Goal: Transaction & Acquisition: Purchase product/service

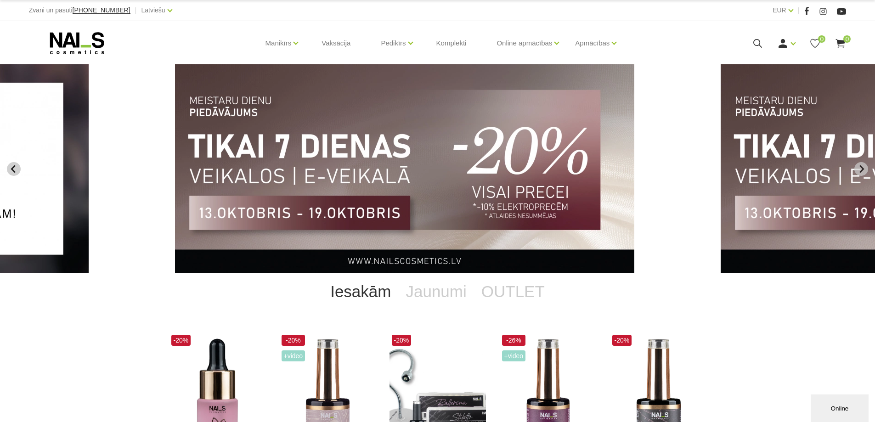
click at [17, 166] on icon "Previous slide" at bounding box center [14, 169] width 8 height 8
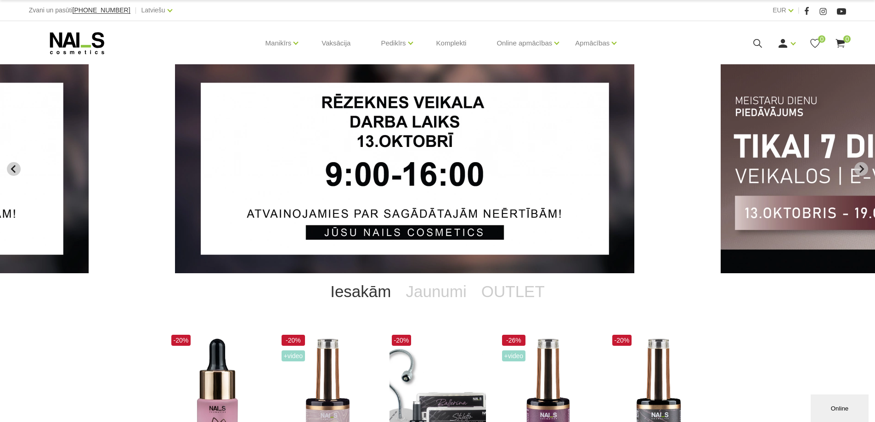
click at [13, 167] on icon "Previous slide" at bounding box center [13, 169] width 5 height 8
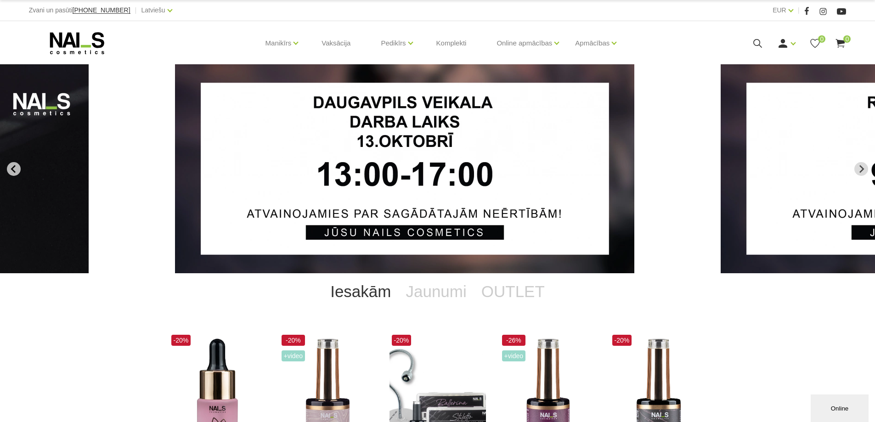
click at [13, 167] on icon "Previous slide" at bounding box center [13, 169] width 5 height 8
click at [859, 168] on icon "Go to first slide" at bounding box center [861, 169] width 8 height 8
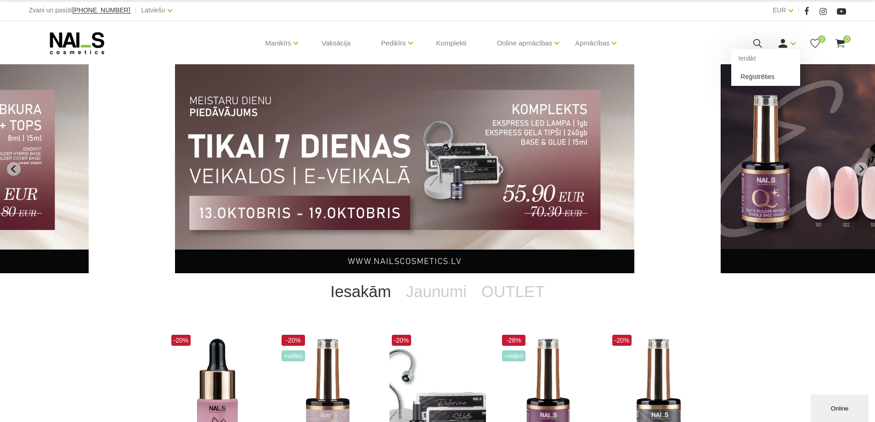
click at [775, 77] on link "Reģistrēties" at bounding box center [765, 77] width 69 height 18
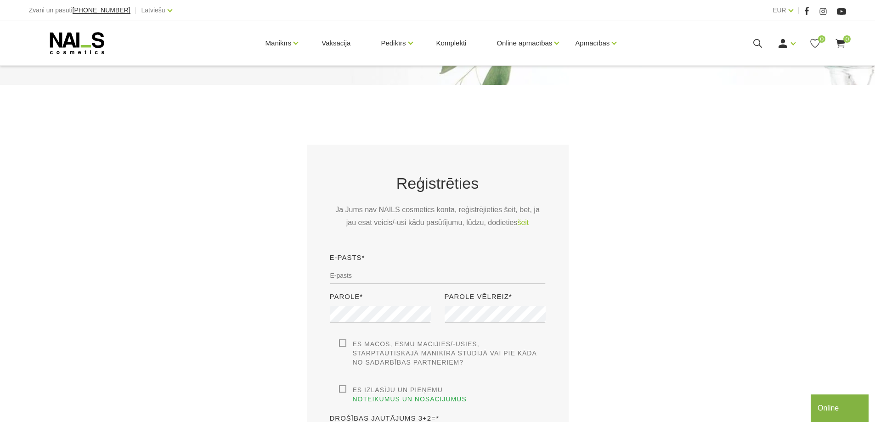
scroll to position [107, 0]
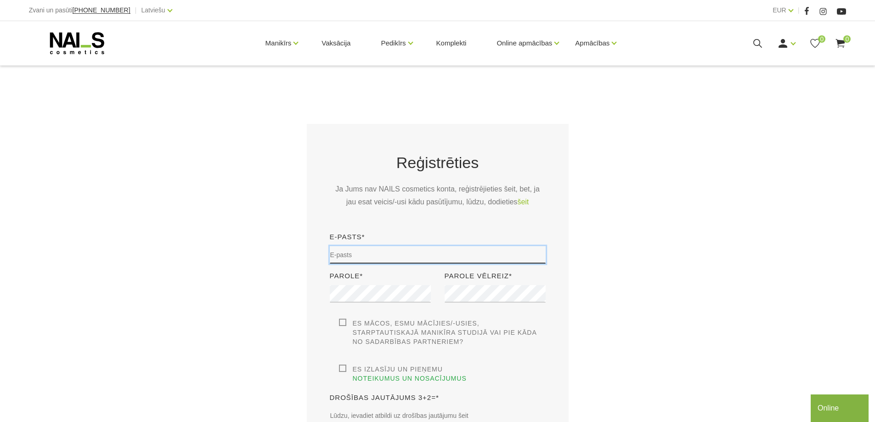
click at [369, 254] on input "email" at bounding box center [438, 254] width 216 height 17
type input "diana.kapteine@inbox.lv"
click at [343, 322] on label "Es mācos, esmu mācījies/-usies, Starptautiskajā Manikīra studijā vai pie kāda n…" at bounding box center [442, 333] width 207 height 28
click at [0, 0] on input "Es mācos, esmu mācījies/-usies, Starptautiskajā Manikīra studijā vai pie kāda n…" at bounding box center [0, 0] width 0 height 0
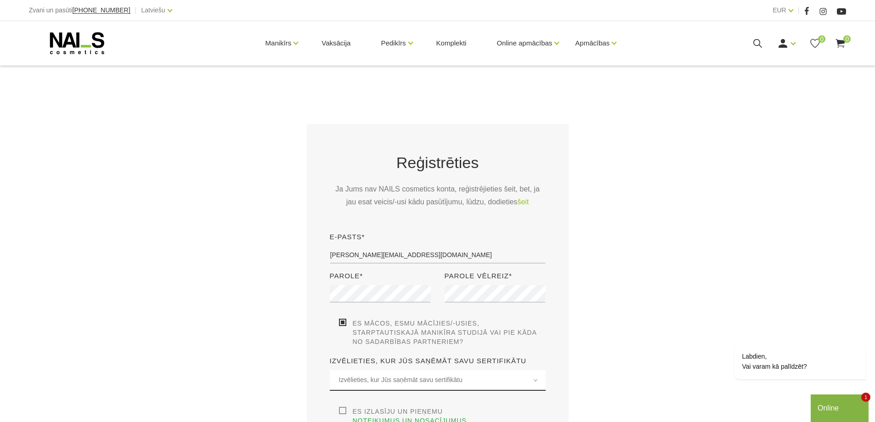
scroll to position [214, 0]
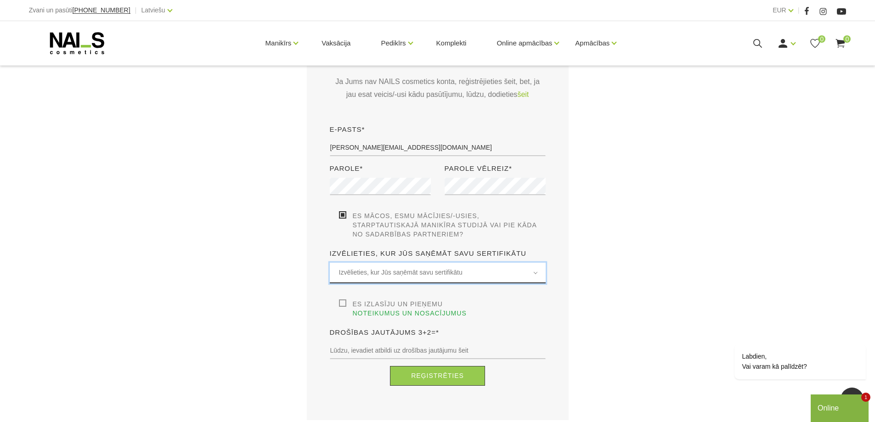
click at [536, 272] on span "Izvēlieties, kur Jūs saņēmāt savu sertifikātu" at bounding box center [437, 272] width 197 height 11
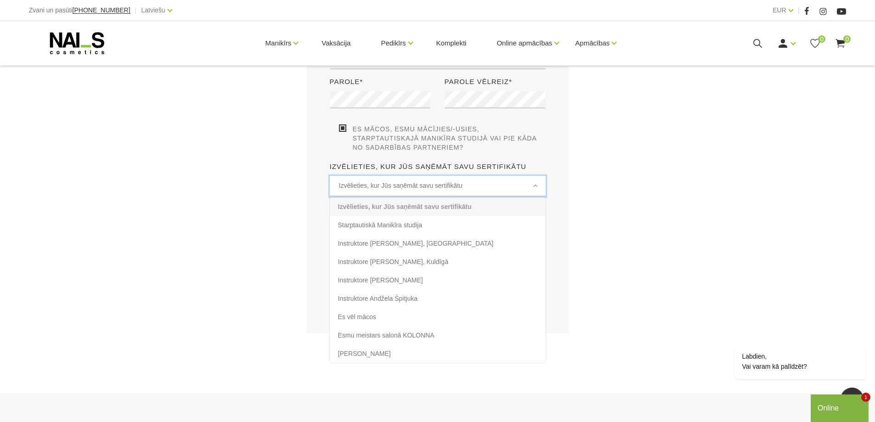
scroll to position [322, 0]
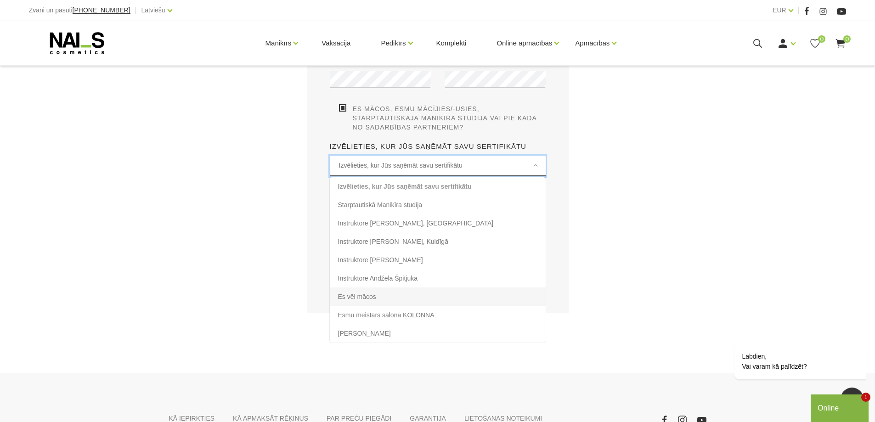
click at [359, 293] on li "Es vēl mācos" at bounding box center [438, 297] width 216 height 18
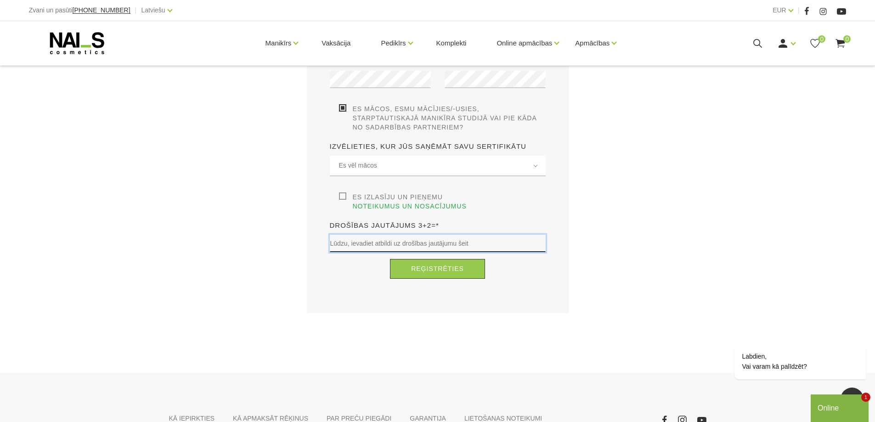
click at [353, 235] on input "text" at bounding box center [438, 243] width 216 height 17
type input "5"
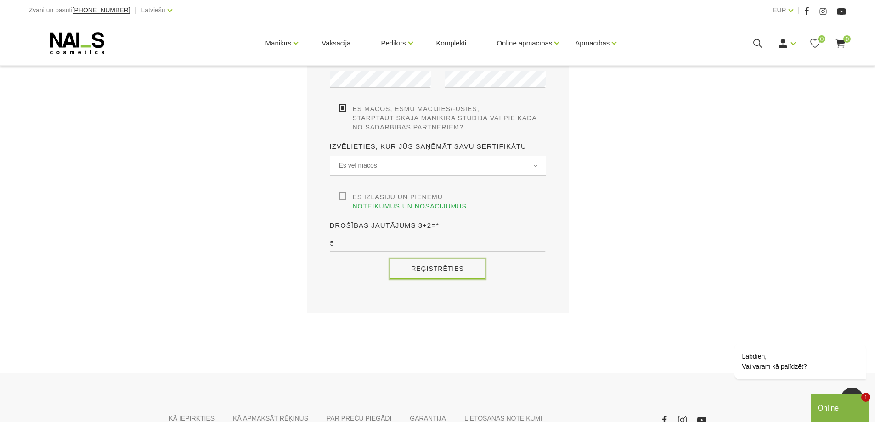
click at [451, 261] on button "Reģistrēties" at bounding box center [437, 269] width 95 height 20
click at [433, 260] on button "Reģistrēties" at bounding box center [437, 269] width 95 height 20
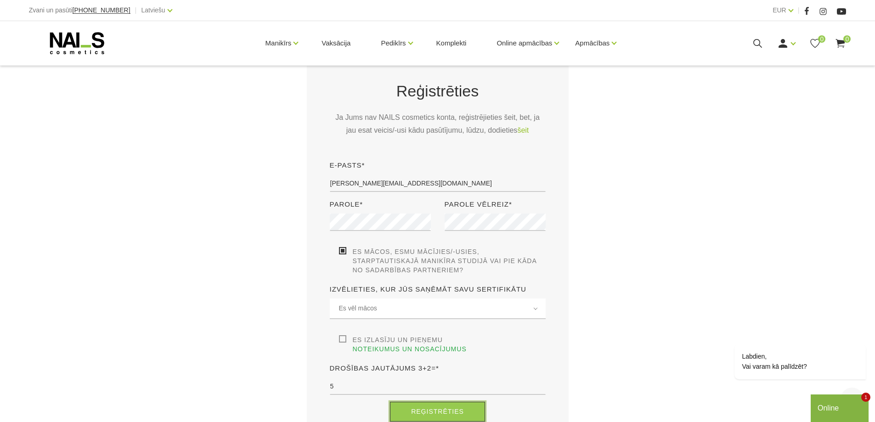
scroll to position [214, 0]
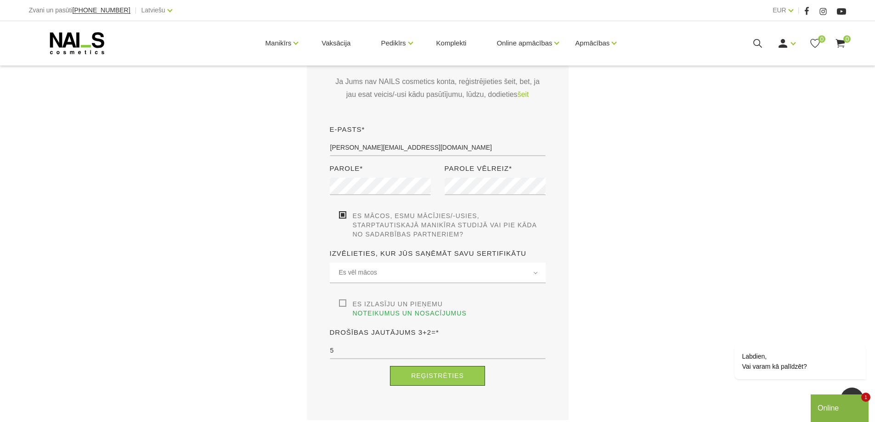
click at [339, 301] on label "Es izlasīju un pieņemu noteikumus un nosacījumus" at bounding box center [442, 308] width 207 height 18
click at [0, 0] on input "Es izlasīju un pieņemu noteikumus un nosacījumus" at bounding box center [0, 0] width 0 height 0
click at [441, 369] on button "Reģistrēties" at bounding box center [437, 376] width 95 height 20
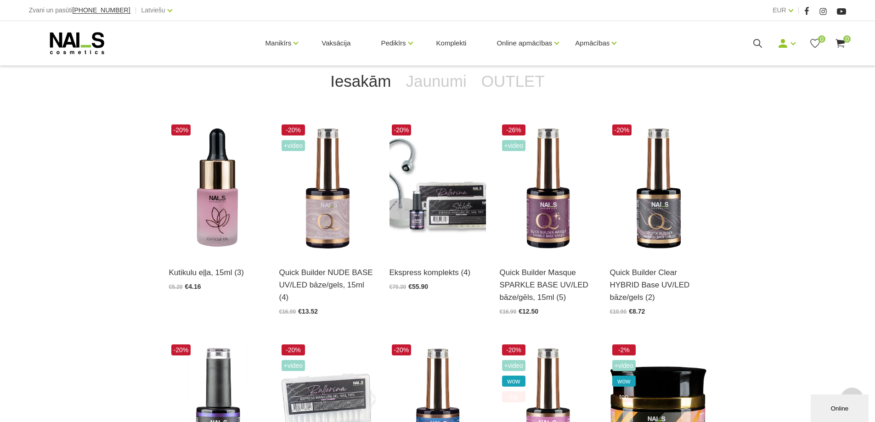
scroll to position [214, 0]
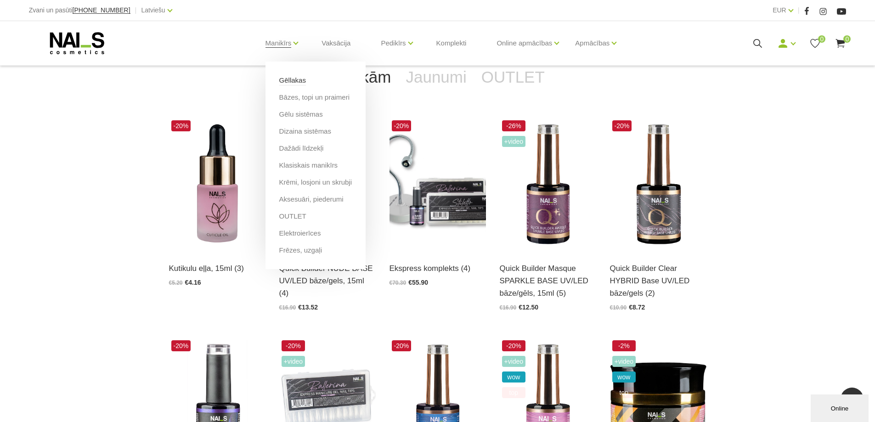
click at [291, 79] on link "Gēllakas" at bounding box center [292, 80] width 27 height 10
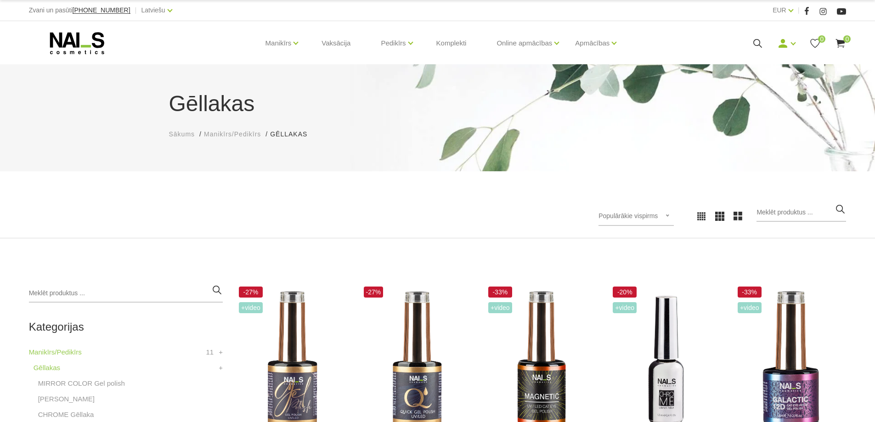
scroll to position [107, 0]
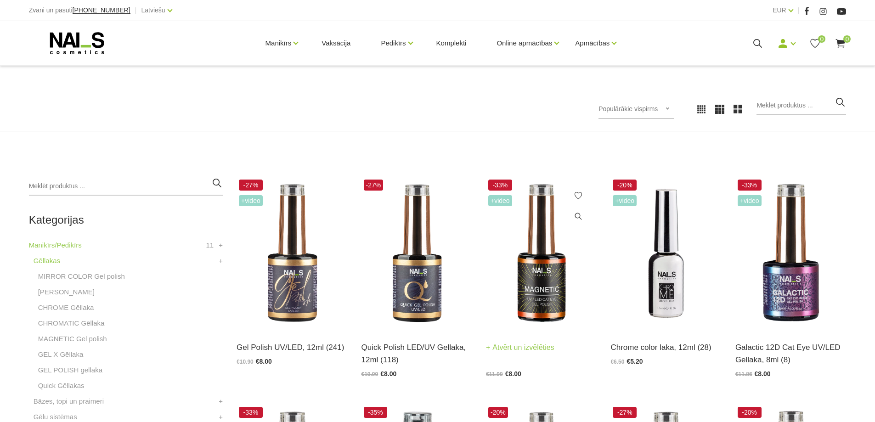
click at [541, 287] on img at bounding box center [541, 253] width 111 height 152
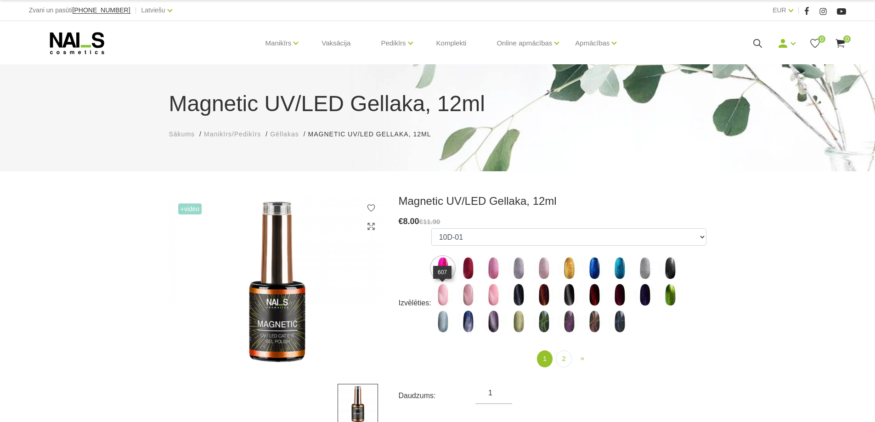
click at [440, 298] on img at bounding box center [442, 294] width 23 height 23
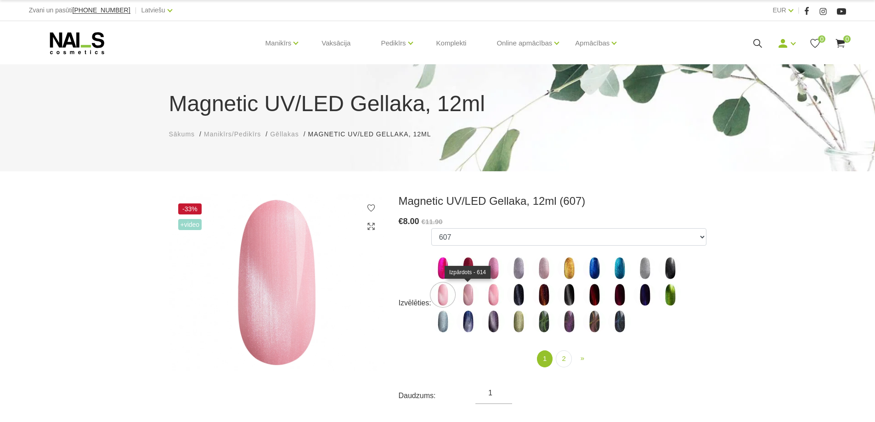
click at [468, 291] on img at bounding box center [468, 294] width 23 height 23
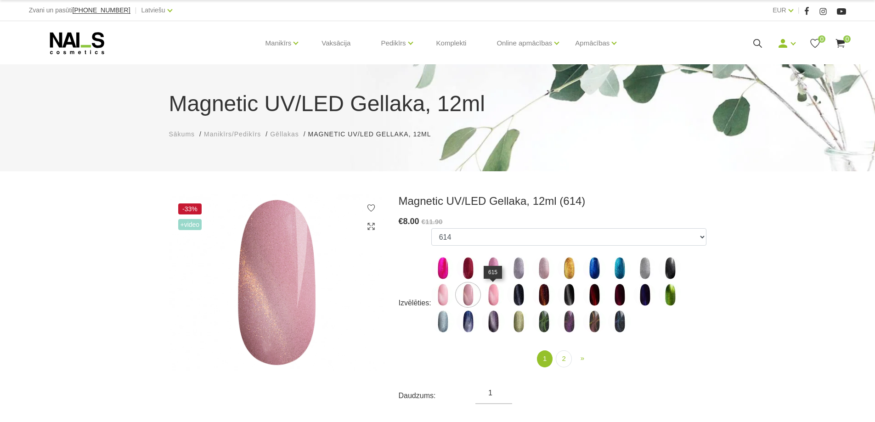
click at [495, 293] on img at bounding box center [493, 294] width 23 height 23
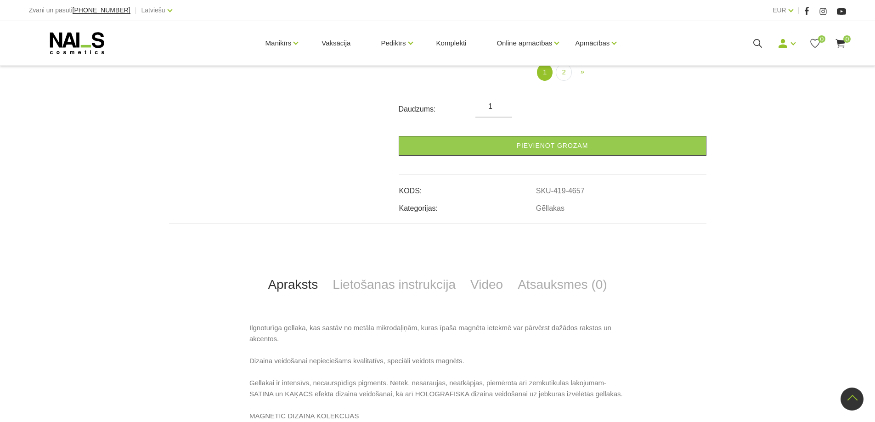
scroll to position [72, 0]
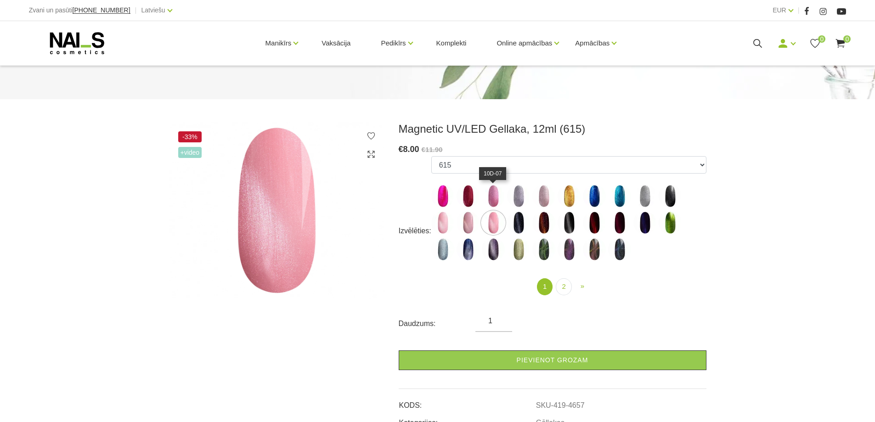
click at [493, 195] on img at bounding box center [493, 196] width 23 height 23
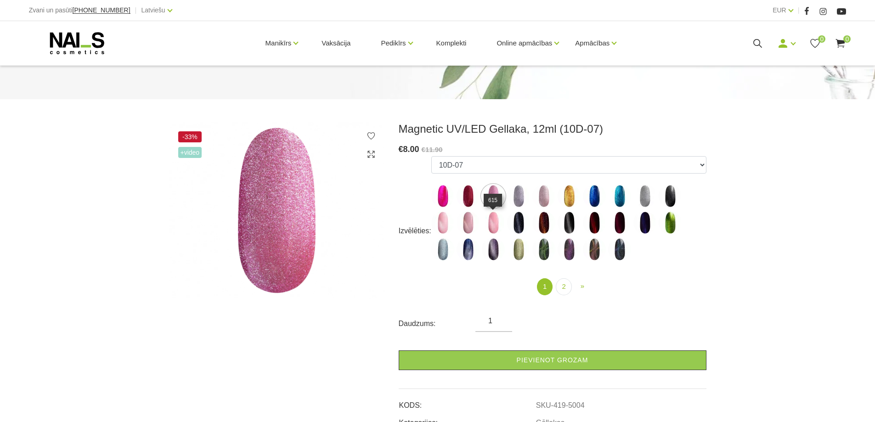
click at [493, 220] on img at bounding box center [493, 222] width 23 height 23
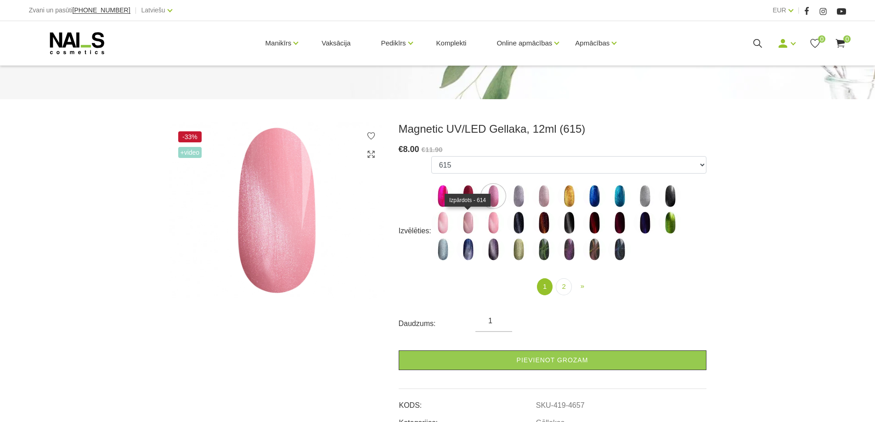
click at [465, 224] on img at bounding box center [468, 222] width 23 height 23
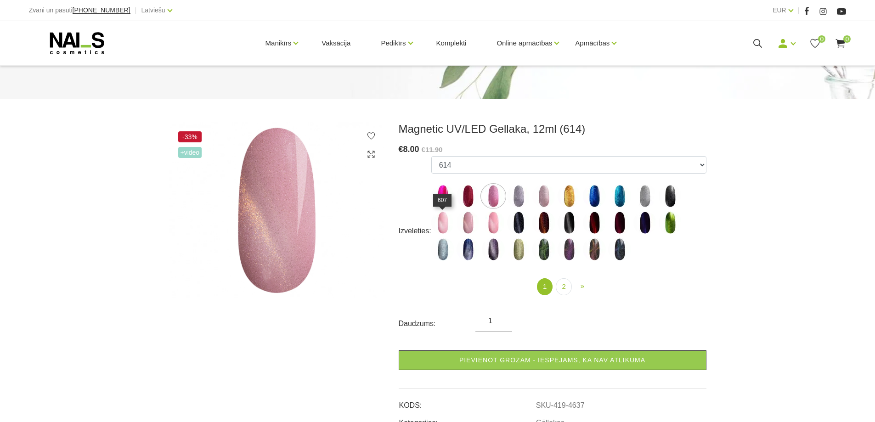
click at [443, 220] on img at bounding box center [442, 222] width 23 height 23
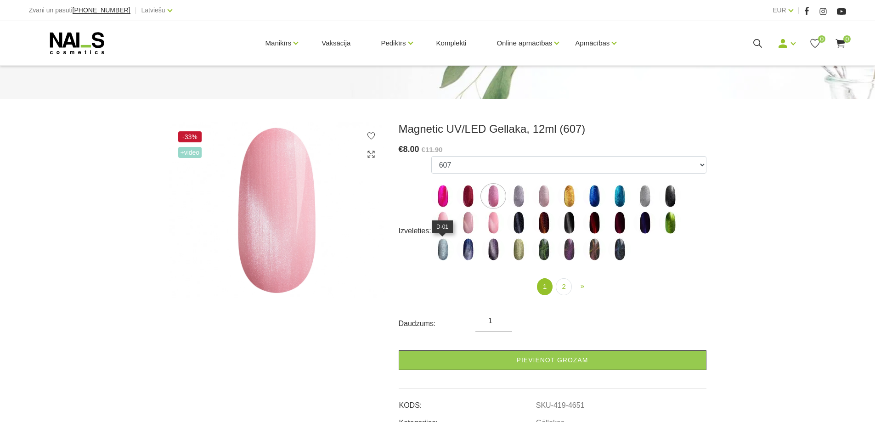
click at [440, 253] on img at bounding box center [442, 249] width 23 height 23
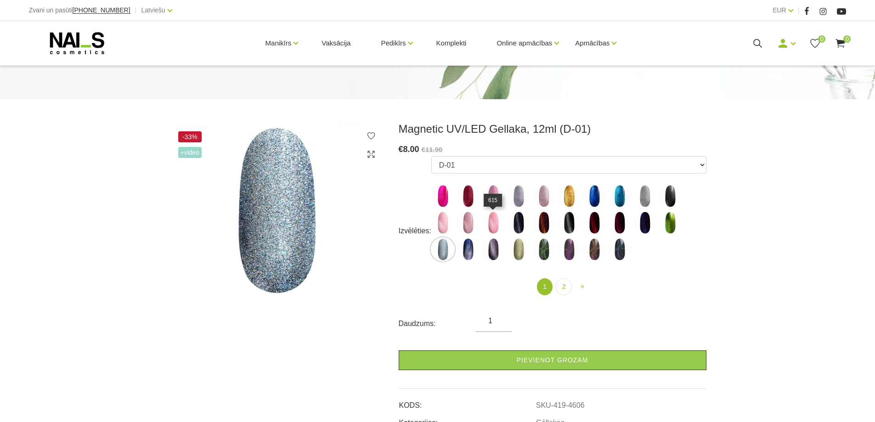
click at [494, 216] on img at bounding box center [493, 222] width 23 height 23
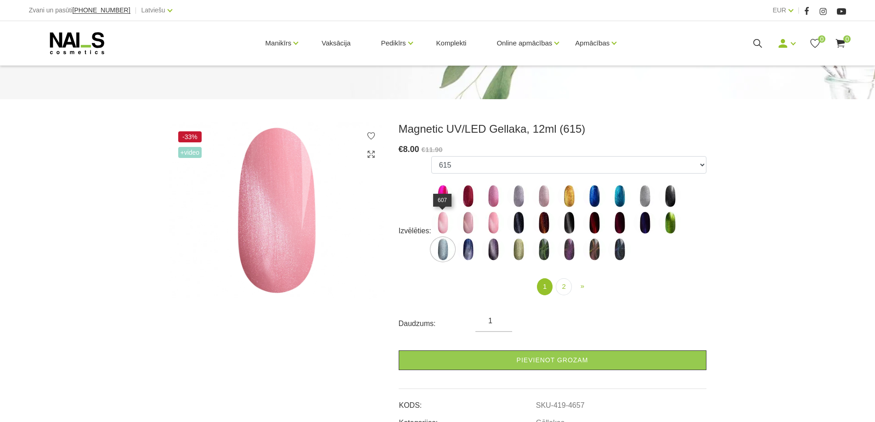
click at [443, 226] on img at bounding box center [442, 222] width 23 height 23
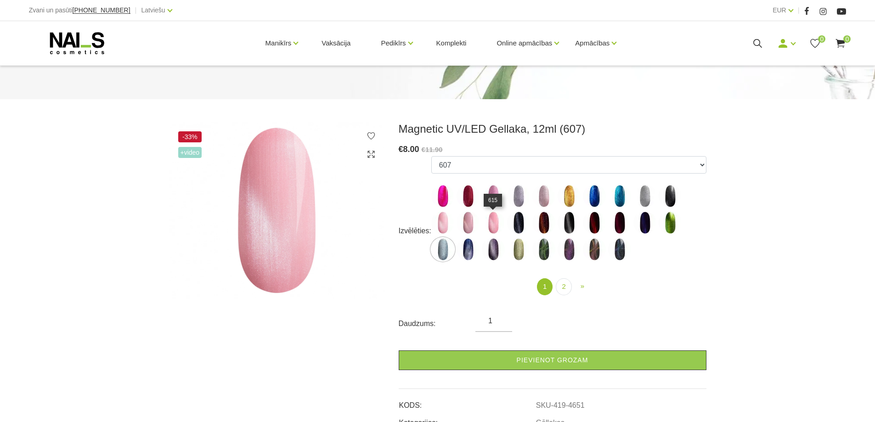
click at [491, 217] on img at bounding box center [493, 222] width 23 height 23
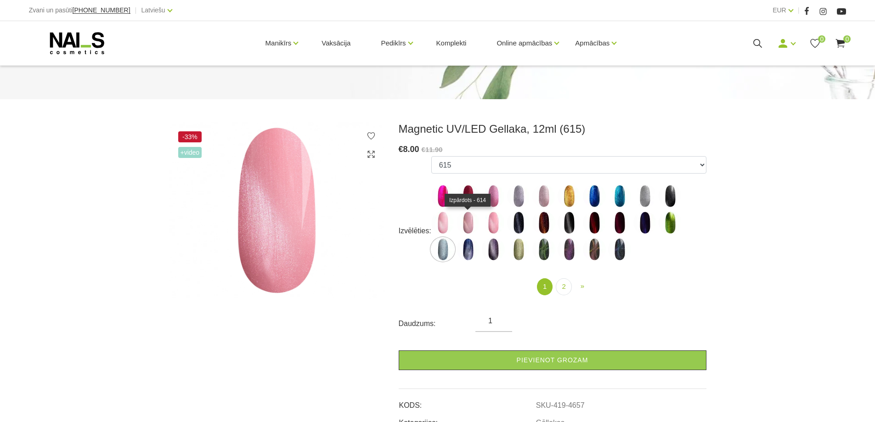
click at [464, 224] on img at bounding box center [468, 222] width 23 height 23
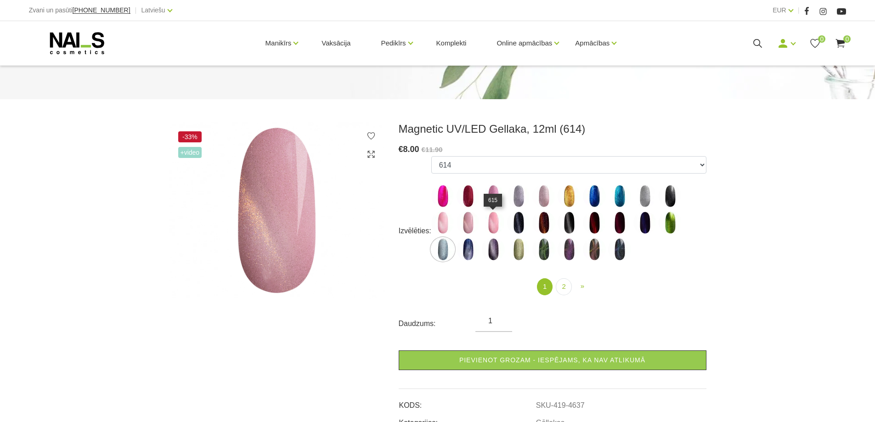
click at [490, 218] on img at bounding box center [493, 222] width 23 height 23
select select "4657"
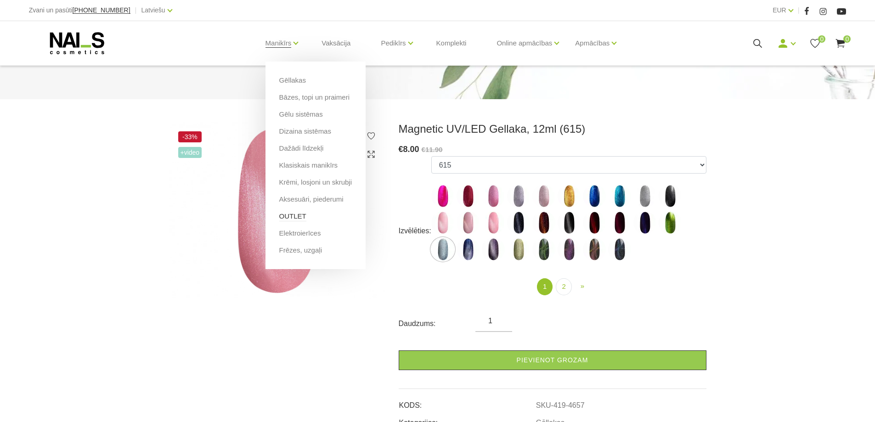
click at [295, 214] on link "OUTLET" at bounding box center [292, 216] width 27 height 10
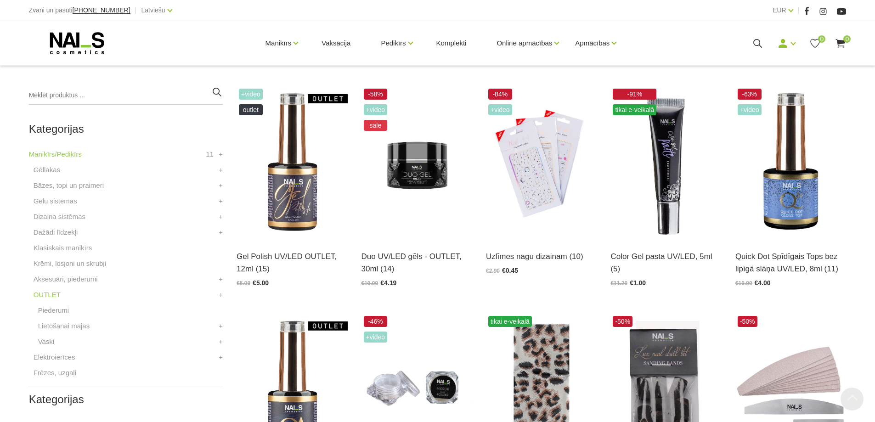
scroll to position [214, 0]
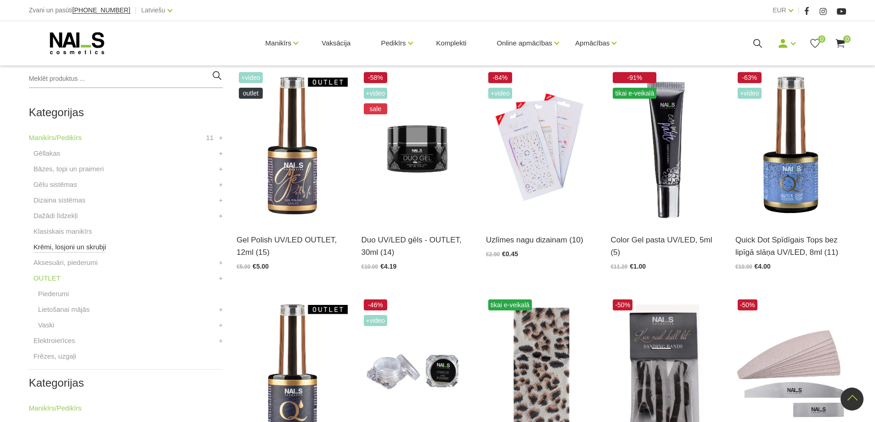
click at [56, 247] on link "Krēmi, losjoni un skrubji" at bounding box center [70, 247] width 73 height 11
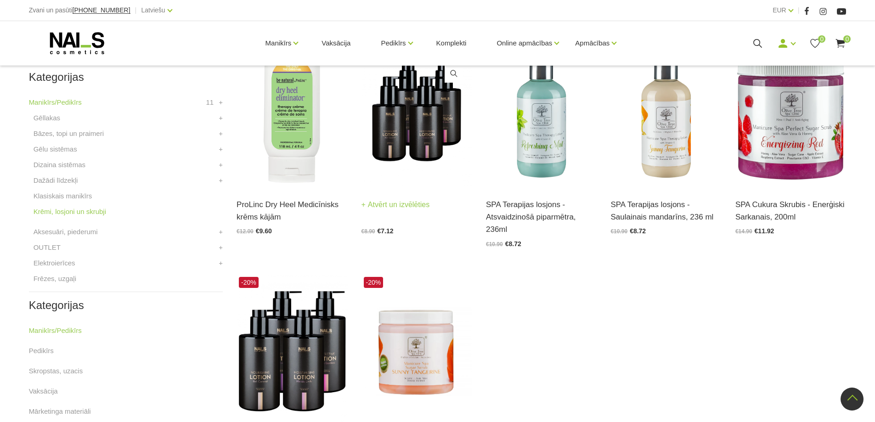
scroll to position [322, 0]
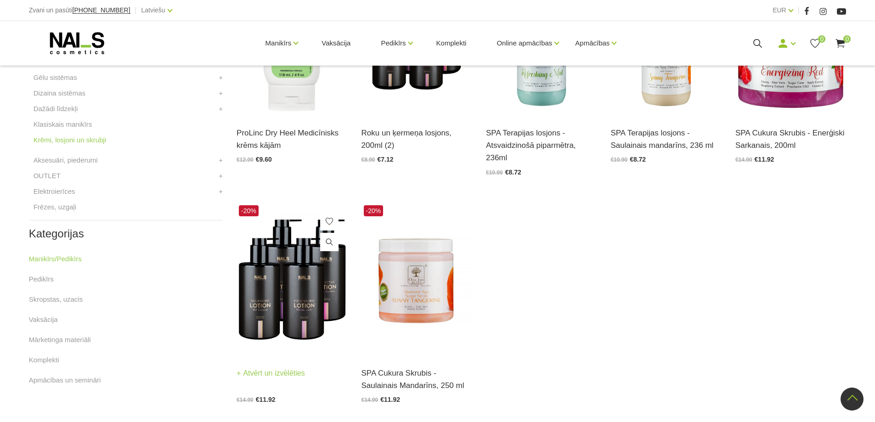
click at [274, 372] on link "Atvērt un izvēlēties" at bounding box center [271, 373] width 68 height 13
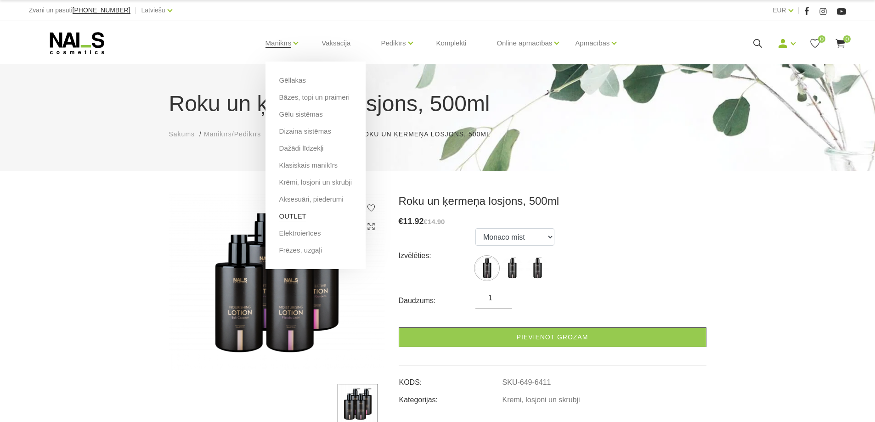
click at [293, 219] on link "OUTLET" at bounding box center [292, 216] width 27 height 10
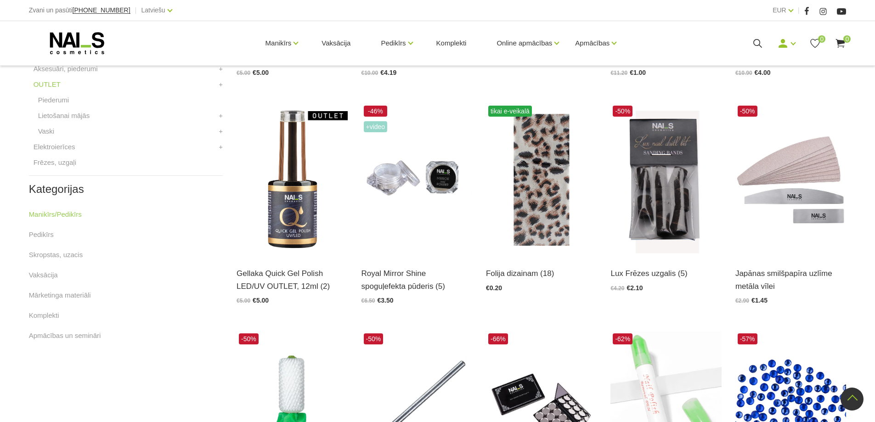
scroll to position [429, 0]
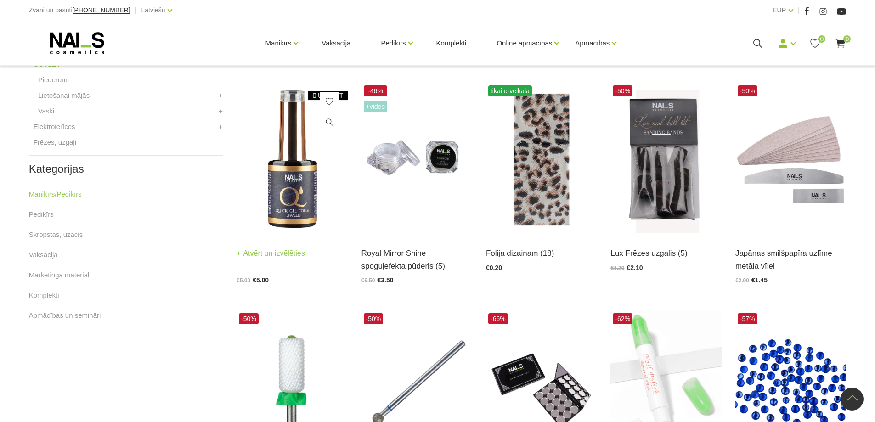
click at [285, 181] on img at bounding box center [292, 159] width 111 height 152
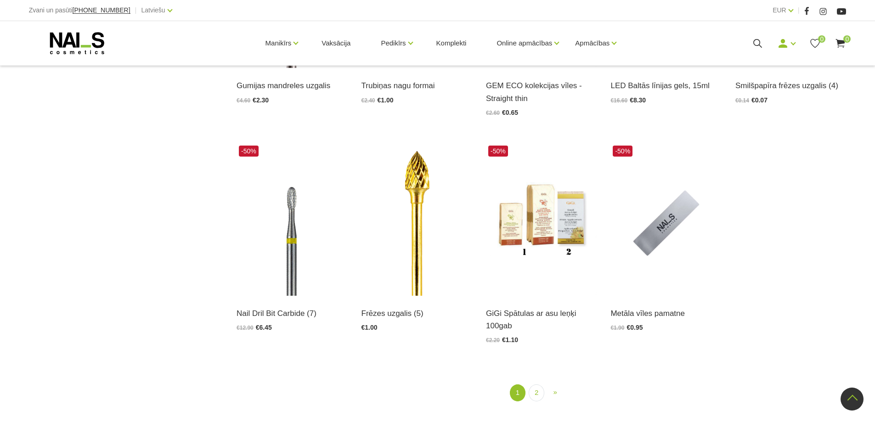
scroll to position [1072, 0]
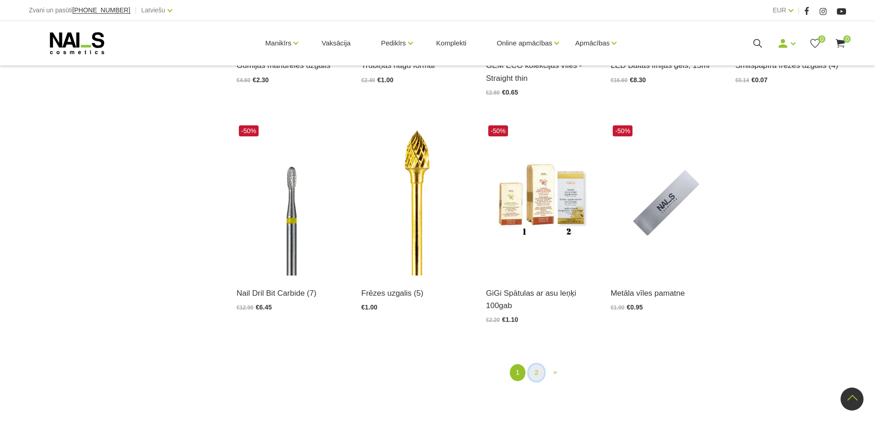
click at [539, 374] on link "2" at bounding box center [537, 372] width 16 height 17
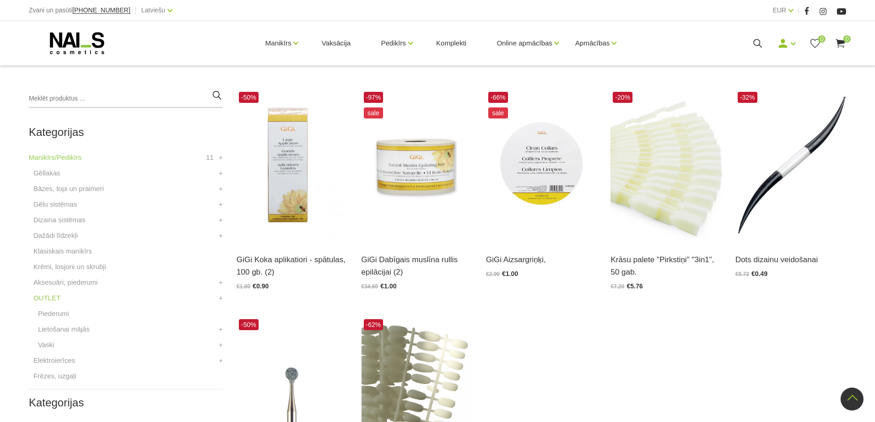
scroll to position [188, 0]
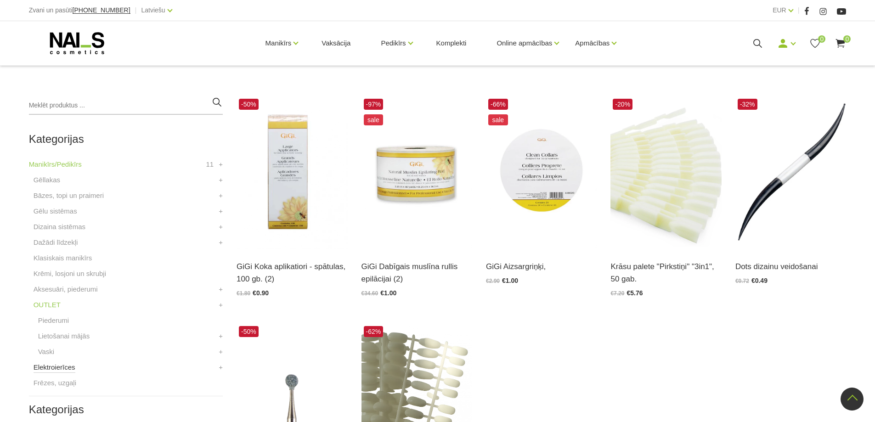
click at [59, 367] on link "Elektroierīces" at bounding box center [55, 367] width 42 height 11
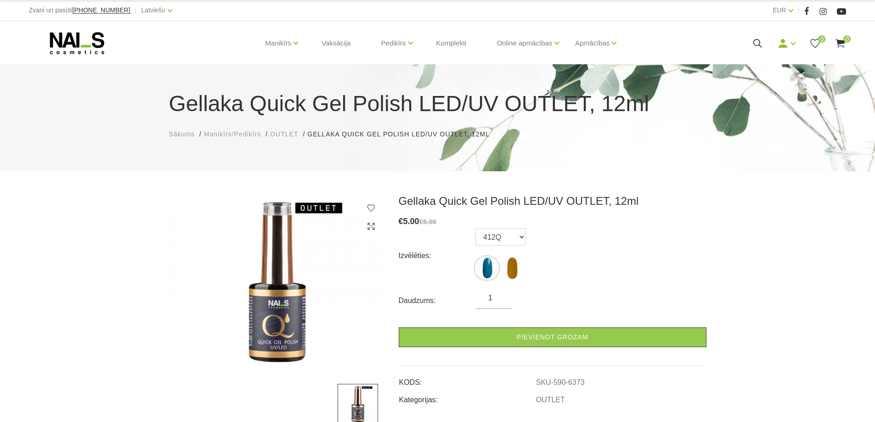
scroll to position [107, 0]
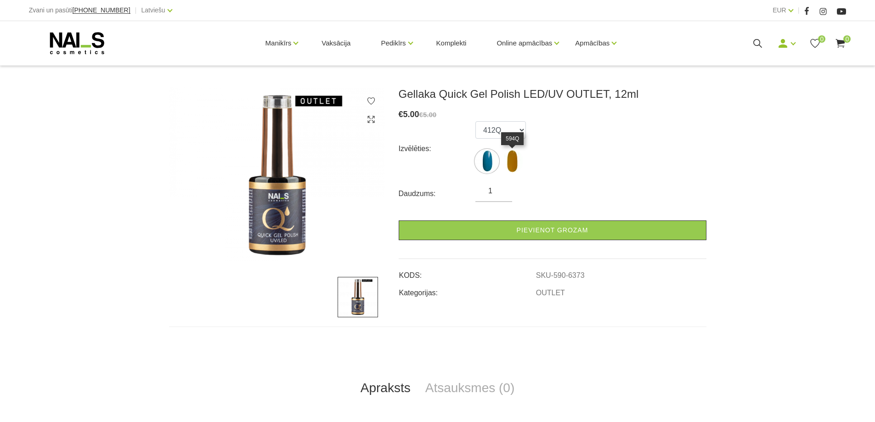
click at [512, 159] on img at bounding box center [512, 161] width 23 height 23
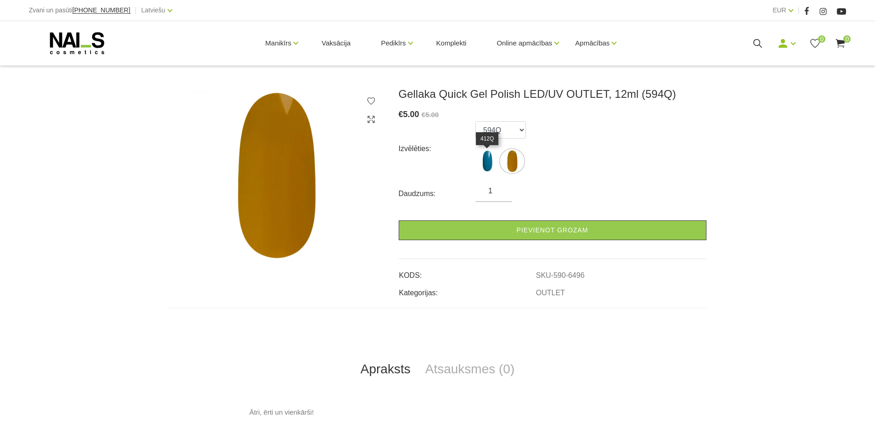
click at [477, 161] on img at bounding box center [486, 161] width 23 height 23
select select "6373"
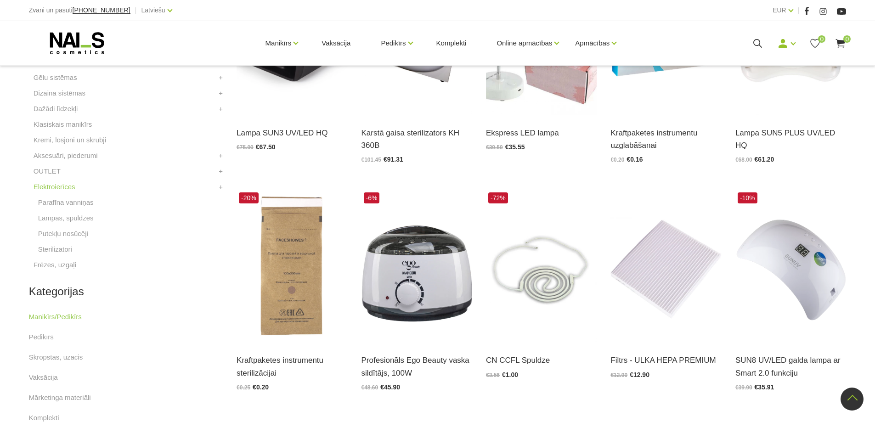
scroll to position [107, 0]
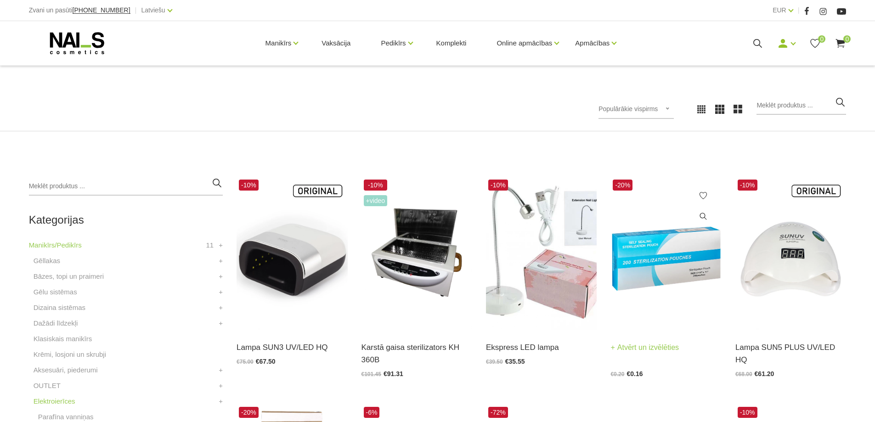
click at [669, 260] on img at bounding box center [665, 253] width 111 height 152
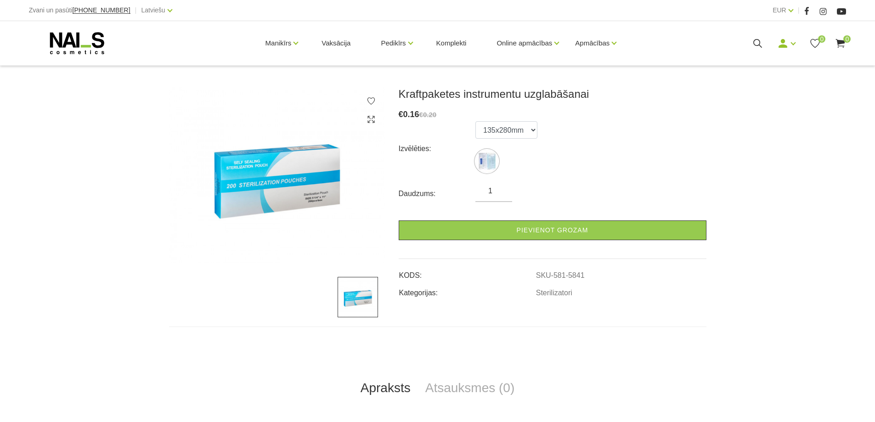
scroll to position [214, 0]
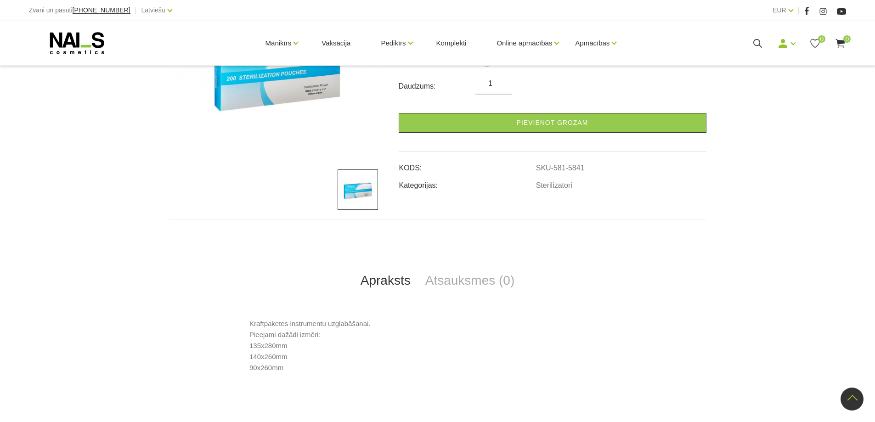
click at [280, 356] on p "Kraftpaketes instrumentu uzglabāšanai. Pieejami dažādi izmēri: 135x280mm 140x26…" at bounding box center [437, 345] width 376 height 55
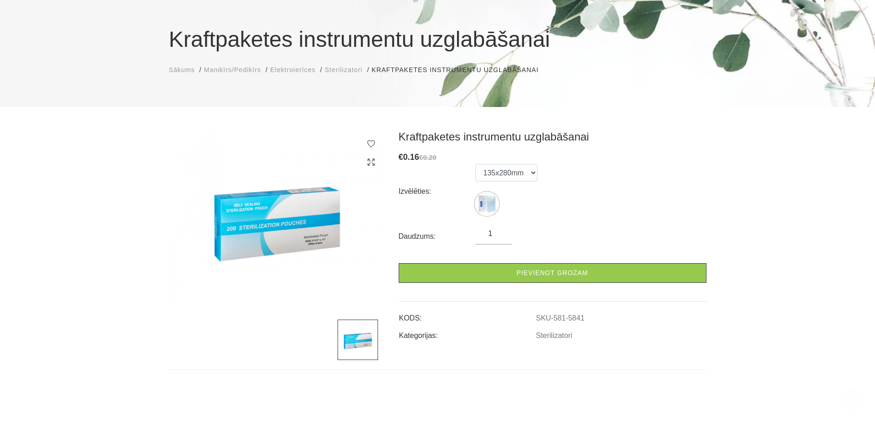
scroll to position [0, 0]
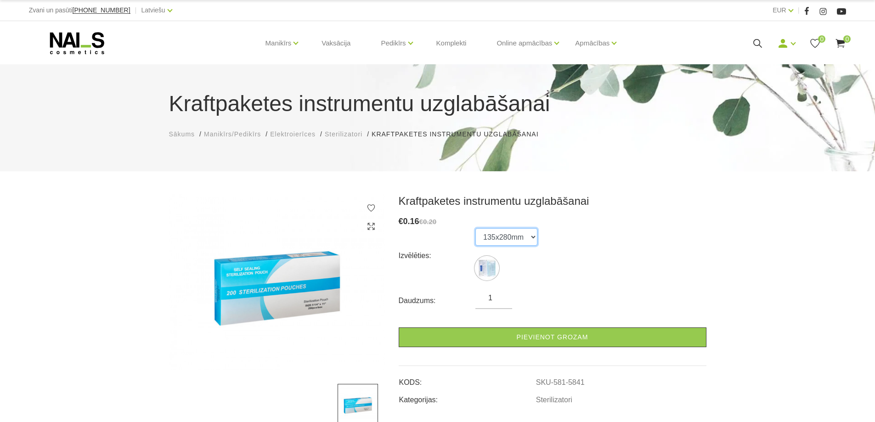
click at [528, 237] on select "135x280mm" at bounding box center [506, 236] width 62 height 17
click at [475, 228] on select "135x280mm" at bounding box center [506, 236] width 62 height 17
click at [619, 252] on div "Izvēlēties: 135x280mm" at bounding box center [553, 255] width 308 height 55
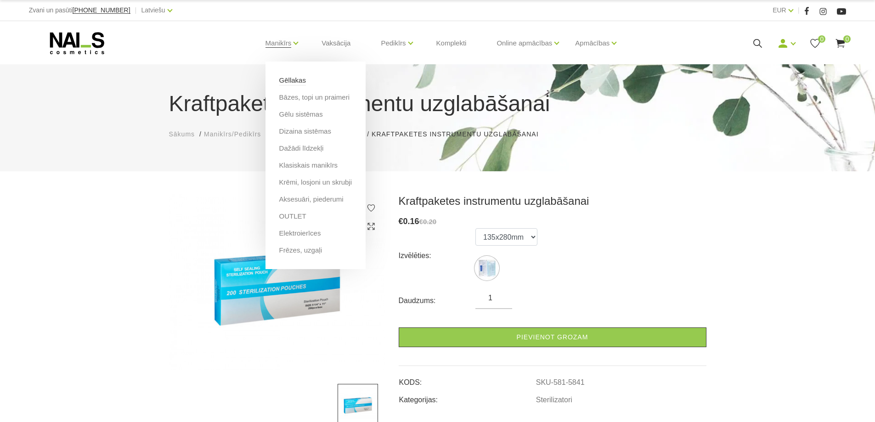
click at [290, 77] on link "Gēllakas" at bounding box center [292, 80] width 27 height 10
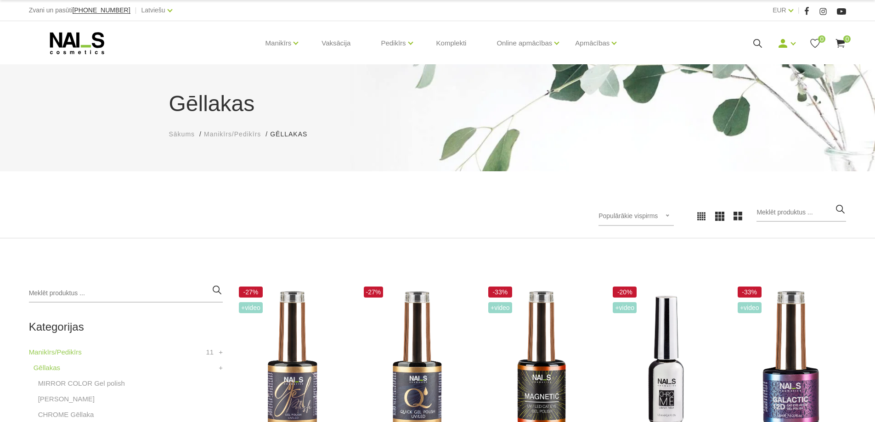
click at [646, 217] on span "Populārākie vispirms" at bounding box center [627, 215] width 59 height 7
click at [637, 239] on li "Populārākie vispirms" at bounding box center [646, 239] width 86 height 18
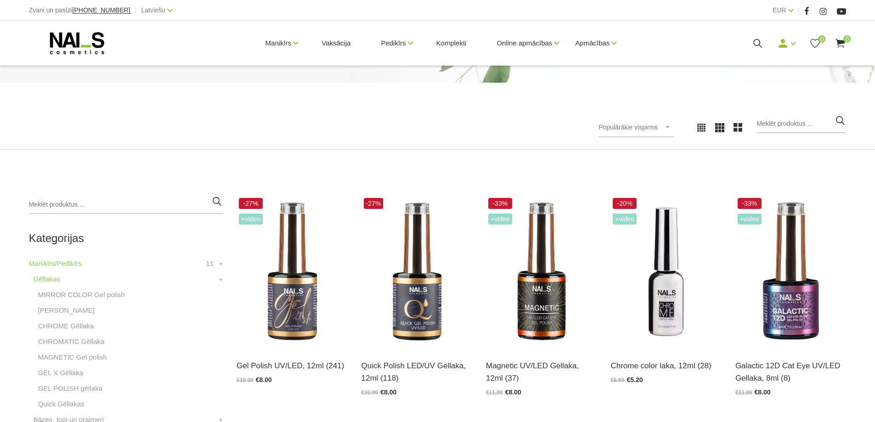
scroll to position [107, 0]
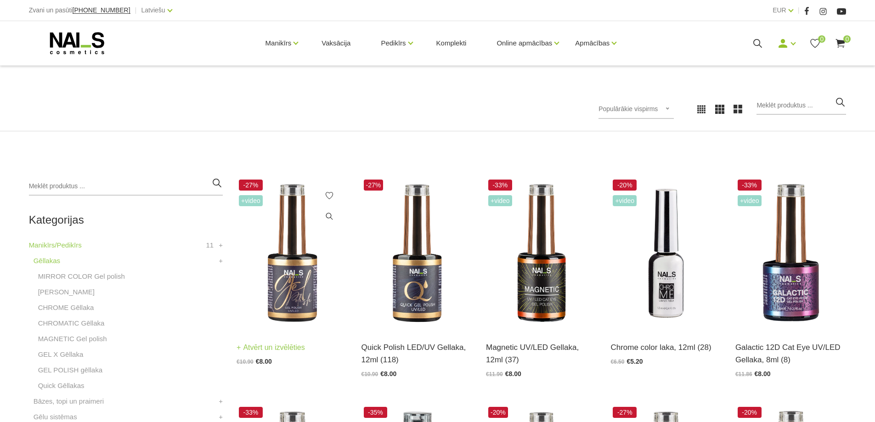
click at [290, 219] on img at bounding box center [292, 253] width 111 height 152
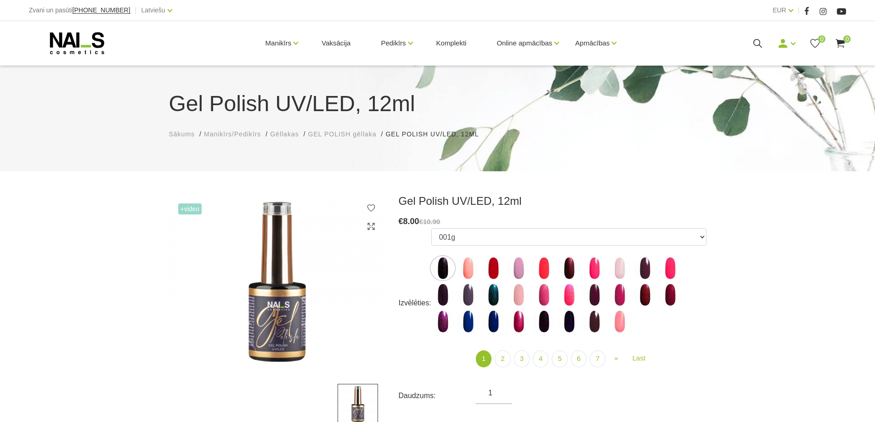
scroll to position [107, 0]
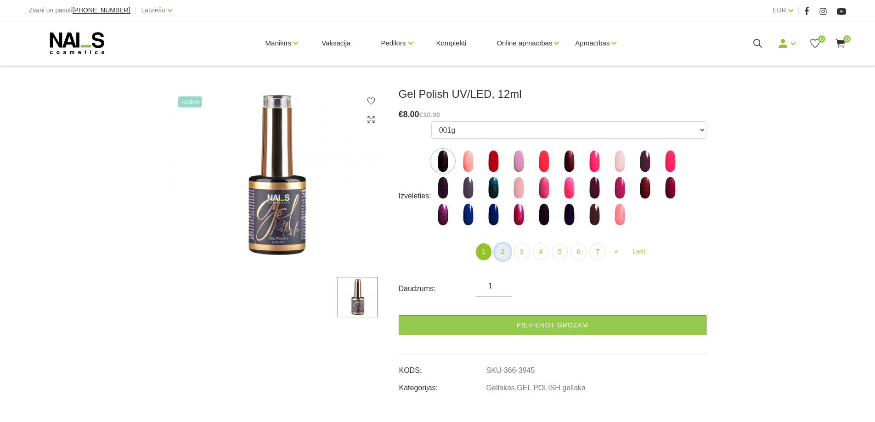
click at [506, 252] on link "2" at bounding box center [503, 251] width 16 height 17
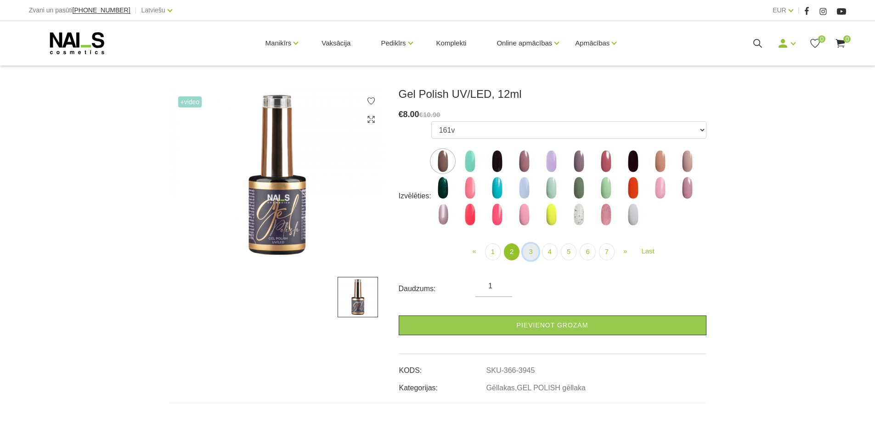
click at [533, 250] on link "3" at bounding box center [531, 251] width 16 height 17
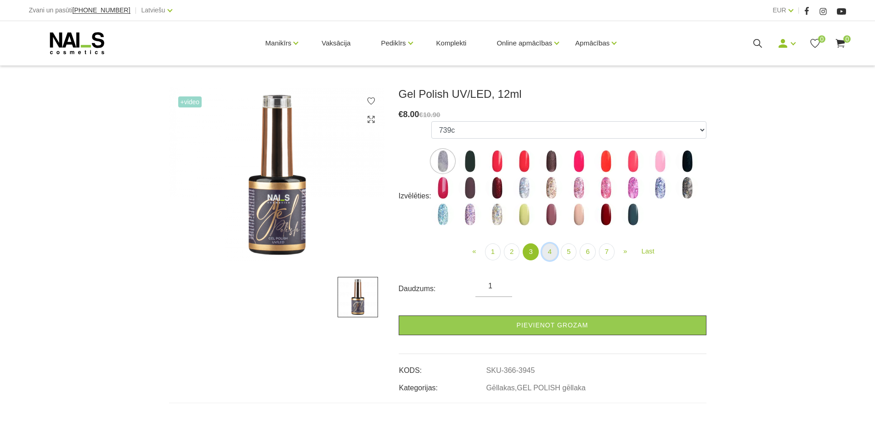
click at [547, 250] on link "4" at bounding box center [550, 251] width 16 height 17
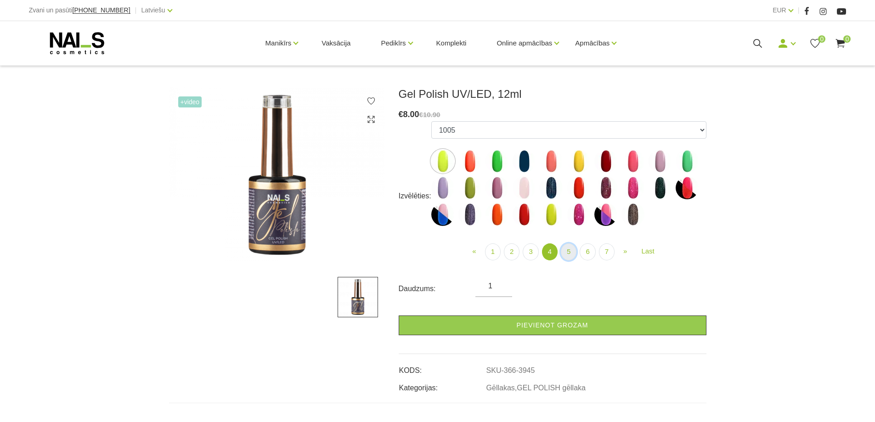
click at [569, 254] on link "5" at bounding box center [569, 251] width 16 height 17
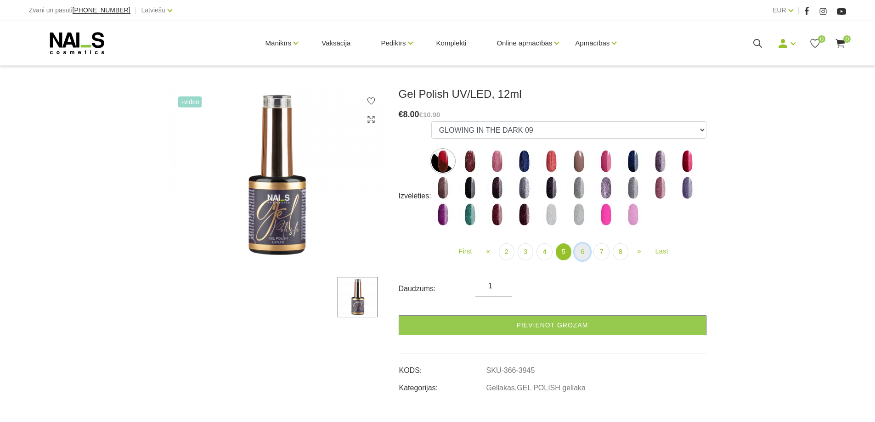
click at [582, 251] on link "6" at bounding box center [583, 251] width 16 height 17
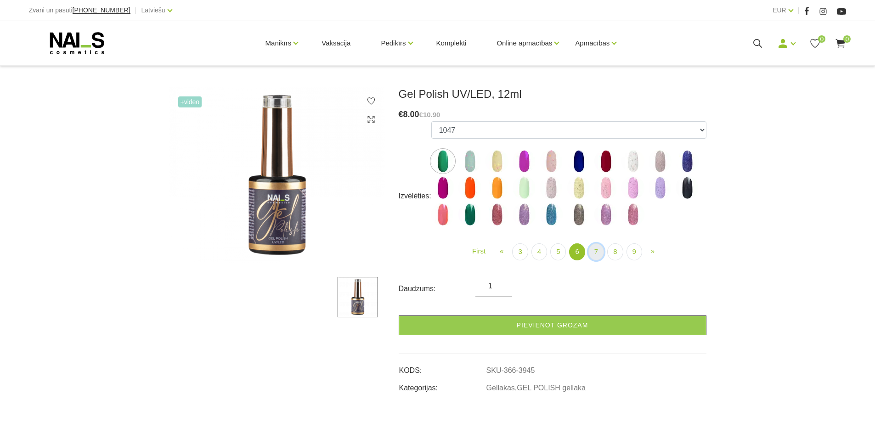
click at [598, 252] on link "7" at bounding box center [596, 251] width 16 height 17
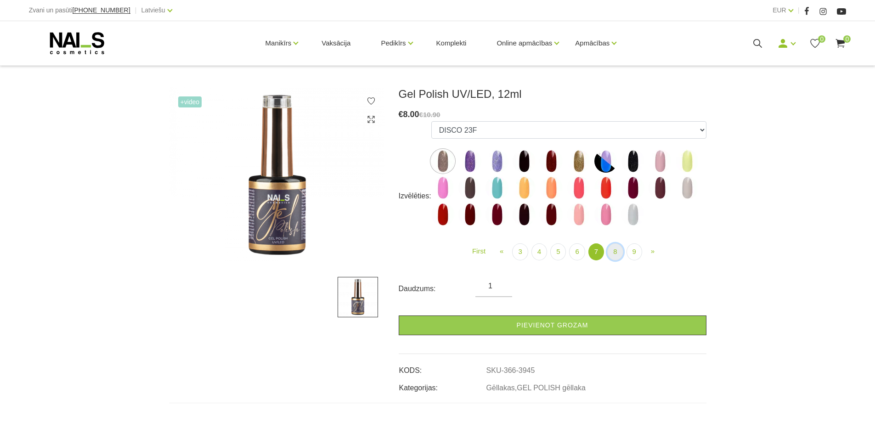
click at [613, 254] on link "8" at bounding box center [615, 251] width 16 height 17
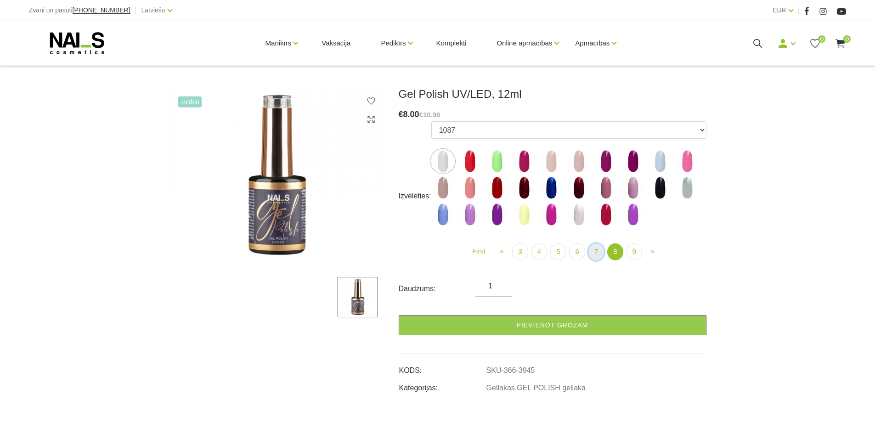
click at [592, 250] on link "7" at bounding box center [596, 251] width 16 height 17
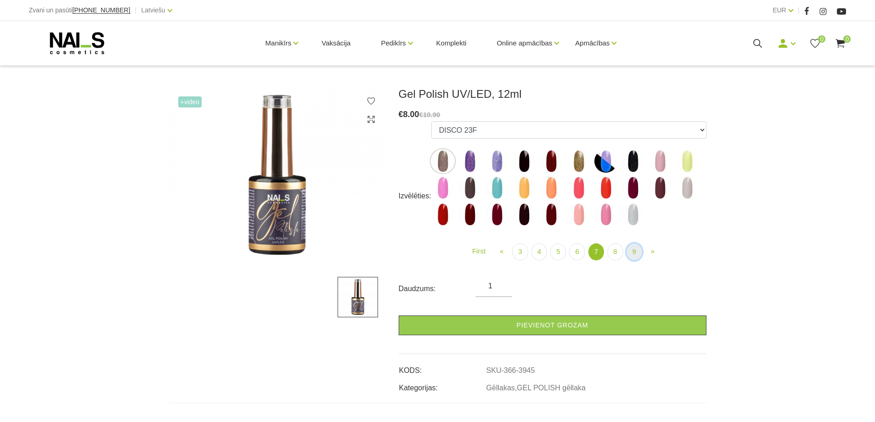
click at [634, 251] on link "9" at bounding box center [634, 251] width 16 height 17
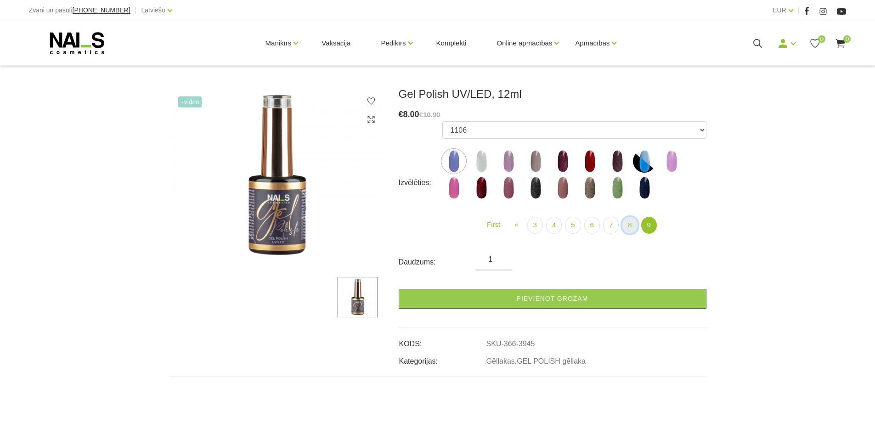
click at [626, 228] on link "8" at bounding box center [630, 225] width 16 height 17
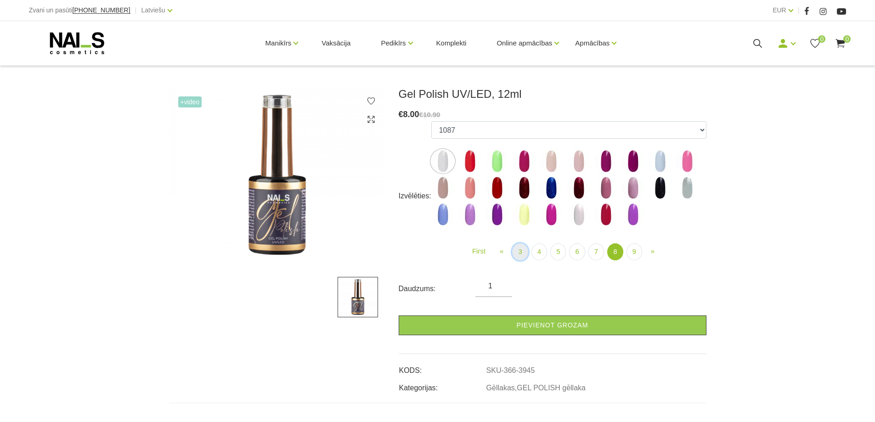
click at [519, 250] on link "3" at bounding box center [520, 251] width 16 height 17
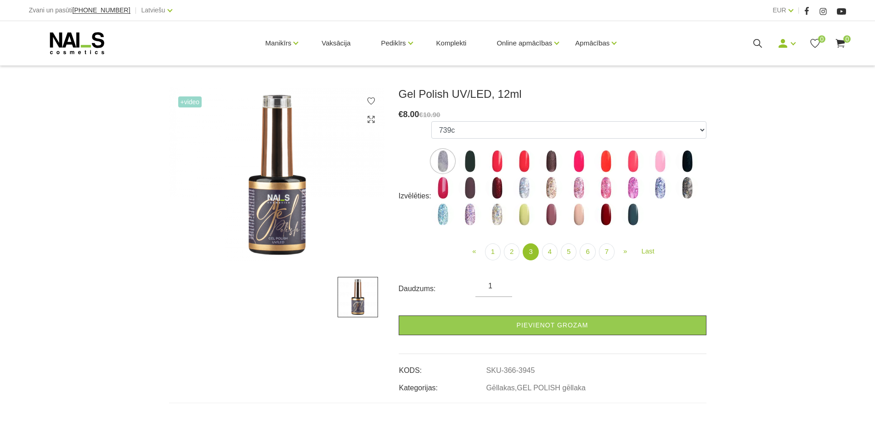
click at [467, 210] on img at bounding box center [469, 214] width 23 height 23
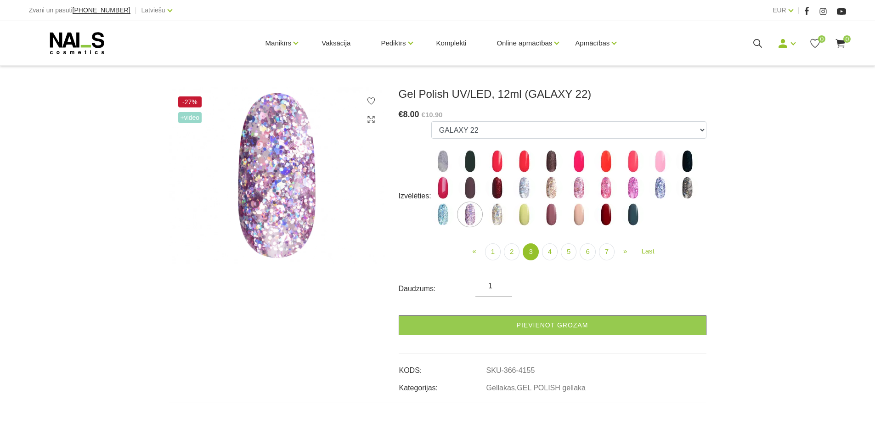
click at [524, 187] on img at bounding box center [524, 187] width 23 height 23
select select "4146"
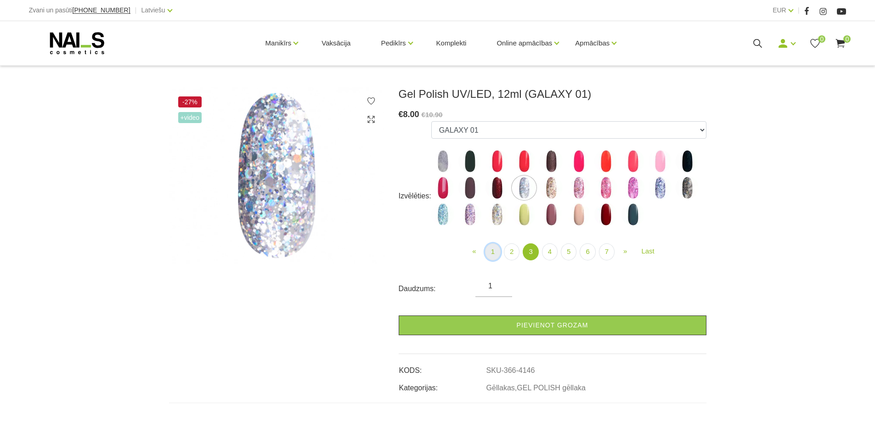
click at [492, 250] on link "1" at bounding box center [493, 251] width 16 height 17
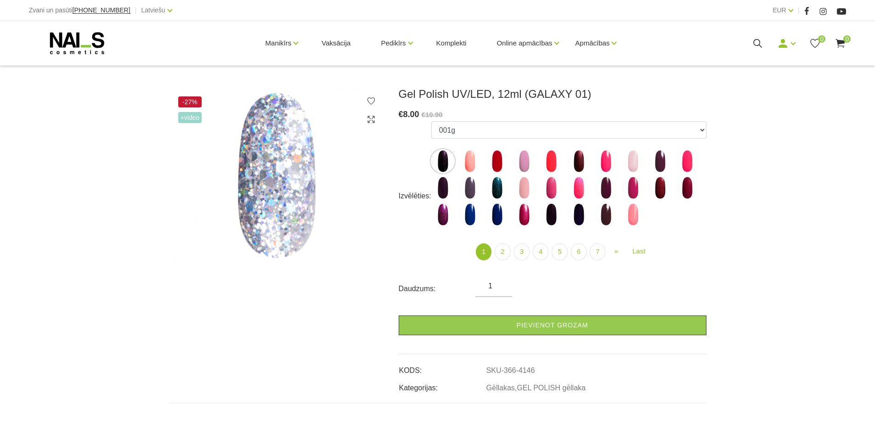
click at [468, 164] on img at bounding box center [469, 161] width 23 height 23
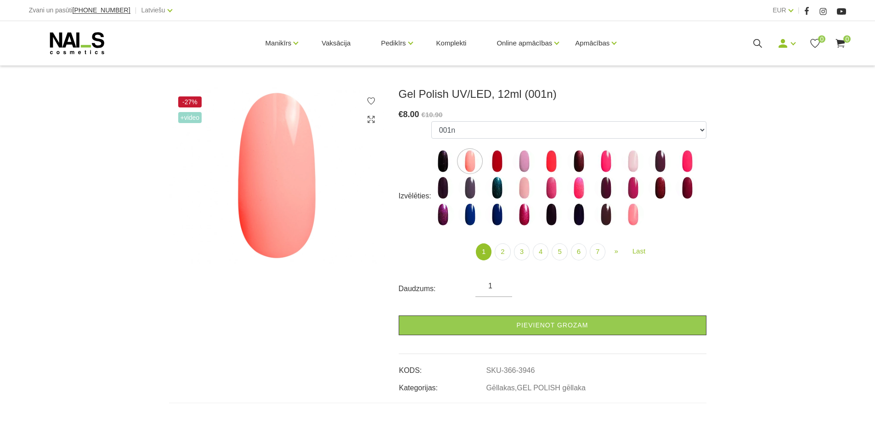
click at [576, 189] on img at bounding box center [578, 187] width 23 height 23
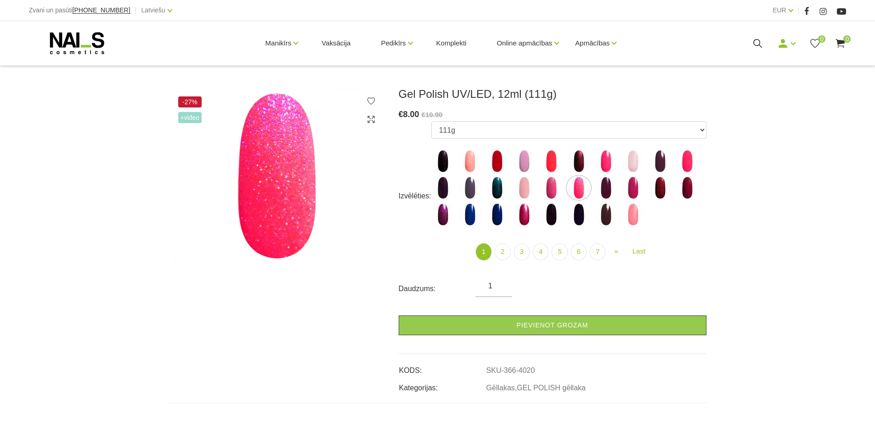
click at [526, 217] on img at bounding box center [524, 214] width 23 height 23
select select "4033"
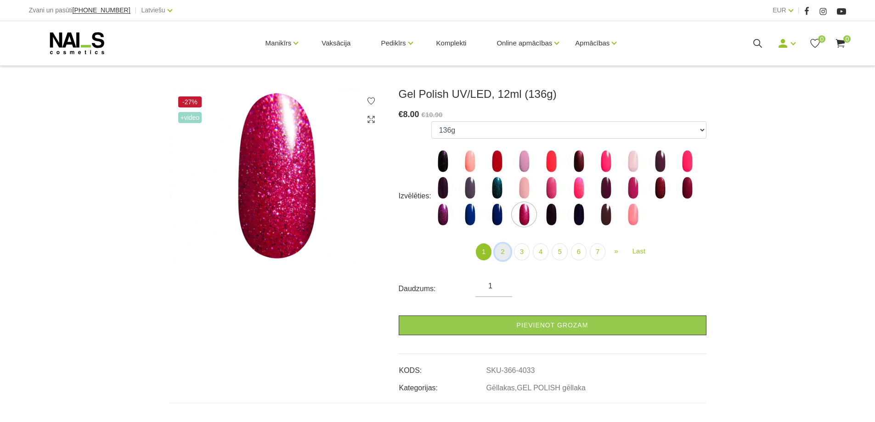
click at [501, 252] on link "2" at bounding box center [503, 251] width 16 height 17
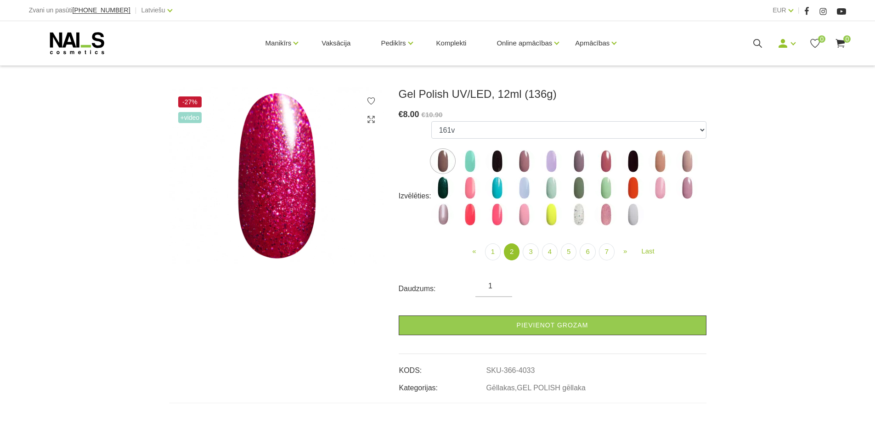
click at [604, 217] on img at bounding box center [605, 214] width 23 height 23
select select "4117"
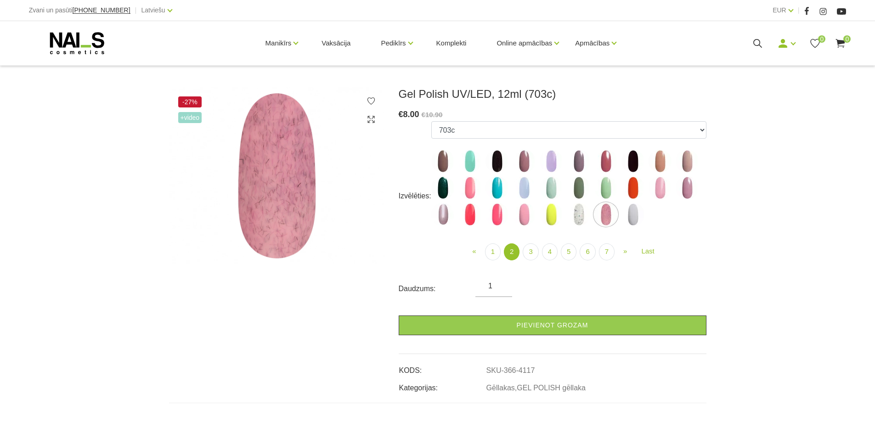
scroll to position [536, 0]
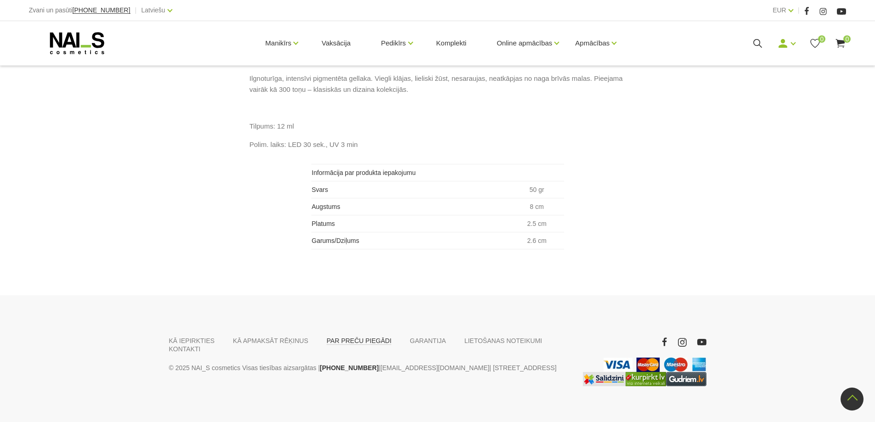
click at [338, 345] on link "PAR PREČU PIEGĀDI" at bounding box center [359, 341] width 65 height 8
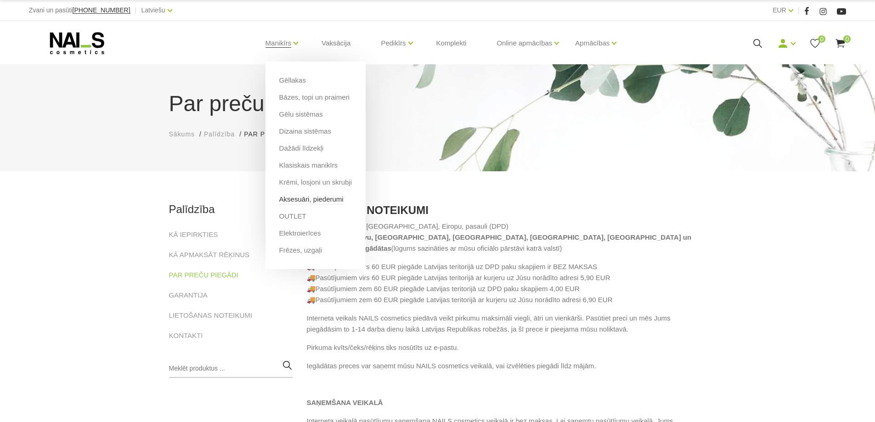
click at [310, 201] on link "Aksesuāri, piederumi" at bounding box center [311, 199] width 64 height 10
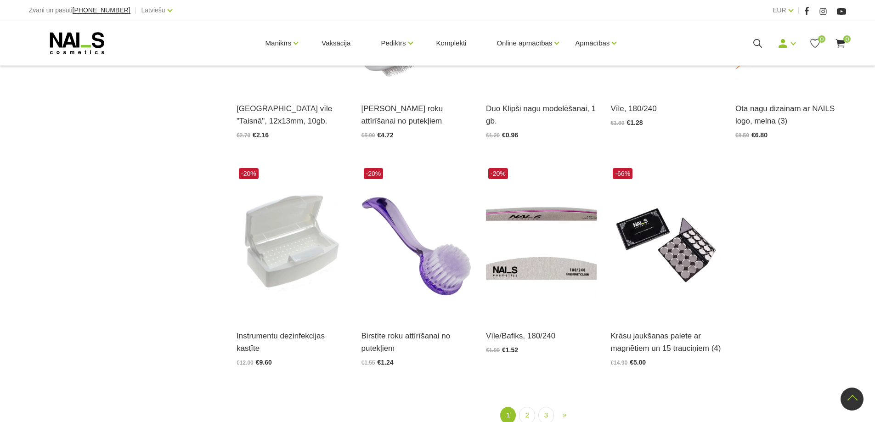
scroll to position [1072, 0]
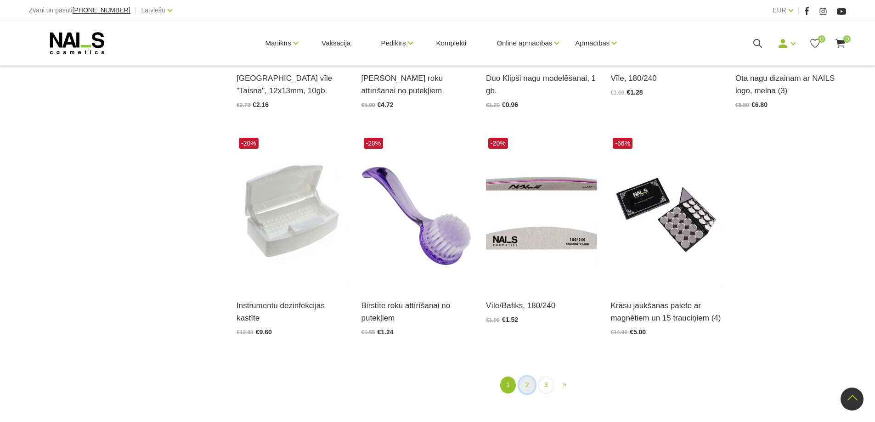
click at [528, 384] on link "2" at bounding box center [527, 385] width 16 height 17
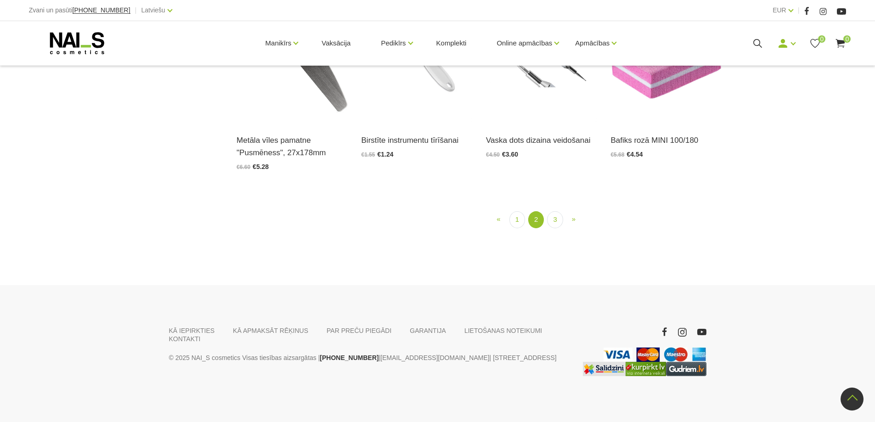
scroll to position [1045, 0]
click at [559, 228] on link "3" at bounding box center [555, 219] width 16 height 17
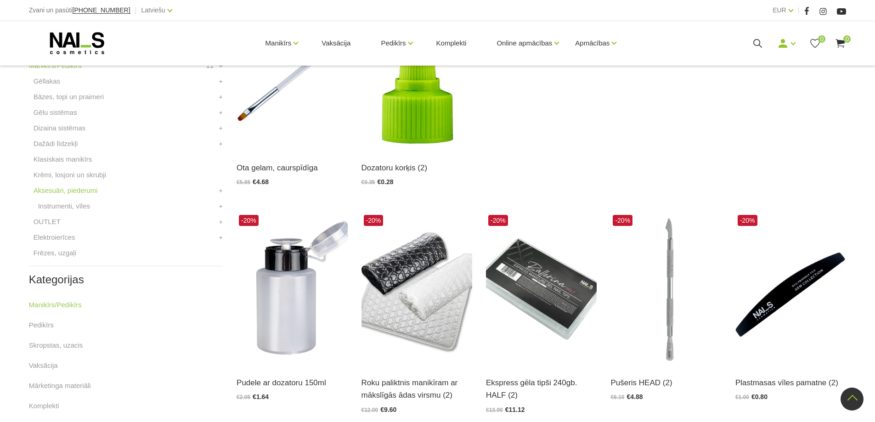
scroll to position [295, 0]
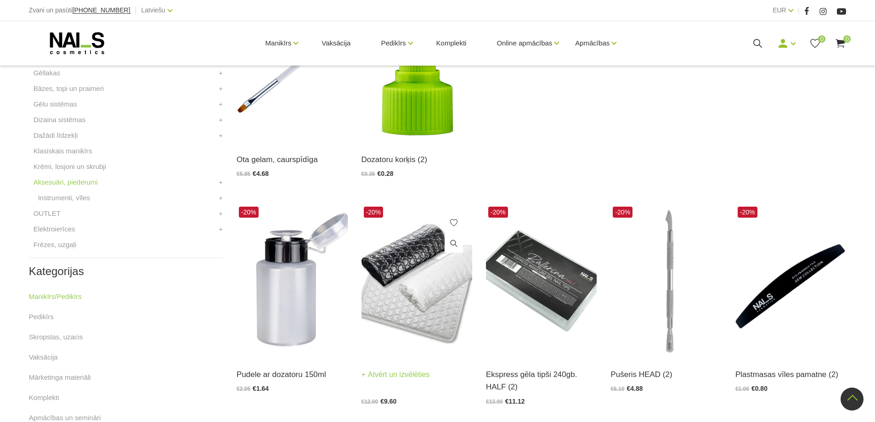
click at [386, 261] on img at bounding box center [416, 280] width 111 height 152
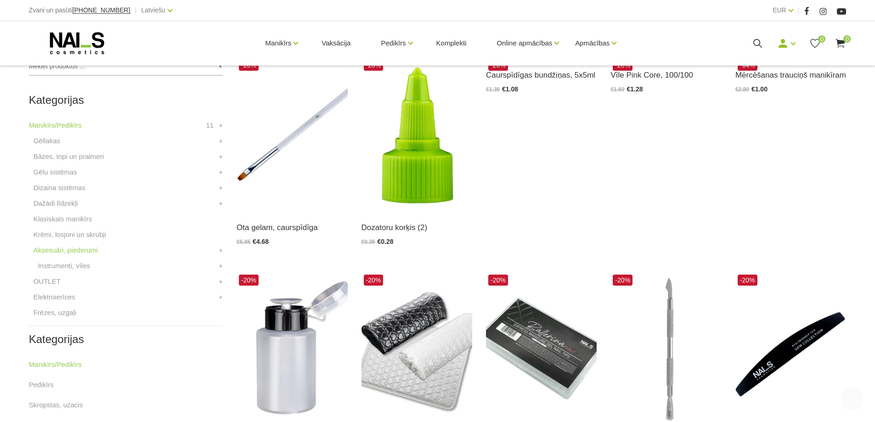
scroll to position [248, 0]
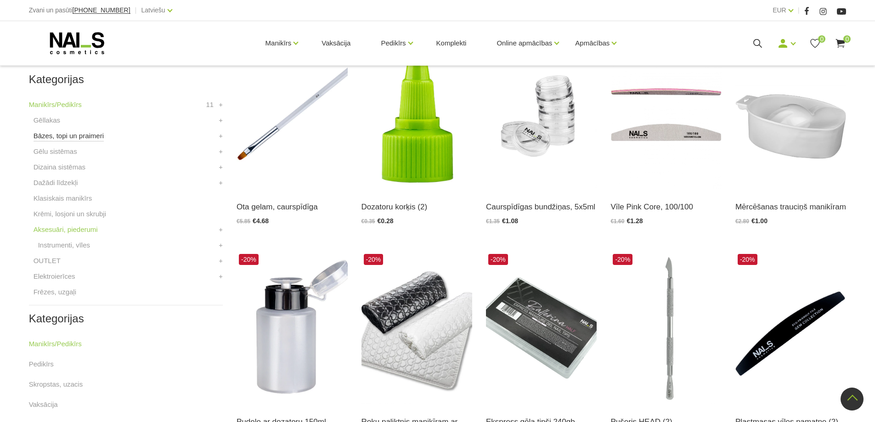
click at [70, 134] on link "Bāzes, topi un praimeri" at bounding box center [69, 135] width 70 height 11
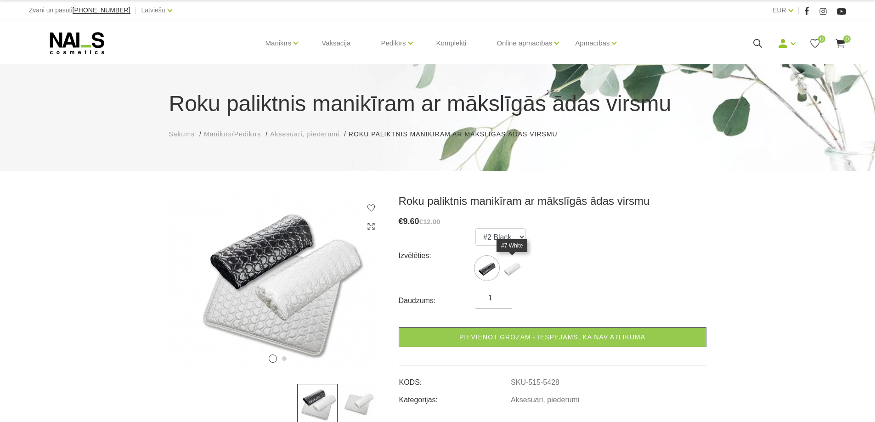
click at [514, 269] on img at bounding box center [512, 268] width 23 height 23
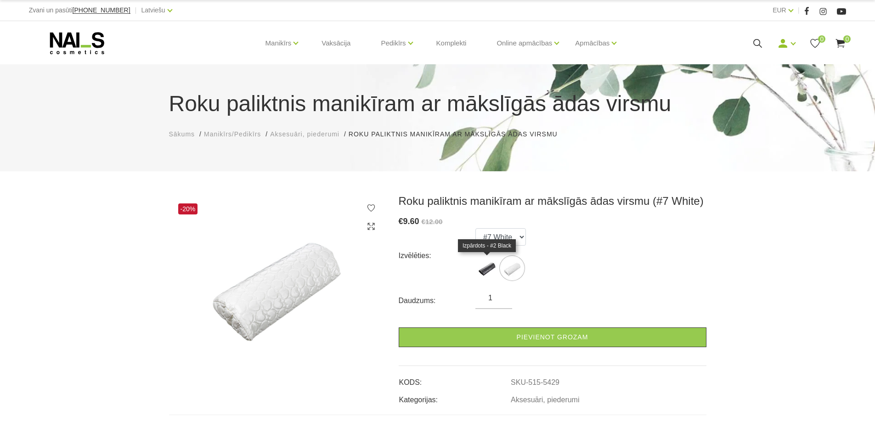
click at [487, 270] on img at bounding box center [486, 268] width 23 height 23
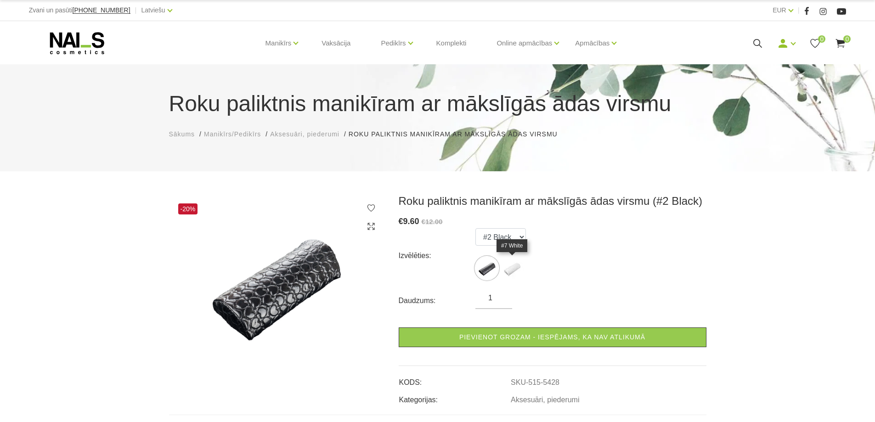
click at [516, 272] on img at bounding box center [512, 268] width 23 height 23
select select "5429"
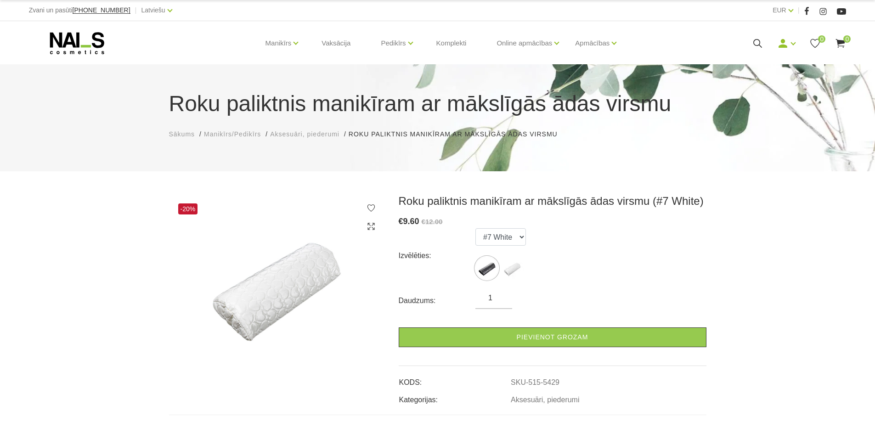
scroll to position [107, 0]
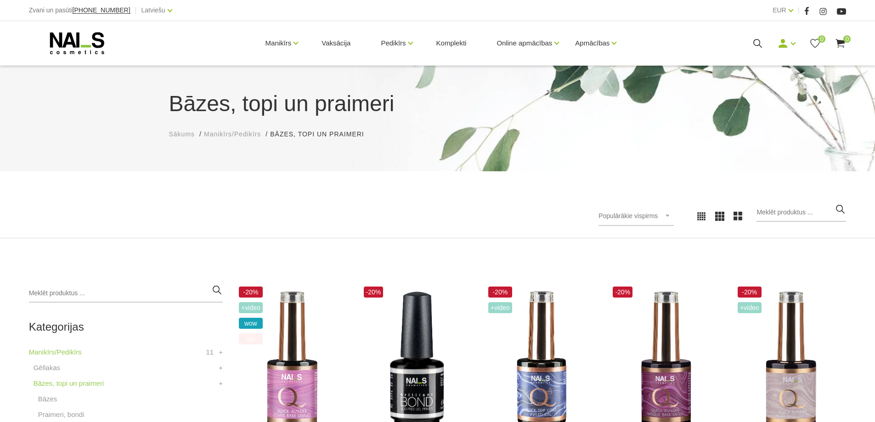
scroll to position [107, 0]
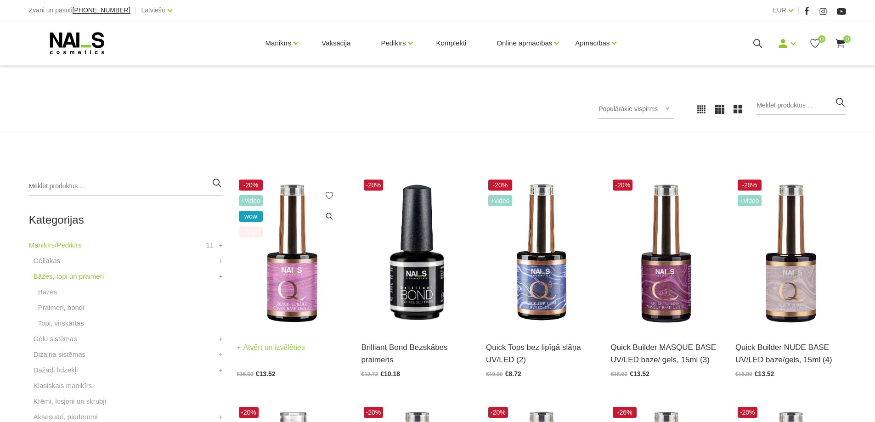
click at [292, 276] on img at bounding box center [292, 253] width 111 height 152
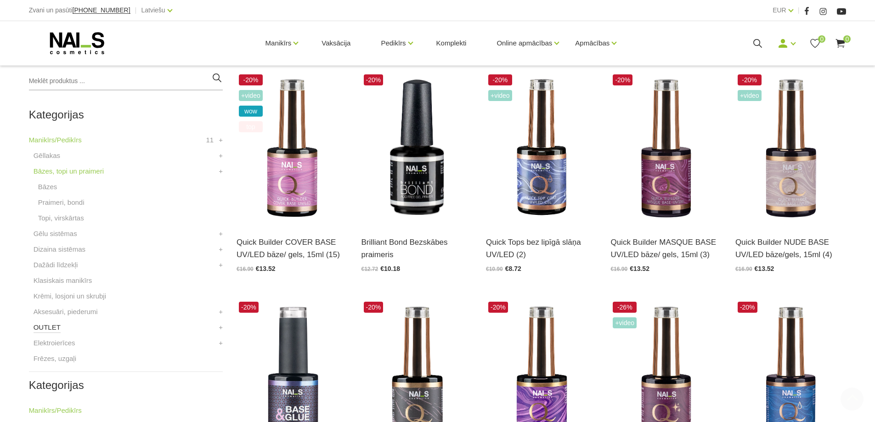
scroll to position [214, 0]
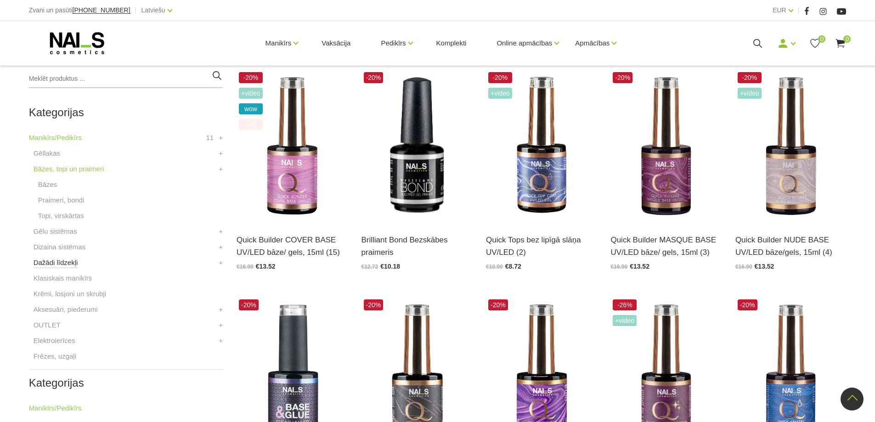
click at [51, 263] on link "Dažādi līdzekļi" at bounding box center [56, 262] width 45 height 11
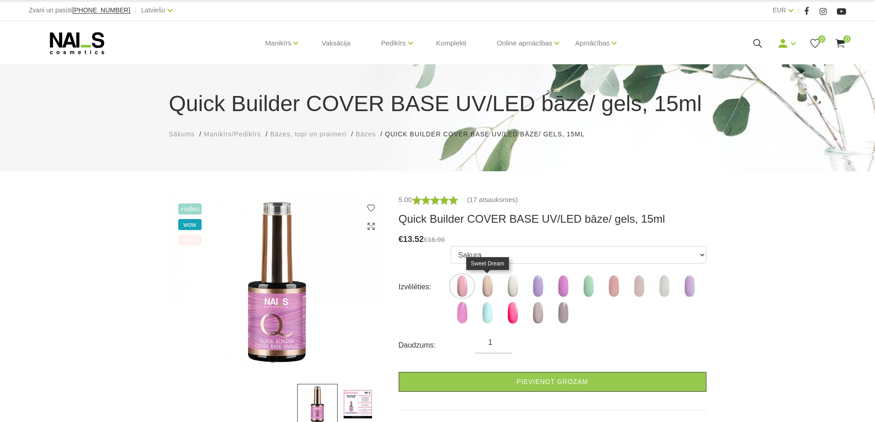
click at [486, 287] on img at bounding box center [487, 286] width 23 height 23
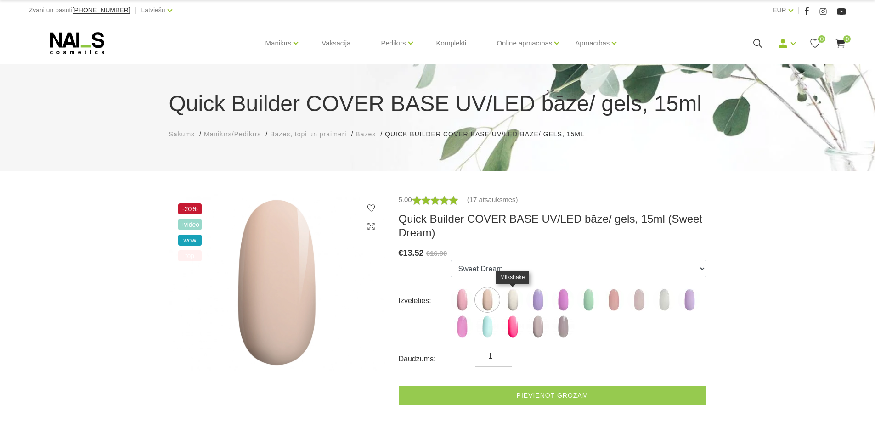
click at [514, 300] on img at bounding box center [512, 299] width 23 height 23
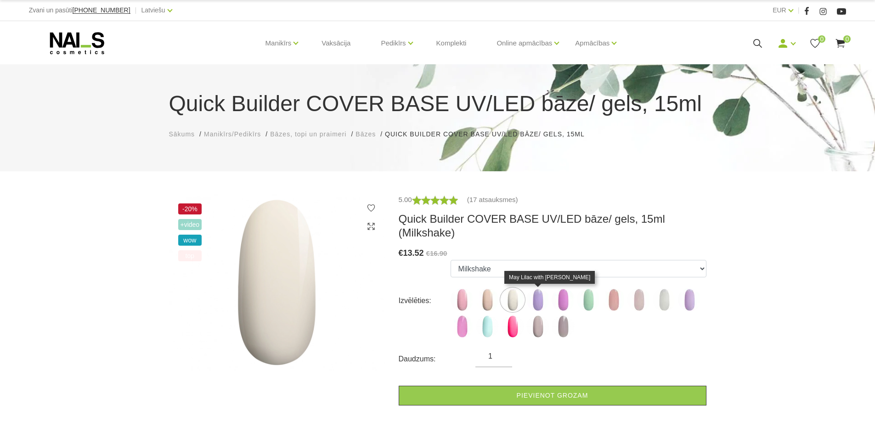
click at [540, 301] on img at bounding box center [537, 299] width 23 height 23
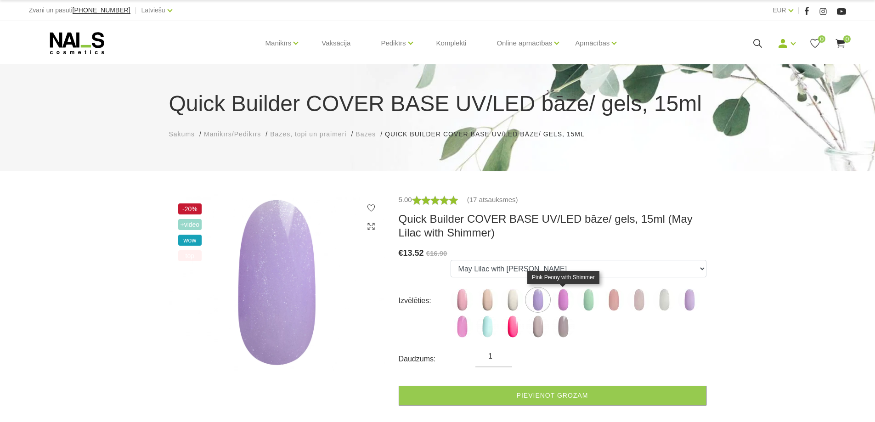
click at [565, 301] on img at bounding box center [563, 299] width 23 height 23
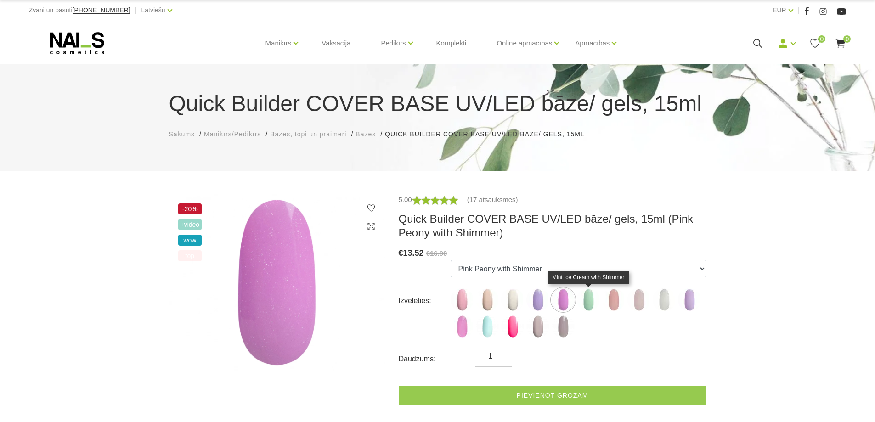
click at [589, 301] on img at bounding box center [588, 299] width 23 height 23
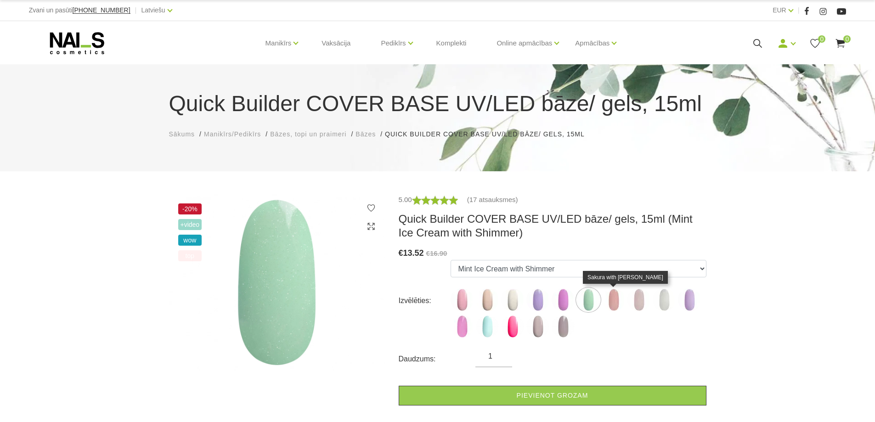
click at [615, 300] on img at bounding box center [613, 299] width 23 height 23
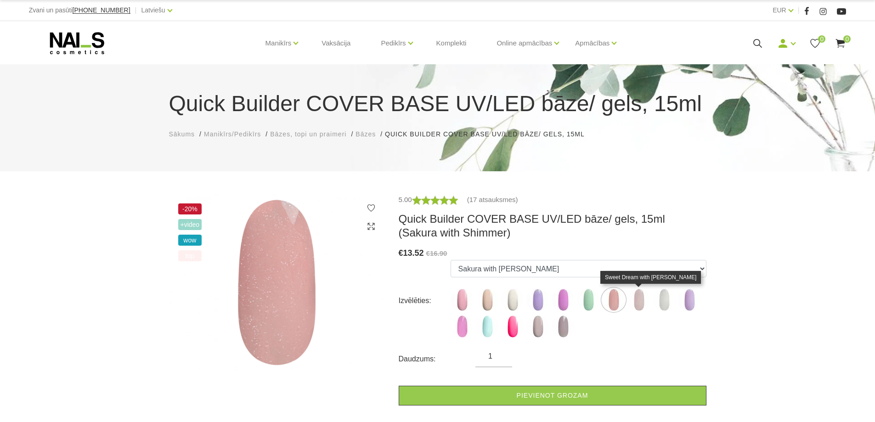
click at [638, 300] on img at bounding box center [638, 299] width 23 height 23
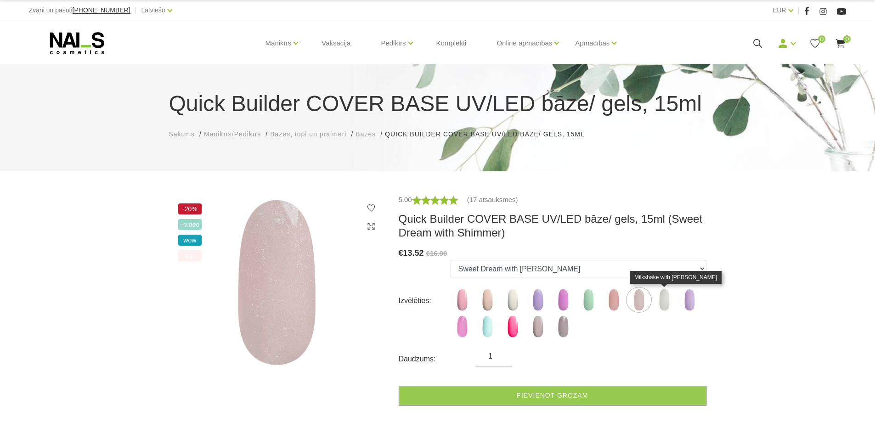
click at [665, 301] on img at bounding box center [664, 299] width 23 height 23
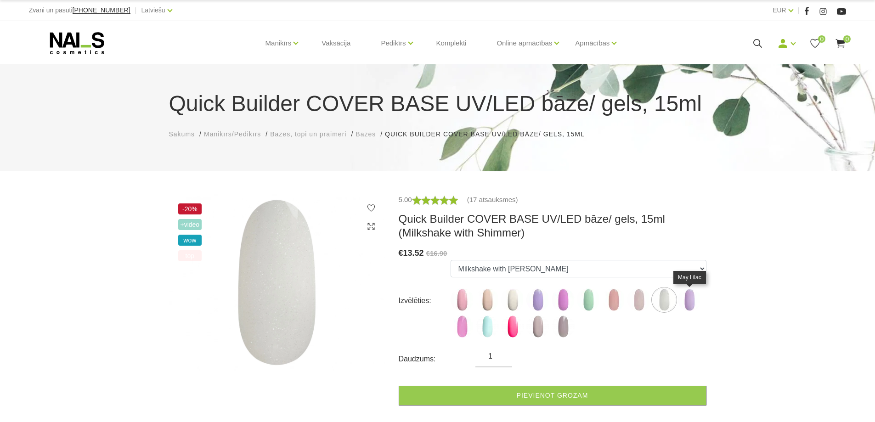
click at [684, 300] on img at bounding box center [689, 299] width 23 height 23
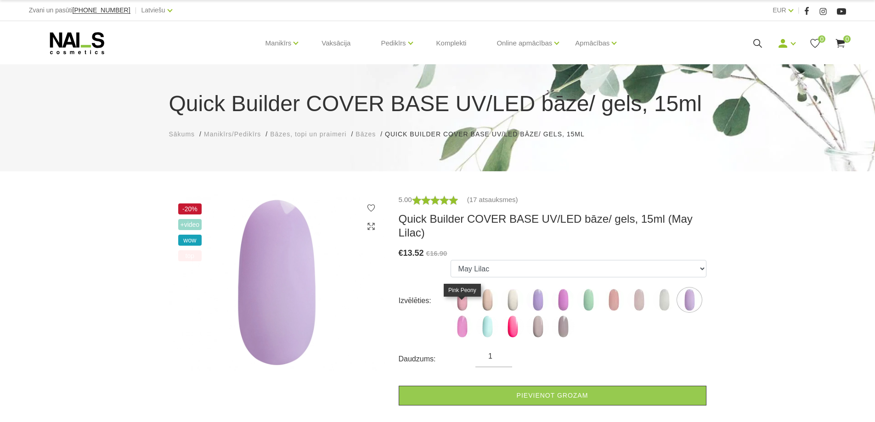
click at [467, 315] on img at bounding box center [462, 326] width 23 height 23
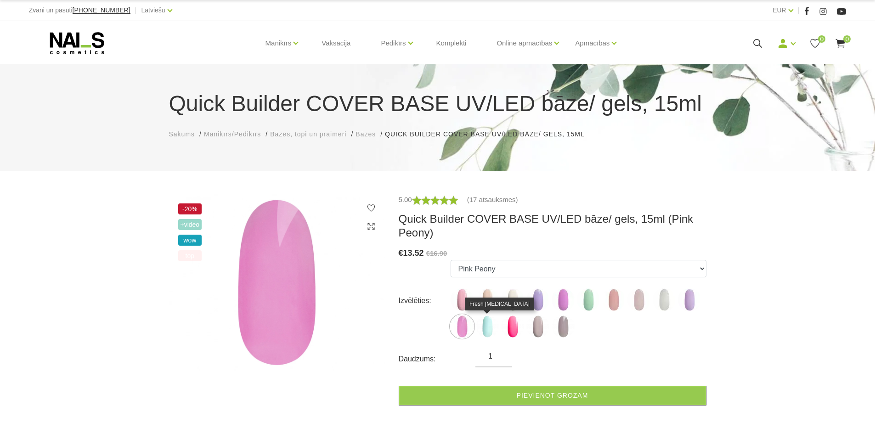
click at [488, 324] on img at bounding box center [487, 326] width 23 height 23
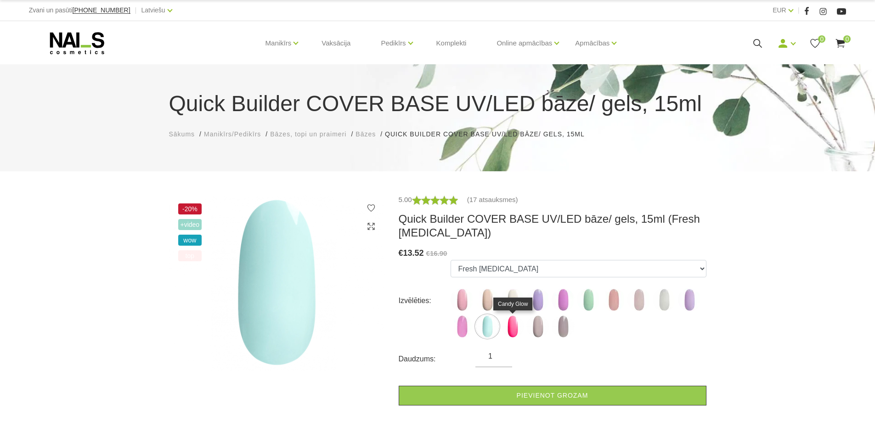
click at [515, 329] on img at bounding box center [512, 326] width 23 height 23
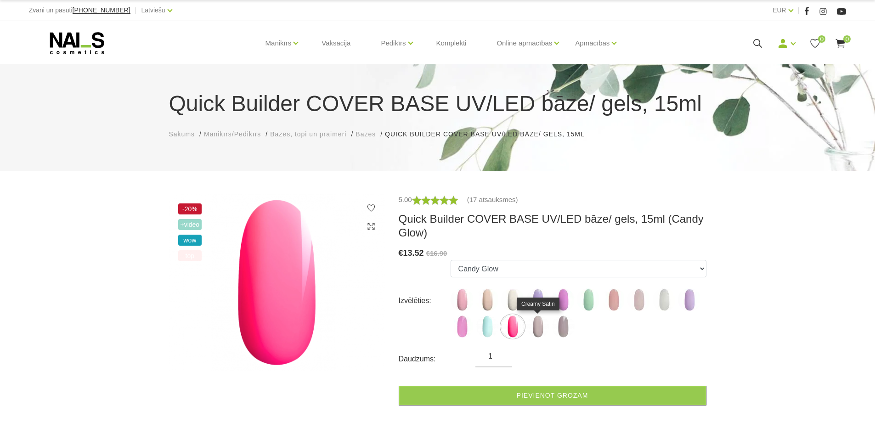
click at [539, 329] on img at bounding box center [537, 326] width 23 height 23
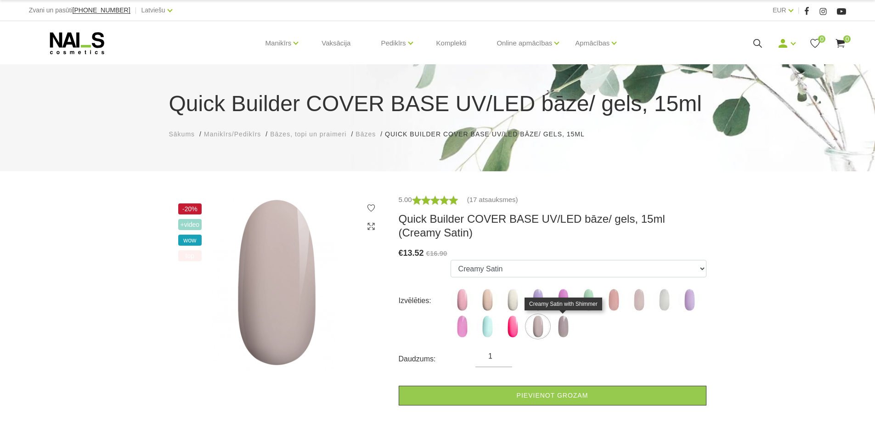
click at [558, 326] on img at bounding box center [563, 326] width 23 height 23
select select "6304"
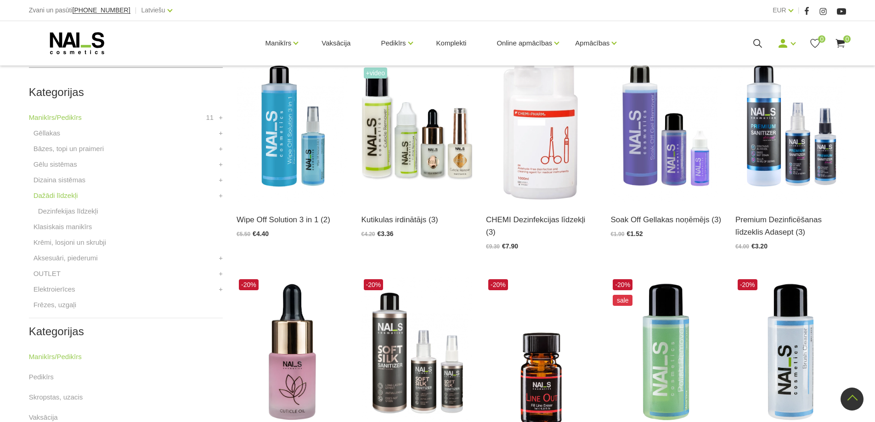
scroll to position [214, 0]
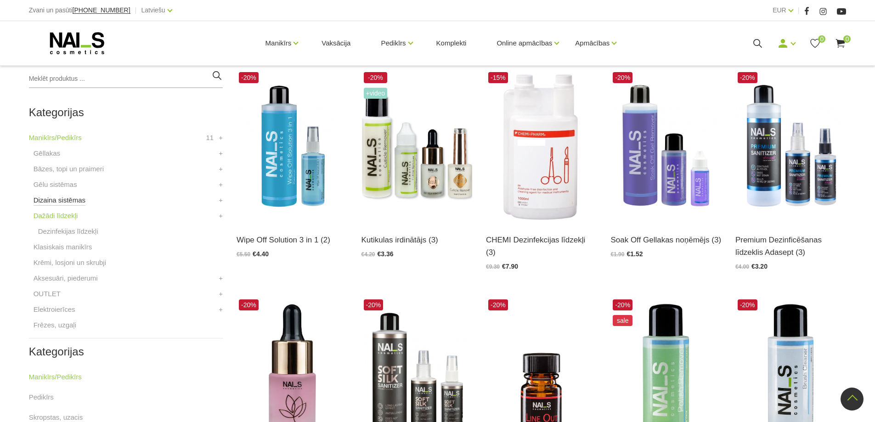
click at [51, 201] on link "Dizaina sistēmas" at bounding box center [60, 200] width 52 height 11
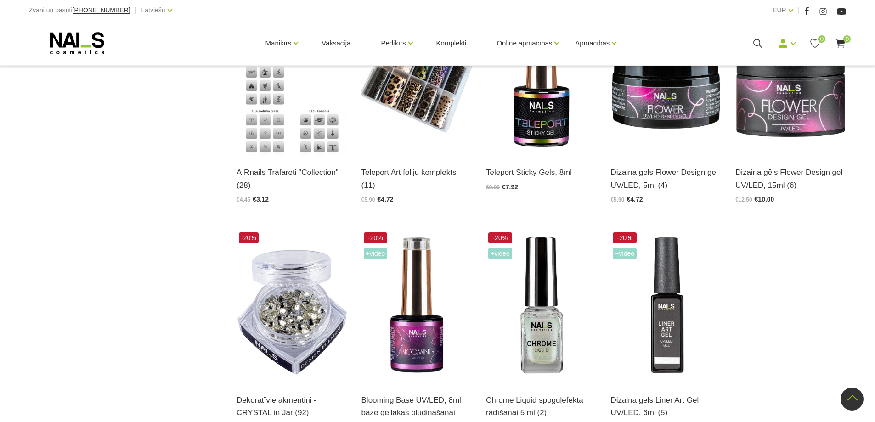
scroll to position [1179, 0]
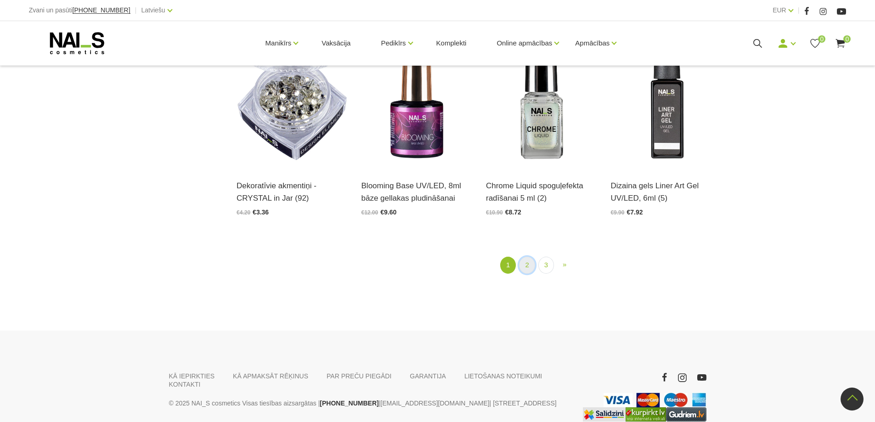
click at [525, 266] on link "2" at bounding box center [527, 265] width 16 height 17
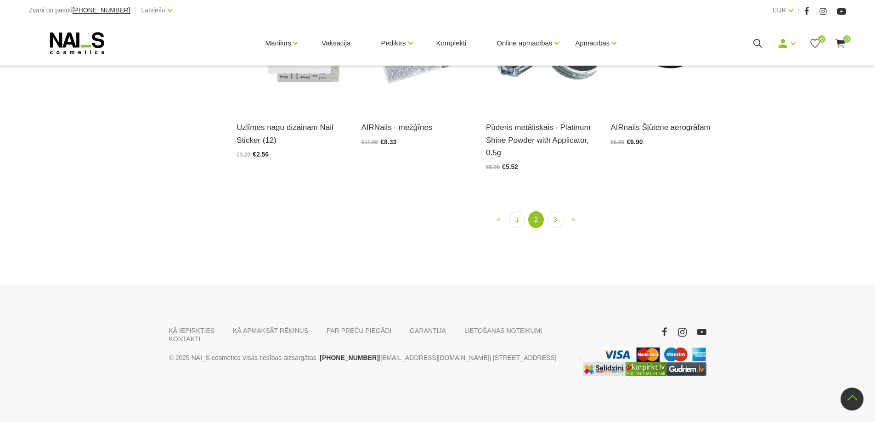
scroll to position [1045, 0]
click at [556, 228] on link "3" at bounding box center [555, 219] width 16 height 17
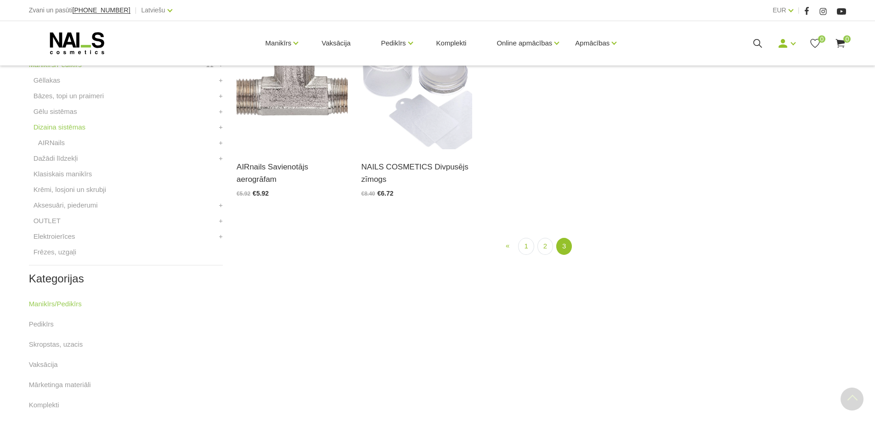
scroll to position [295, 0]
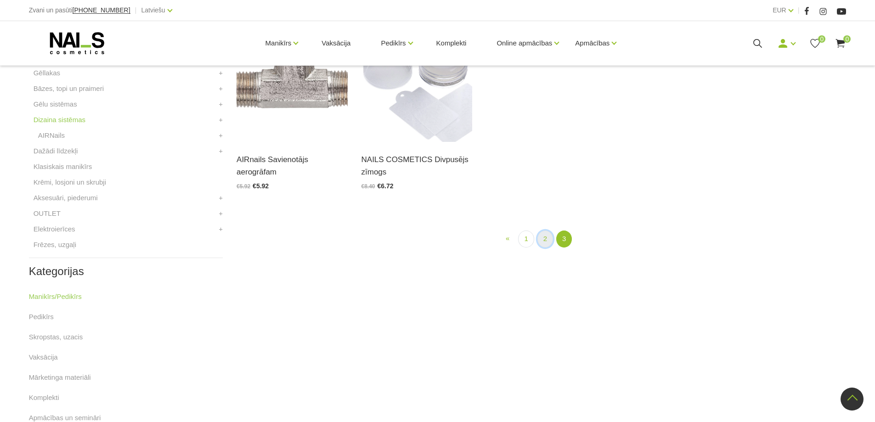
click at [546, 237] on link "2" at bounding box center [545, 239] width 16 height 17
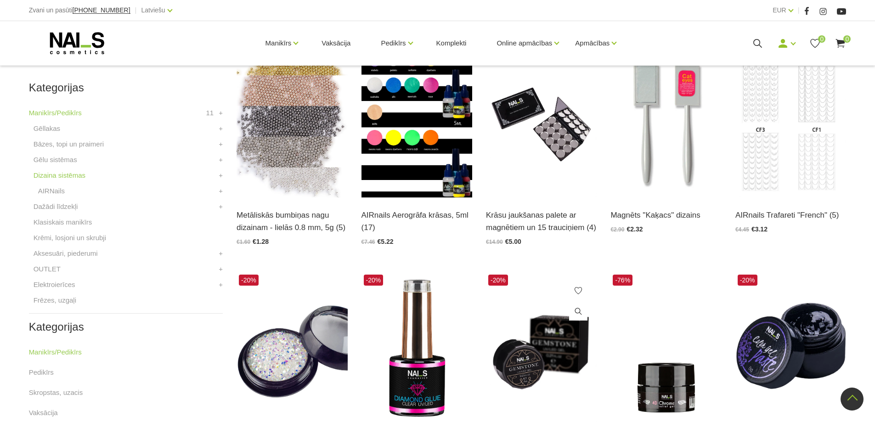
scroll to position [188, 0]
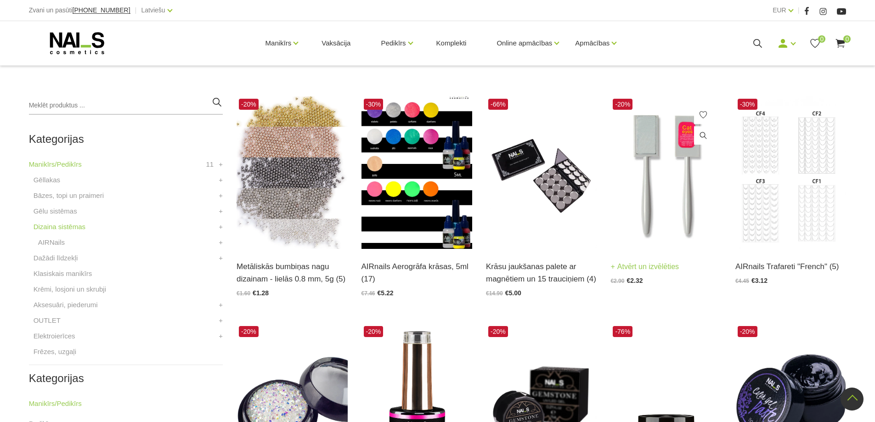
click at [653, 264] on link "Atvērt un izvēlēties" at bounding box center [644, 266] width 68 height 13
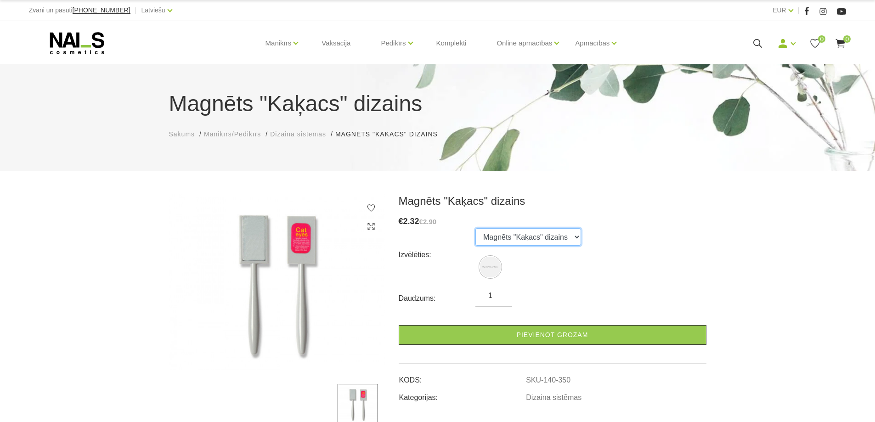
click at [569, 237] on select "Magnēts "Kaķacs" dizains" at bounding box center [528, 236] width 106 height 17
click at [487, 267] on img at bounding box center [490, 267] width 21 height 21
click at [573, 237] on select "Magnēts "Kaķacs" dizains" at bounding box center [528, 236] width 106 height 17
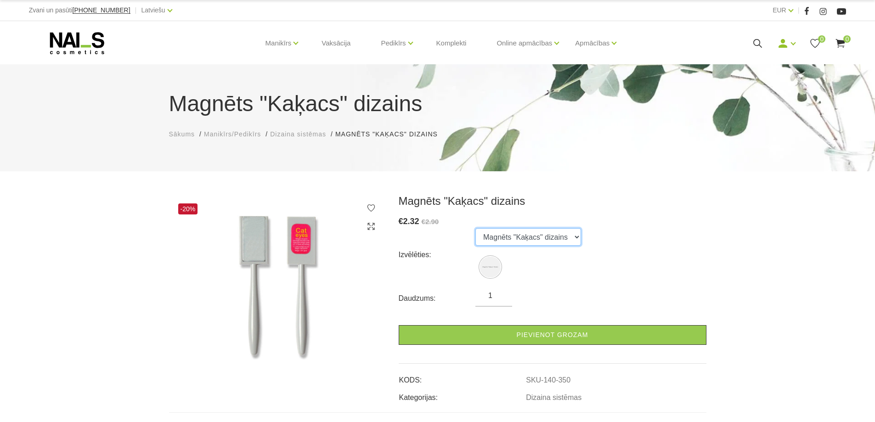
click at [573, 237] on select "Magnēts "Kaķacs" dizains" at bounding box center [528, 236] width 106 height 17
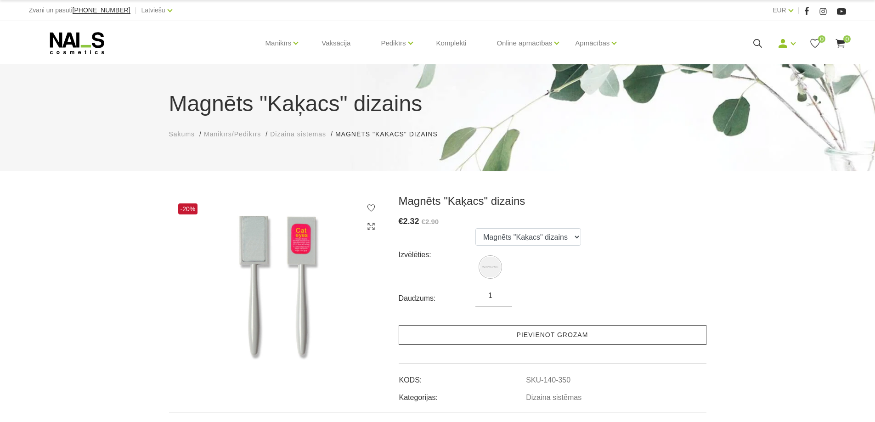
click at [571, 336] on link "Pievienot grozam" at bounding box center [553, 335] width 308 height 20
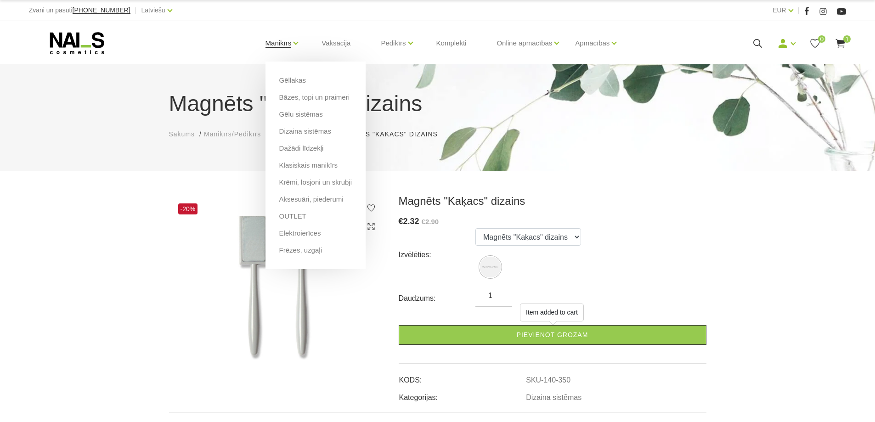
click at [271, 40] on link "Manikīrs" at bounding box center [278, 43] width 26 height 37
click at [286, 81] on link "Gēllakas" at bounding box center [292, 80] width 27 height 10
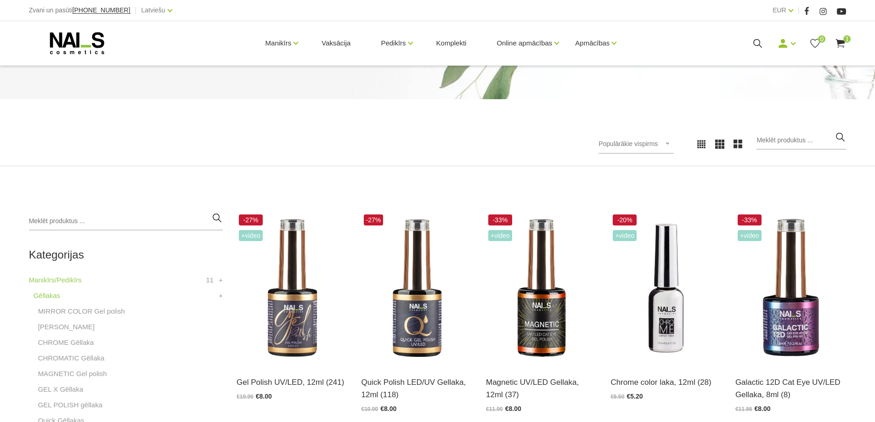
scroll to position [107, 0]
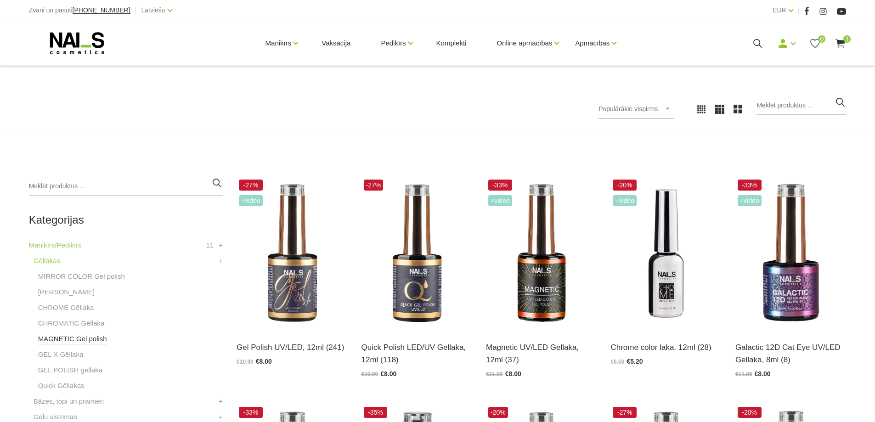
click at [81, 340] on link "MAGNETIC Gel polish" at bounding box center [72, 338] width 69 height 11
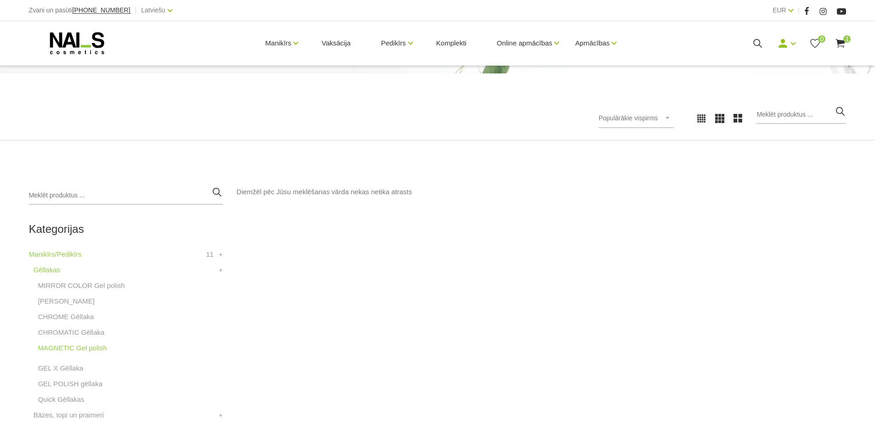
scroll to position [107, 0]
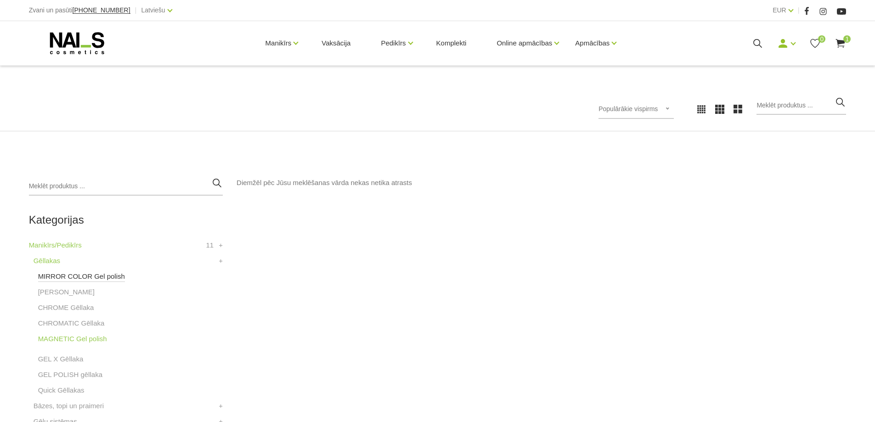
click at [57, 276] on link "MIRROR COLOR Gel polish" at bounding box center [81, 276] width 87 height 11
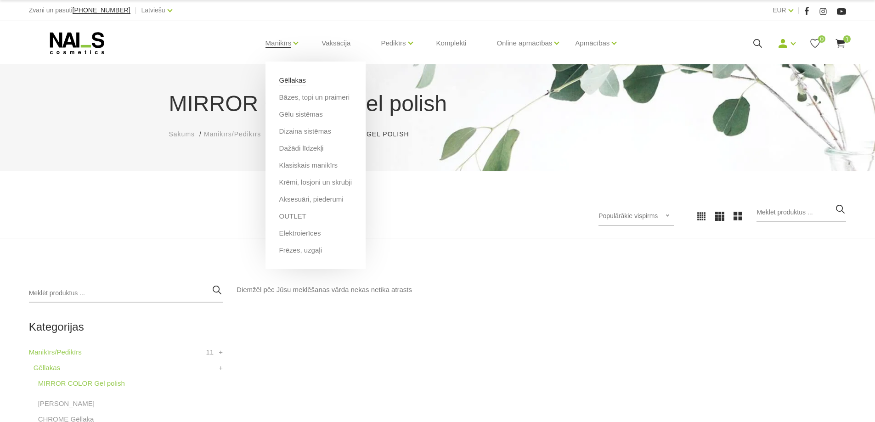
click at [288, 81] on link "Gēllakas" at bounding box center [292, 80] width 27 height 10
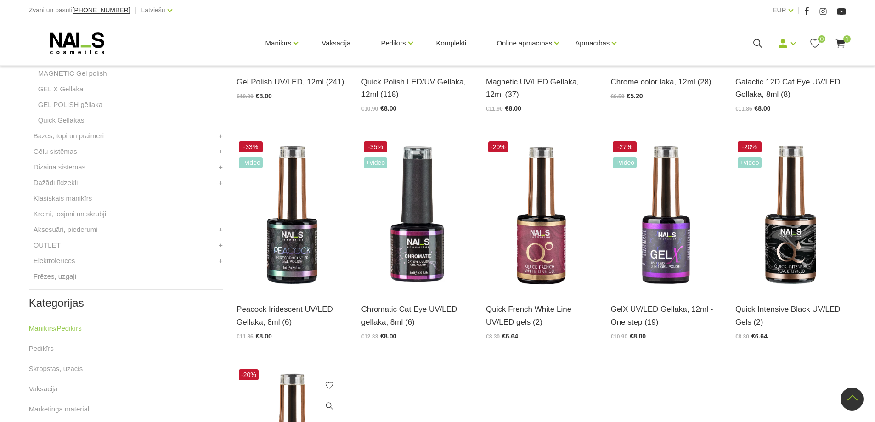
scroll to position [214, 0]
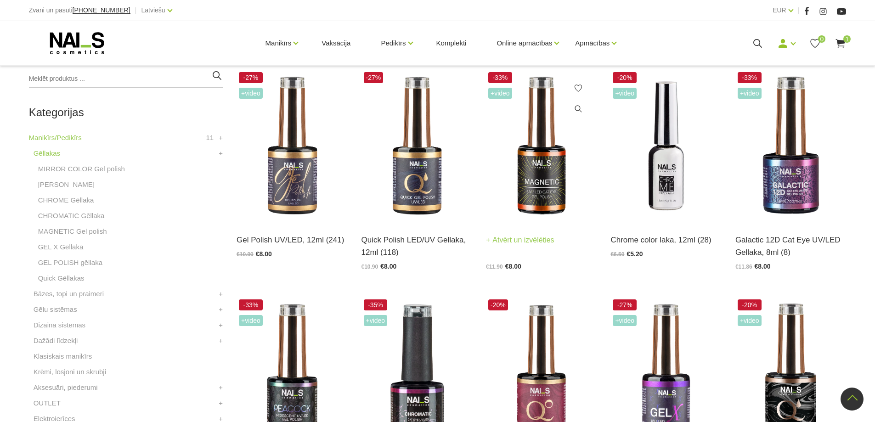
click at [528, 241] on link "Atvērt un izvēlēties" at bounding box center [520, 240] width 68 height 13
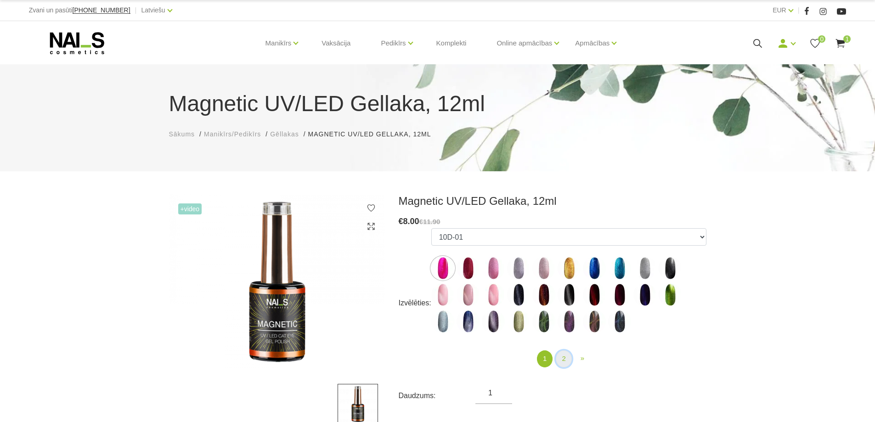
click at [564, 360] on link "2" at bounding box center [564, 358] width 16 height 17
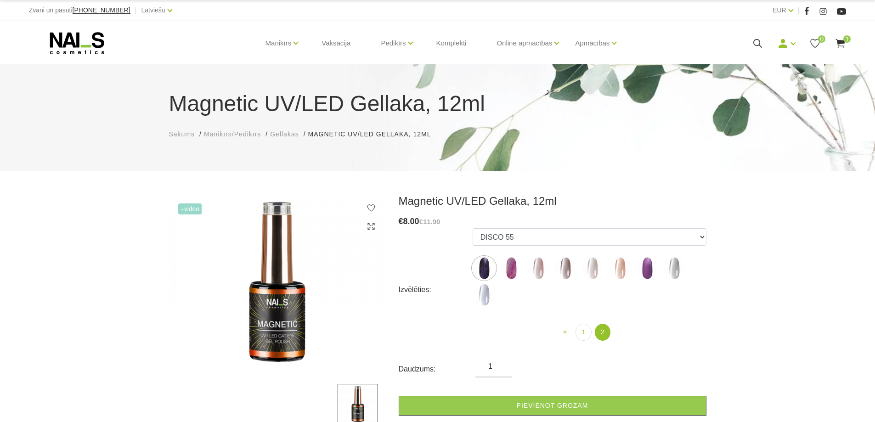
click at [622, 270] on img at bounding box center [620, 268] width 23 height 23
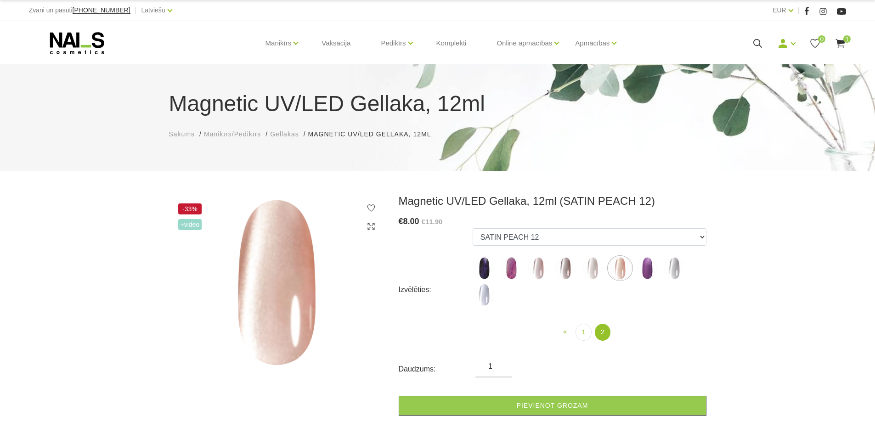
click at [677, 267] on img at bounding box center [674, 268] width 23 height 23
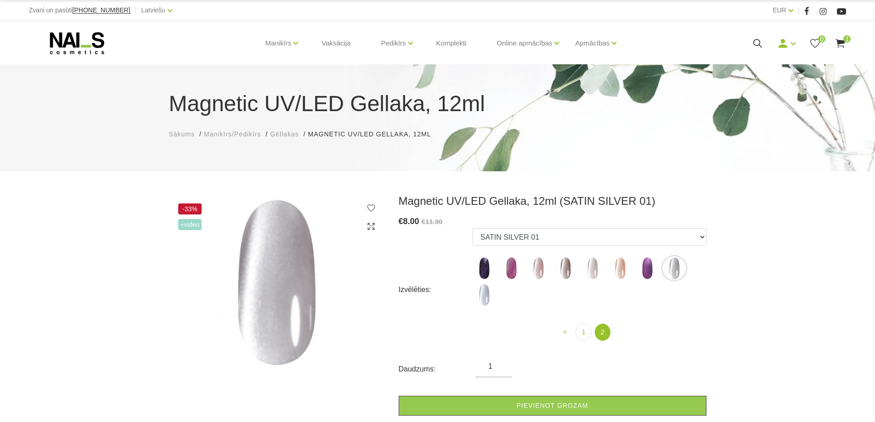
click at [649, 266] on img at bounding box center [647, 268] width 23 height 23
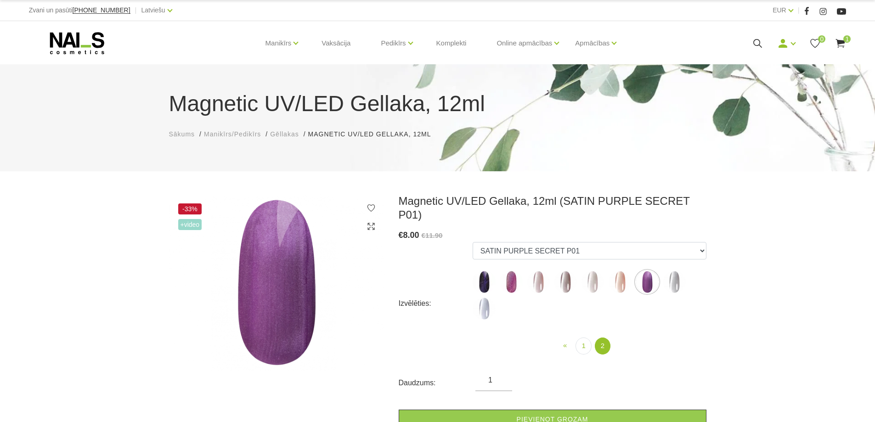
click at [620, 271] on img at bounding box center [620, 282] width 23 height 23
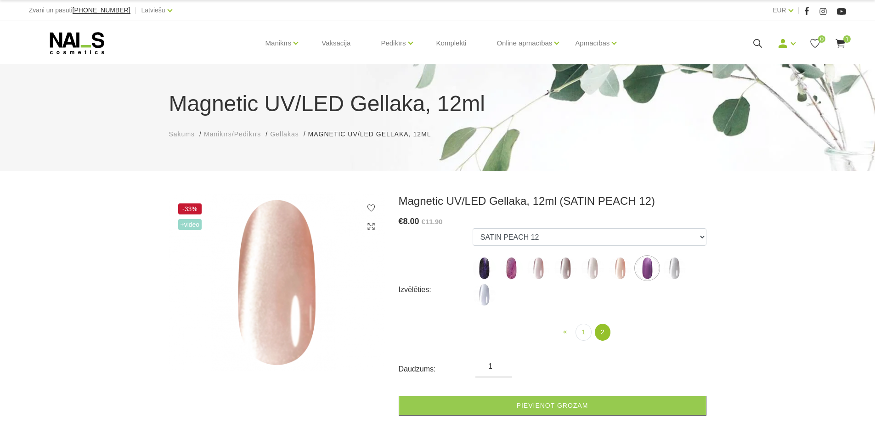
click at [588, 267] on img at bounding box center [592, 268] width 23 height 23
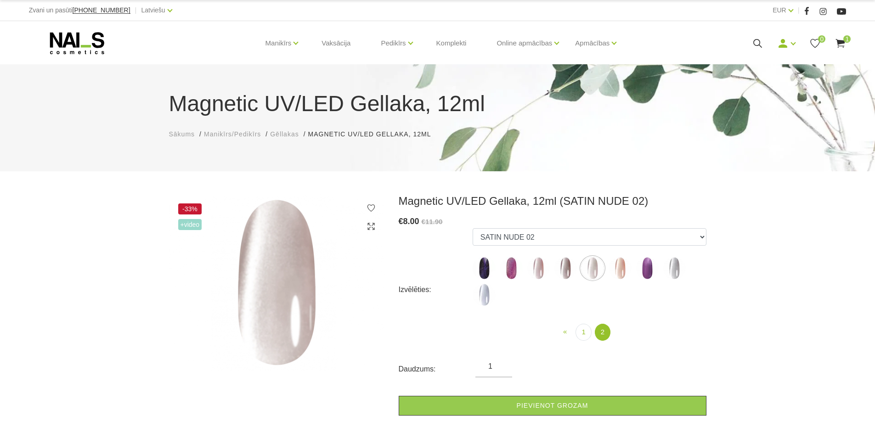
click at [560, 270] on img at bounding box center [565, 268] width 23 height 23
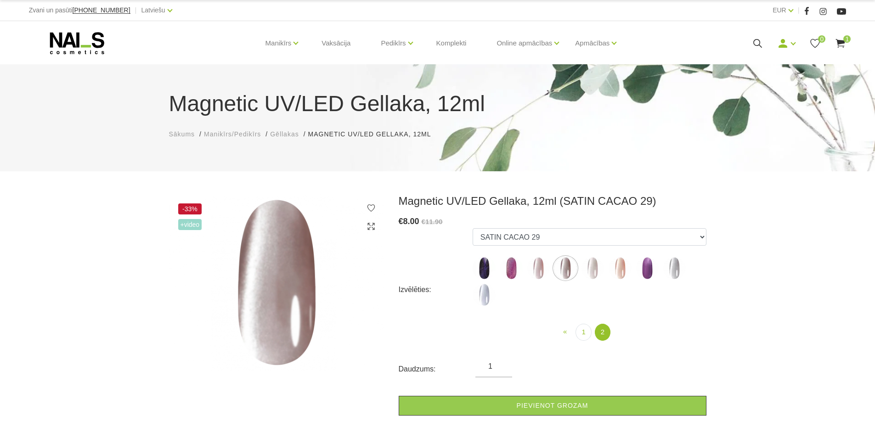
click at [536, 269] on img at bounding box center [538, 268] width 23 height 23
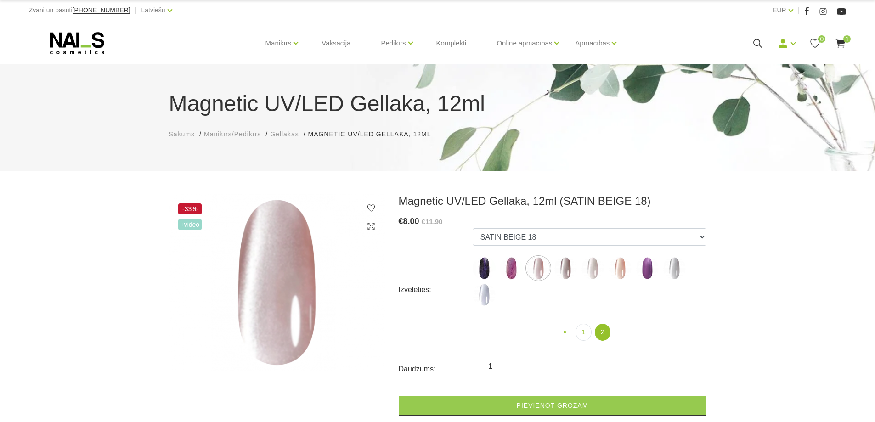
click at [510, 267] on img at bounding box center [511, 268] width 23 height 23
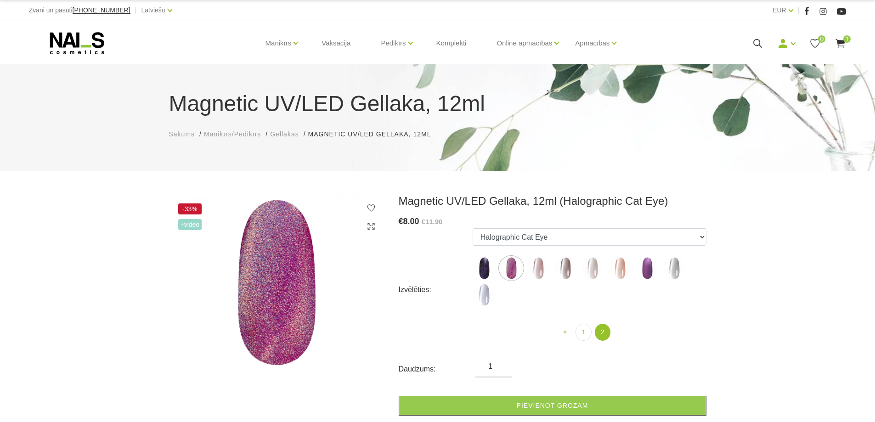
click at [488, 264] on img at bounding box center [484, 268] width 23 height 23
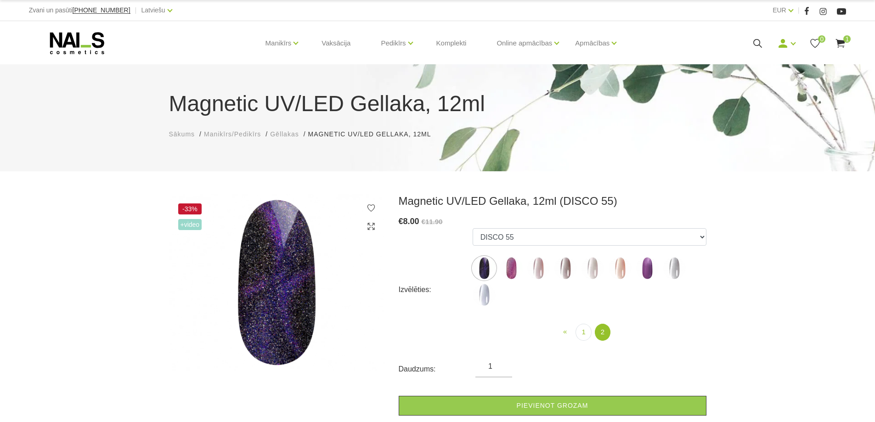
click at [483, 291] on img at bounding box center [484, 294] width 23 height 23
select select "6300"
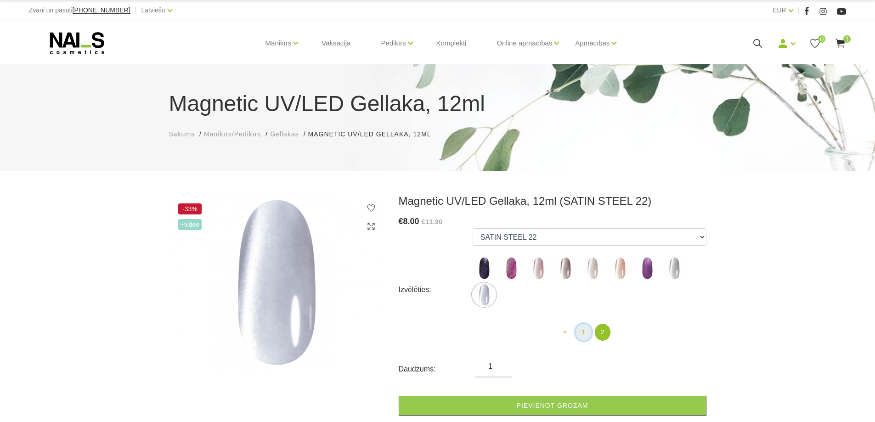
click at [584, 334] on link "1" at bounding box center [583, 332] width 16 height 17
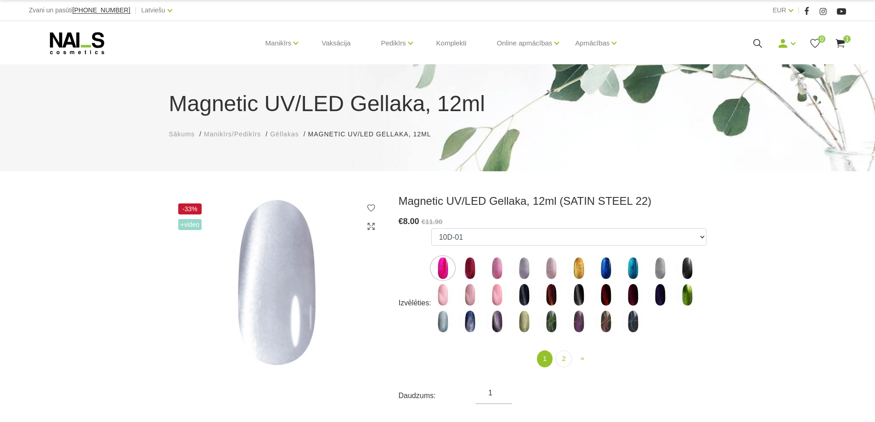
click at [442, 294] on img at bounding box center [442, 294] width 23 height 23
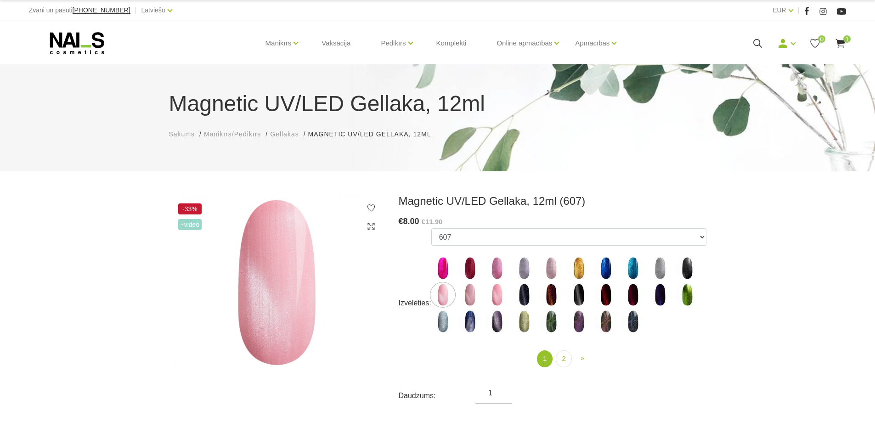
click at [502, 293] on img at bounding box center [496, 294] width 23 height 23
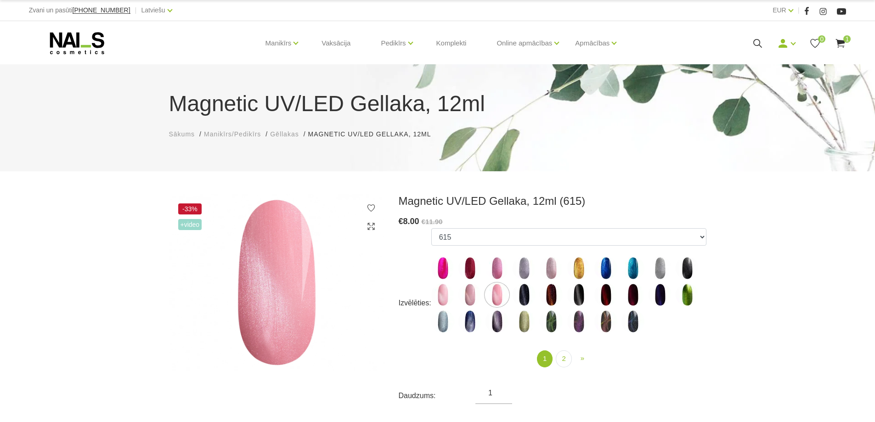
click at [440, 295] on img at bounding box center [442, 294] width 23 height 23
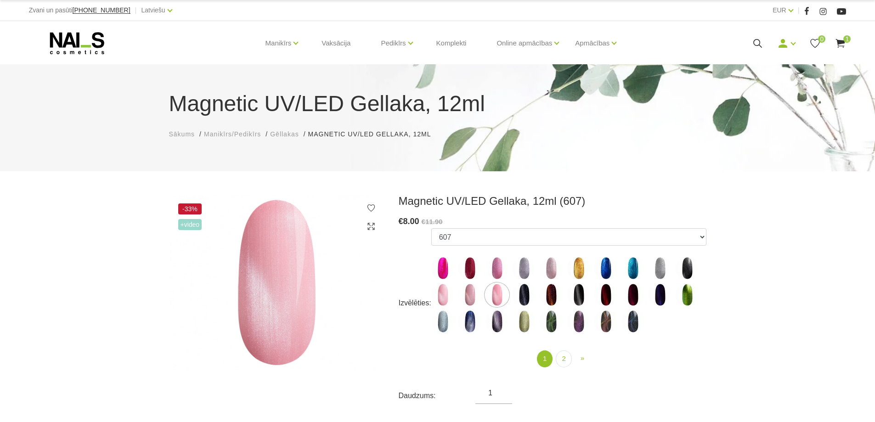
click at [471, 295] on img at bounding box center [469, 294] width 23 height 23
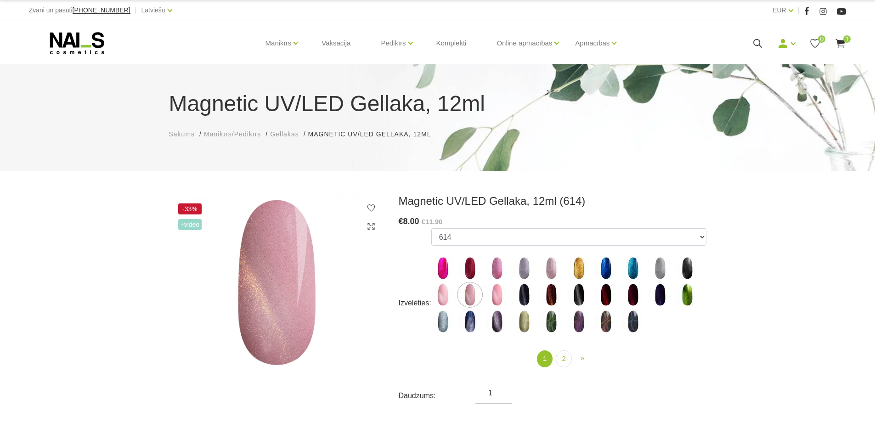
click at [471, 320] on img at bounding box center [469, 321] width 23 height 23
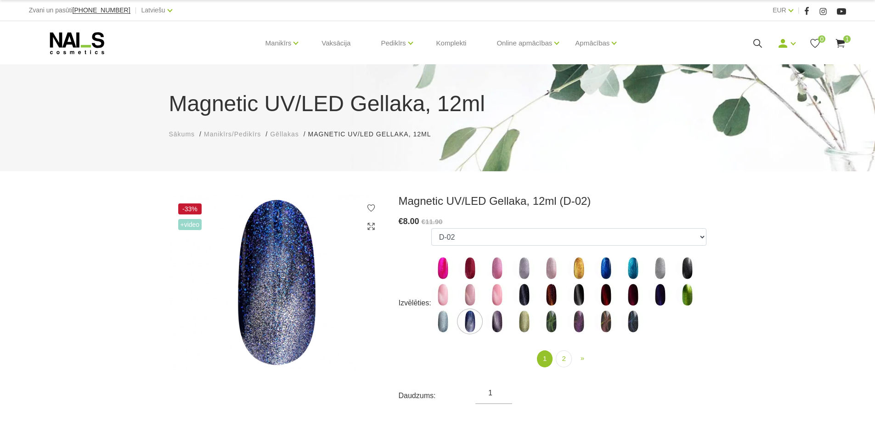
click at [441, 329] on img at bounding box center [442, 321] width 23 height 23
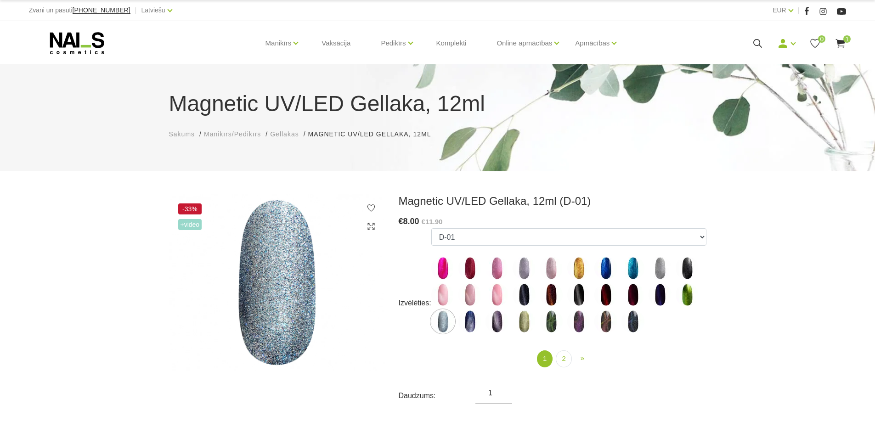
click at [494, 325] on img at bounding box center [496, 321] width 23 height 23
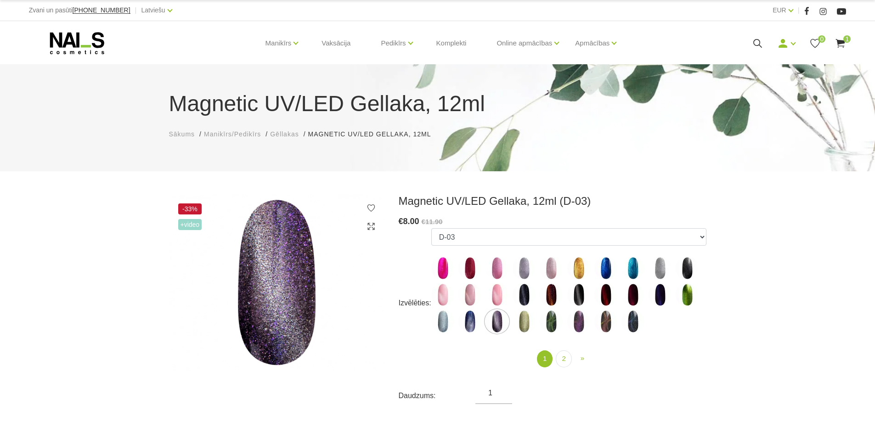
click at [515, 321] on img at bounding box center [524, 321] width 23 height 23
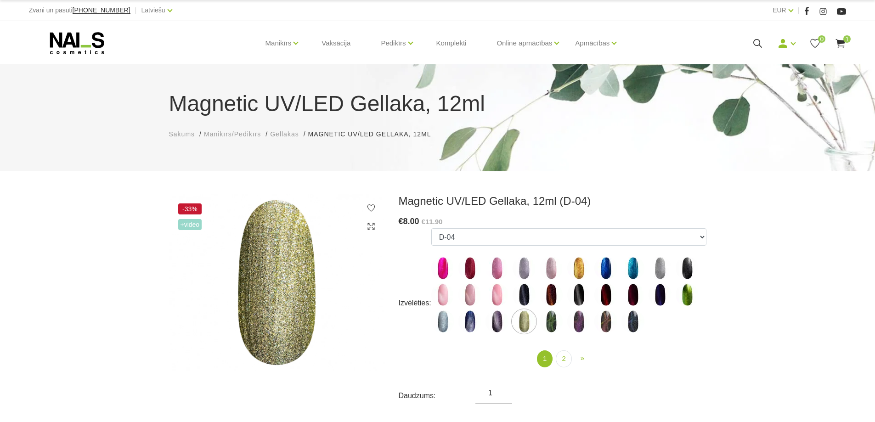
click at [550, 322] on img at bounding box center [551, 321] width 23 height 23
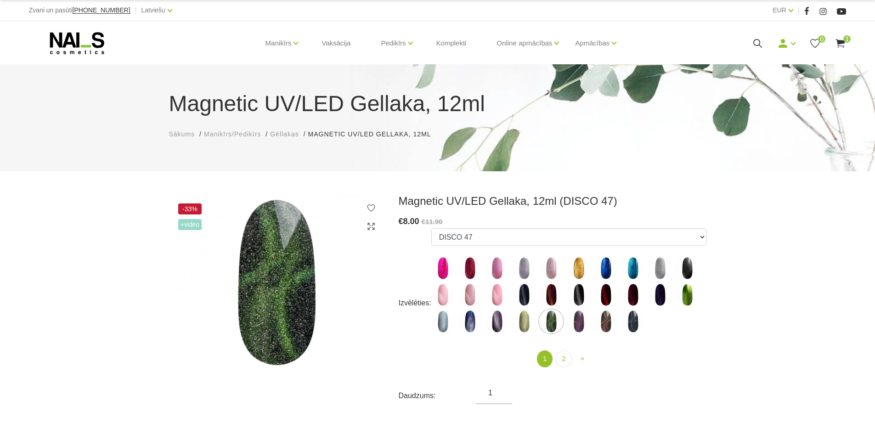
click at [579, 322] on img at bounding box center [578, 321] width 23 height 23
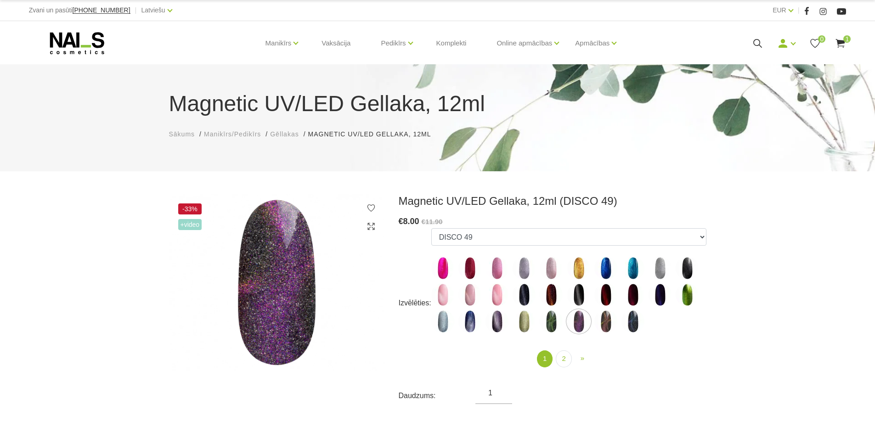
click at [596, 317] on img at bounding box center [605, 321] width 23 height 23
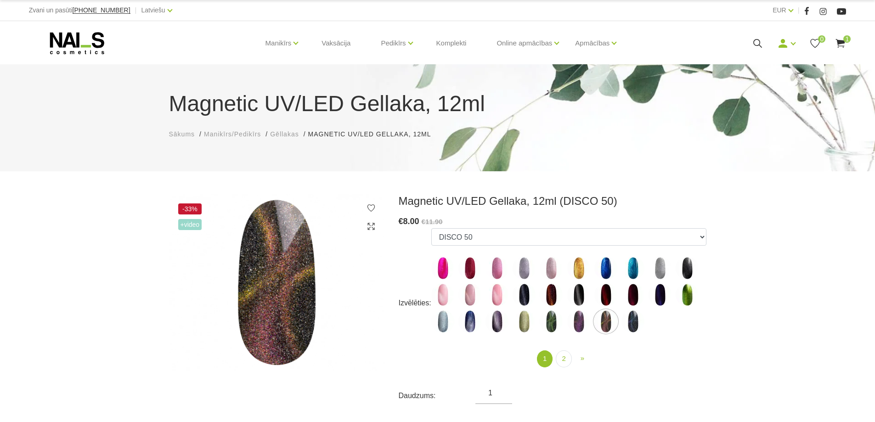
click at [634, 321] on img at bounding box center [632, 321] width 23 height 23
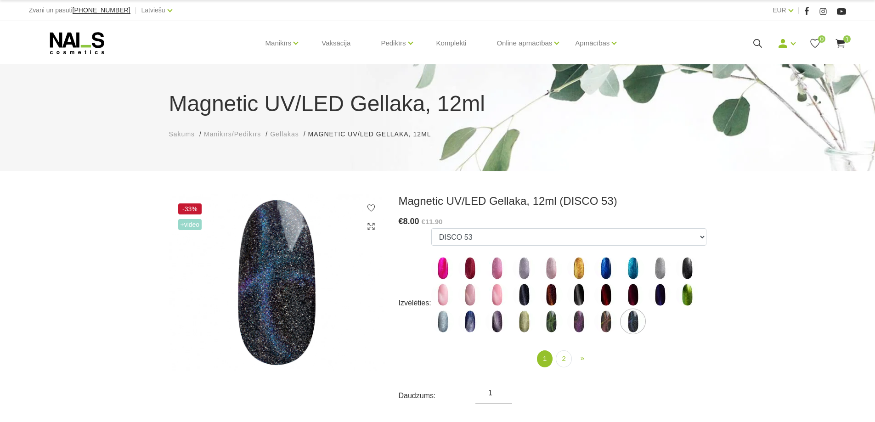
click at [606, 324] on img at bounding box center [605, 321] width 23 height 23
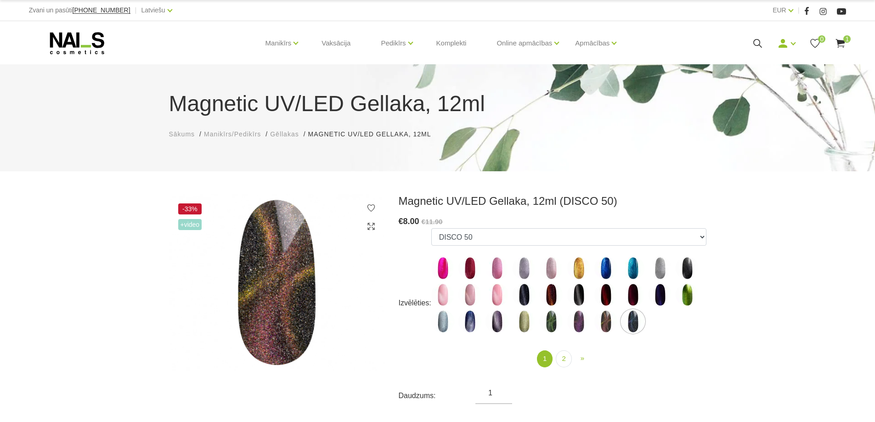
click at [688, 294] on img at bounding box center [687, 294] width 23 height 23
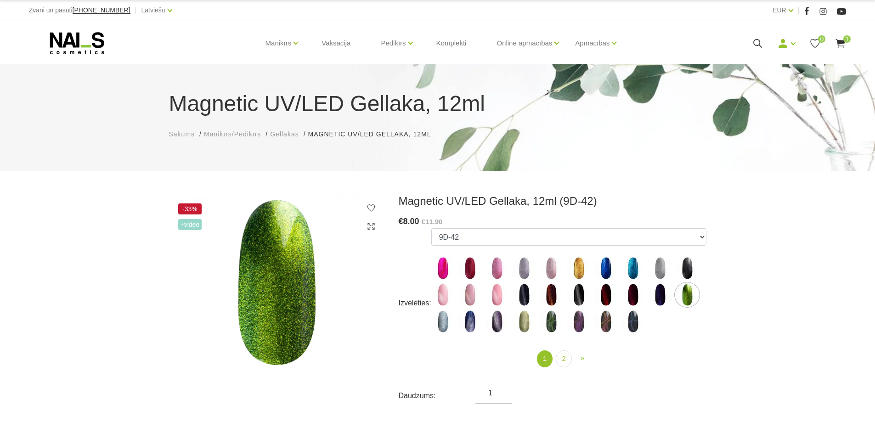
click at [658, 293] on img at bounding box center [660, 294] width 23 height 23
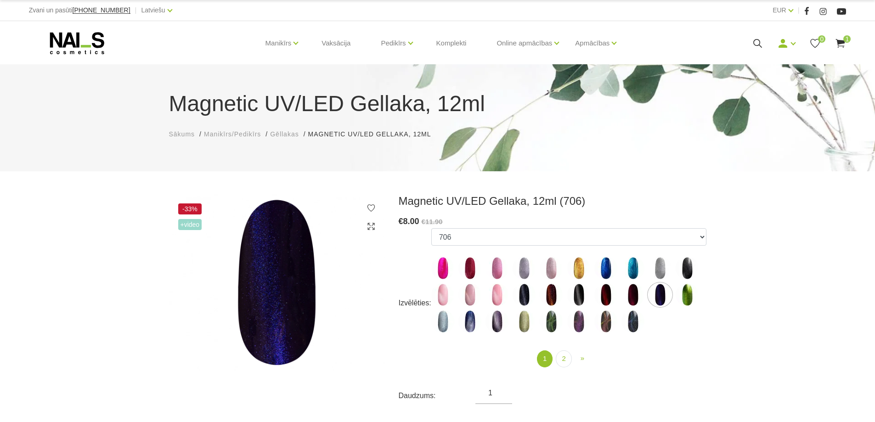
click at [629, 292] on img at bounding box center [632, 294] width 23 height 23
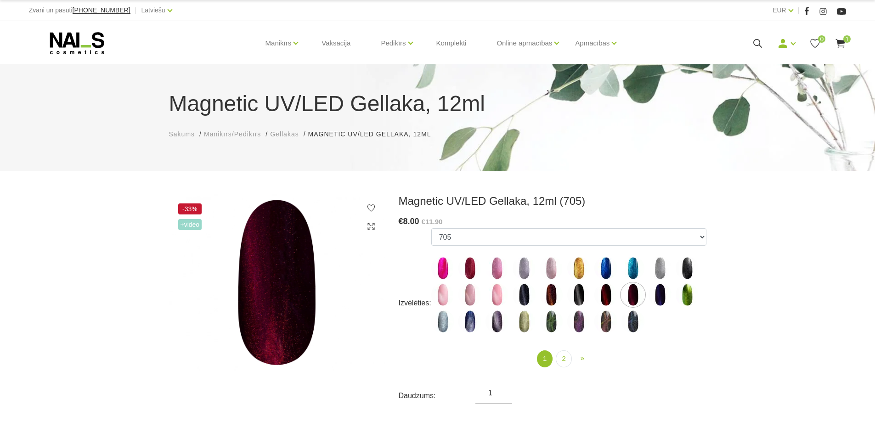
click at [605, 291] on img at bounding box center [605, 294] width 23 height 23
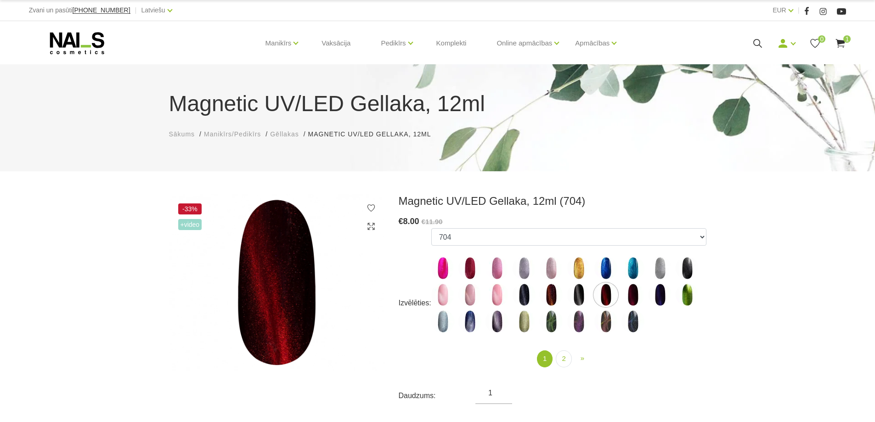
click at [576, 293] on img at bounding box center [578, 294] width 23 height 23
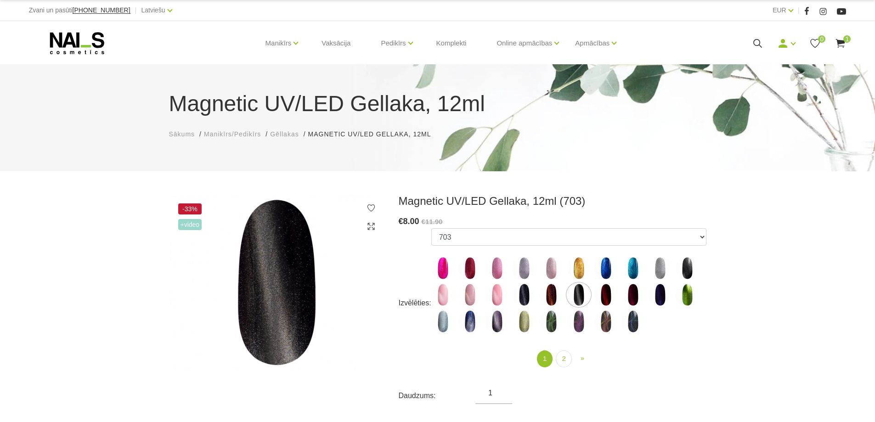
click at [543, 294] on img at bounding box center [551, 294] width 23 height 23
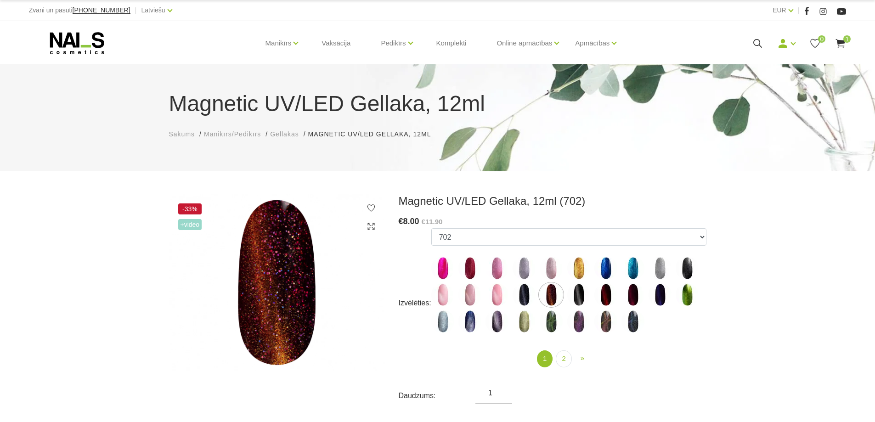
click at [519, 294] on img at bounding box center [524, 294] width 23 height 23
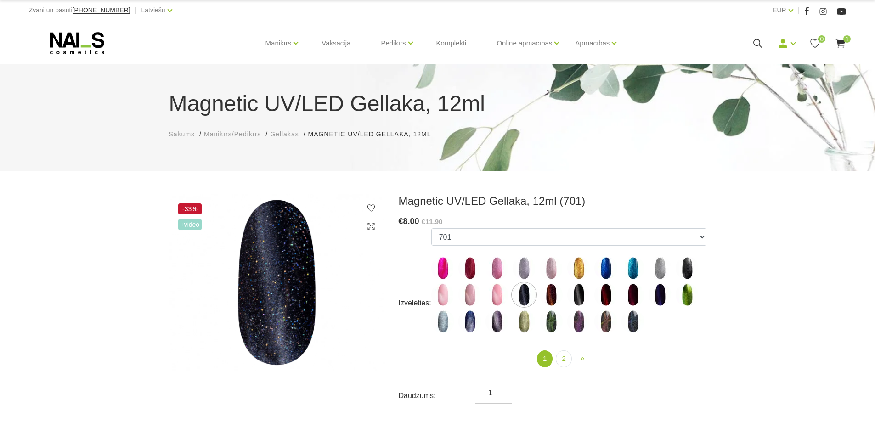
click at [501, 291] on img at bounding box center [496, 294] width 23 height 23
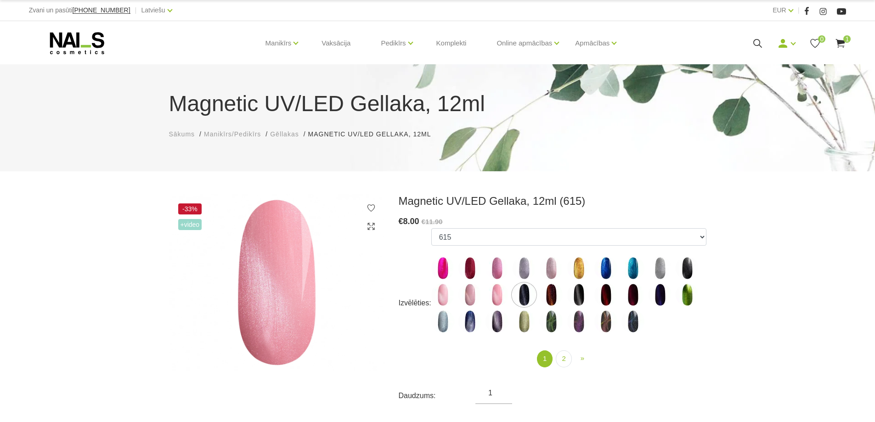
click at [443, 268] on img at bounding box center [442, 268] width 23 height 23
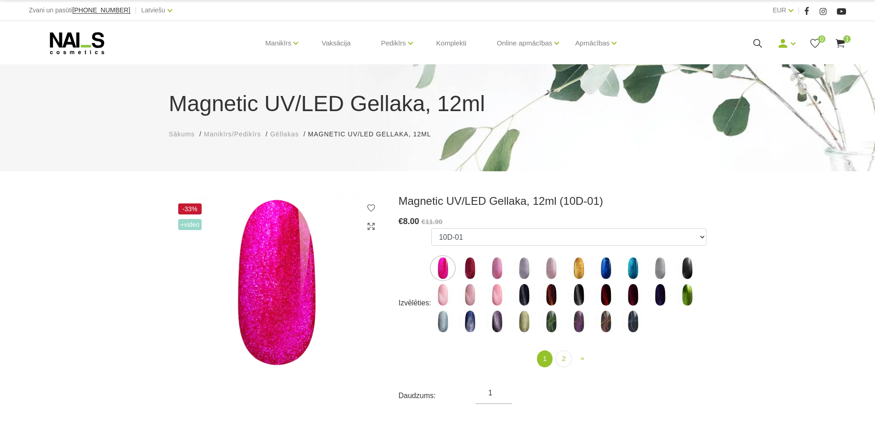
click at [472, 266] on img at bounding box center [469, 268] width 23 height 23
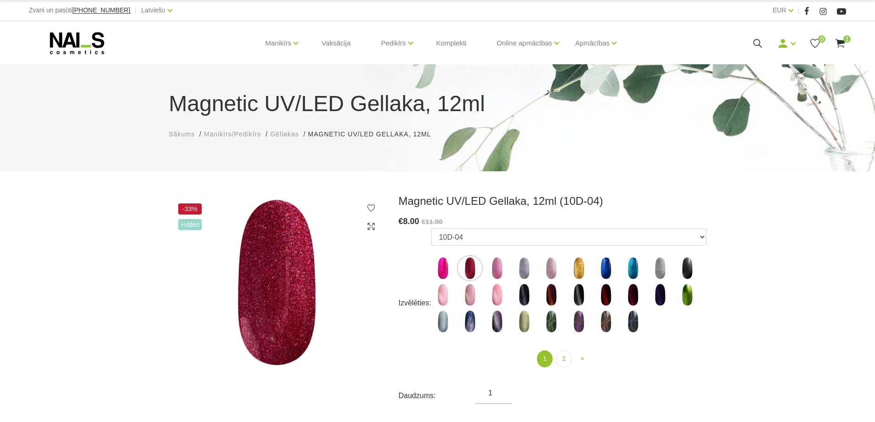
click at [502, 267] on img at bounding box center [496, 268] width 23 height 23
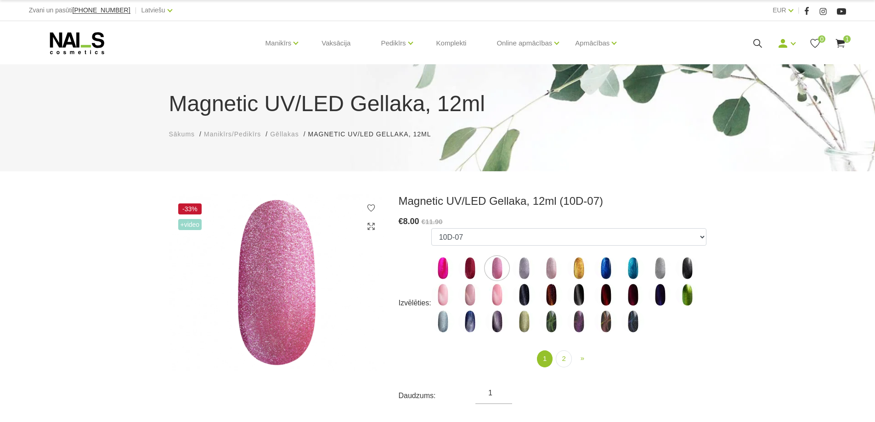
click at [524, 269] on img at bounding box center [524, 268] width 23 height 23
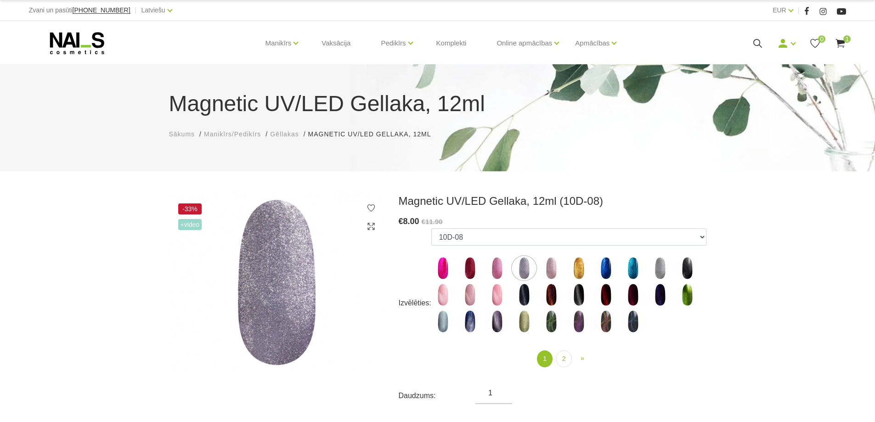
click at [552, 267] on img at bounding box center [551, 268] width 23 height 23
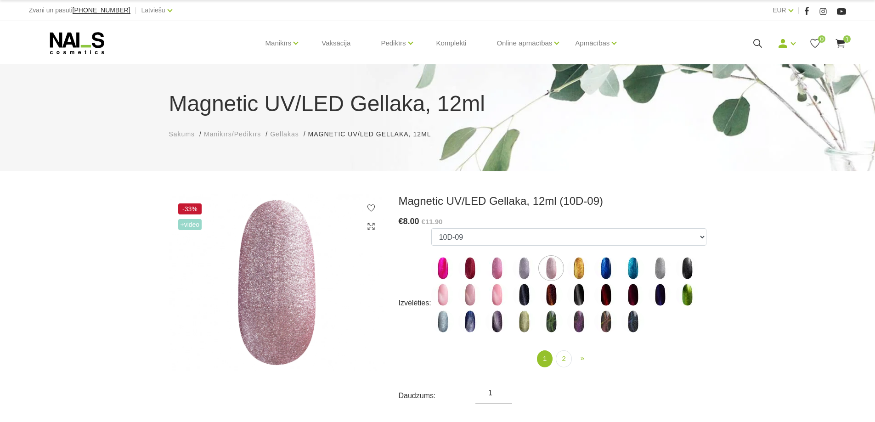
click at [577, 268] on img at bounding box center [578, 268] width 23 height 23
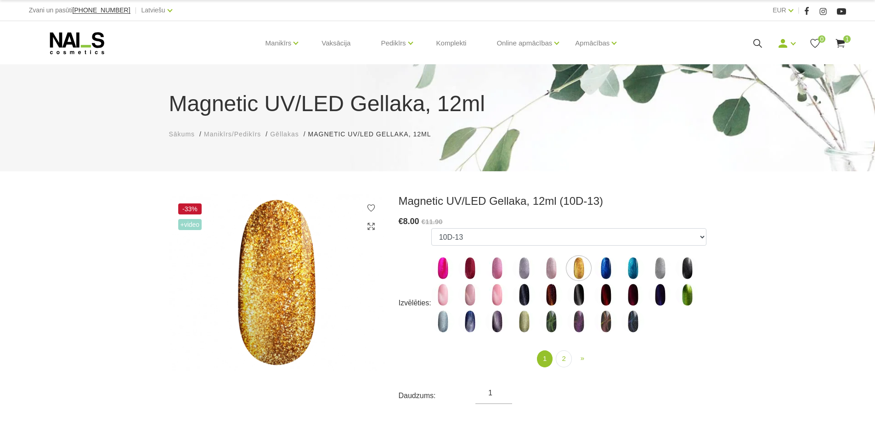
click at [609, 268] on img at bounding box center [605, 268] width 23 height 23
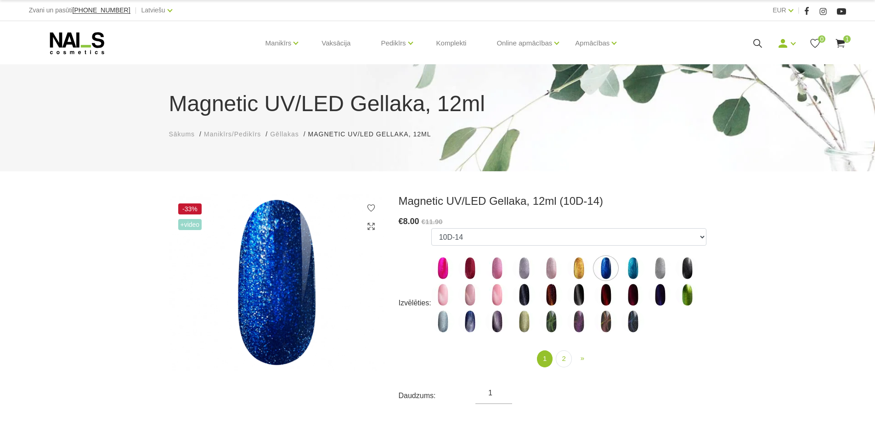
click at [634, 269] on img at bounding box center [632, 268] width 23 height 23
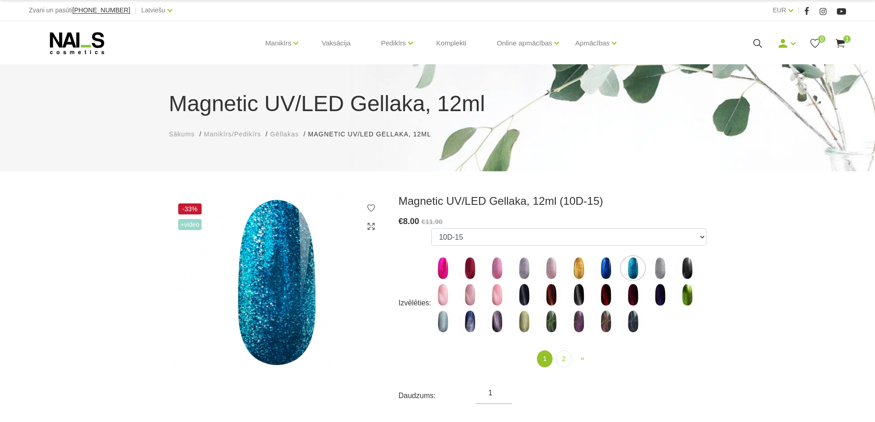
click at [658, 266] on img at bounding box center [660, 268] width 23 height 23
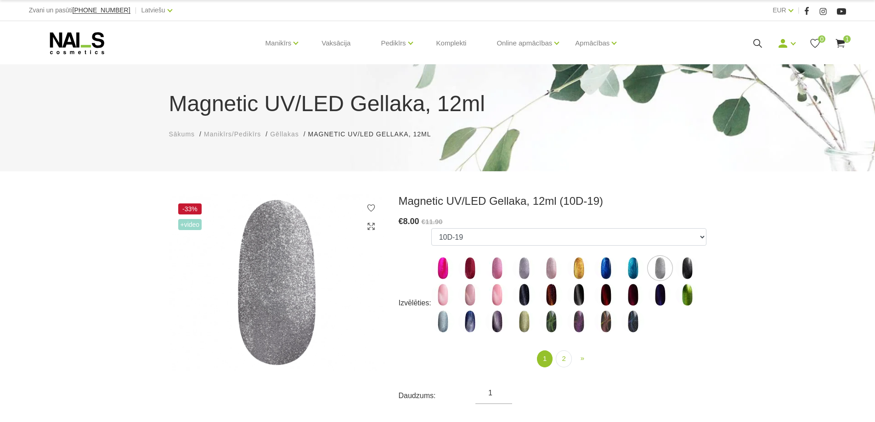
click at [690, 264] on img at bounding box center [687, 268] width 23 height 23
select select "5114"
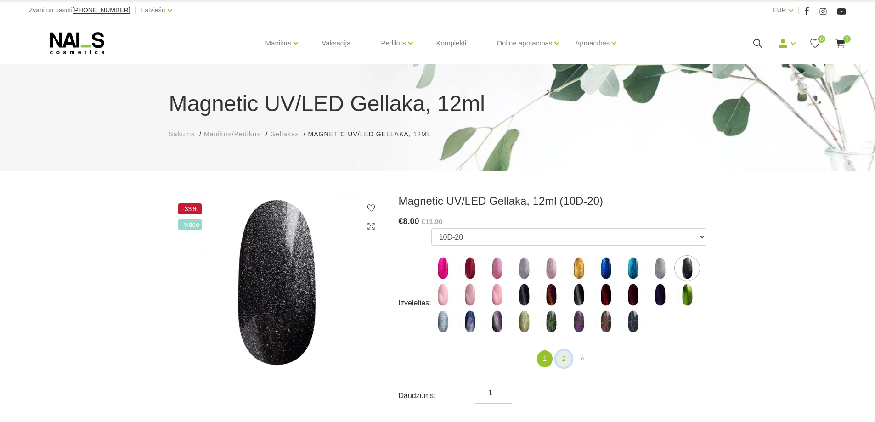
click at [563, 358] on link "2" at bounding box center [564, 358] width 16 height 17
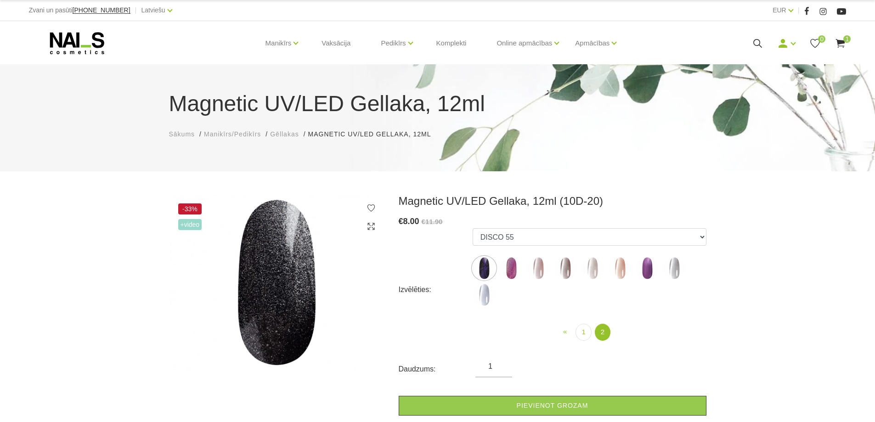
click at [511, 271] on img at bounding box center [511, 268] width 23 height 23
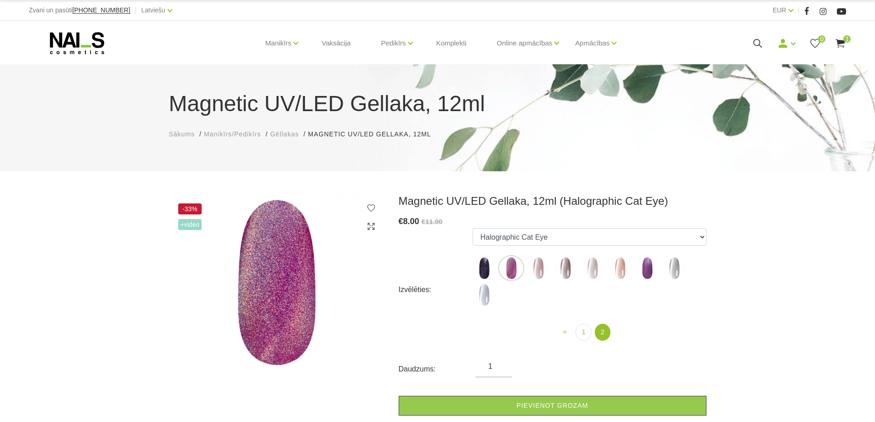
click at [538, 267] on img at bounding box center [538, 268] width 23 height 23
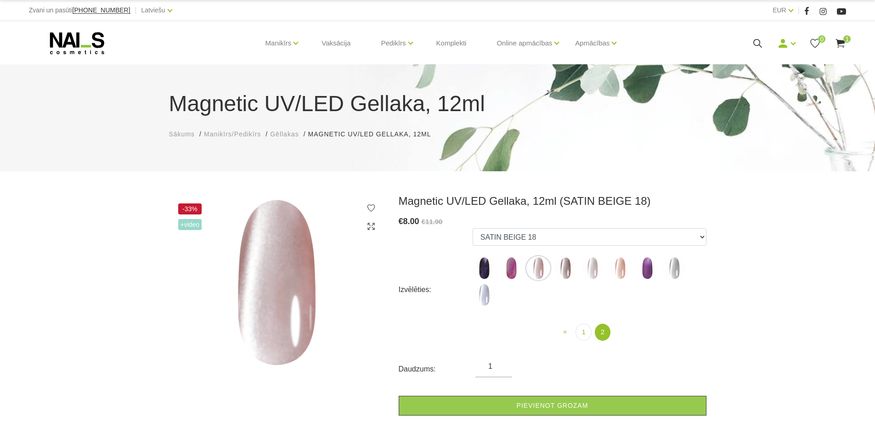
click at [564, 270] on img at bounding box center [565, 268] width 23 height 23
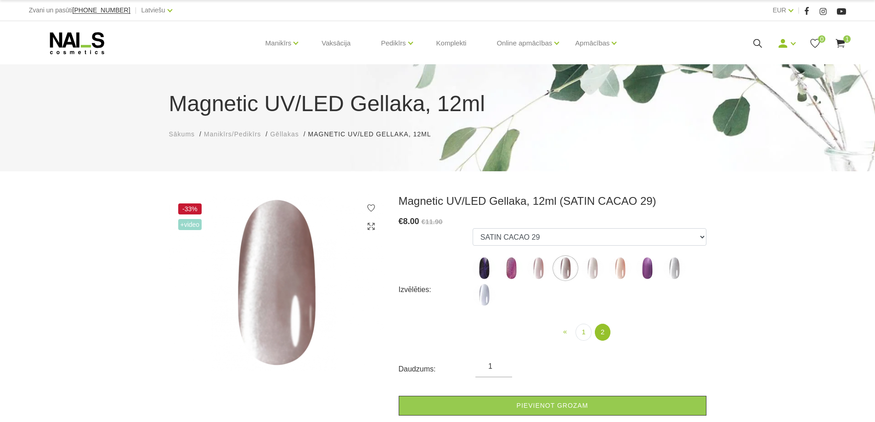
click at [590, 270] on img at bounding box center [592, 268] width 23 height 23
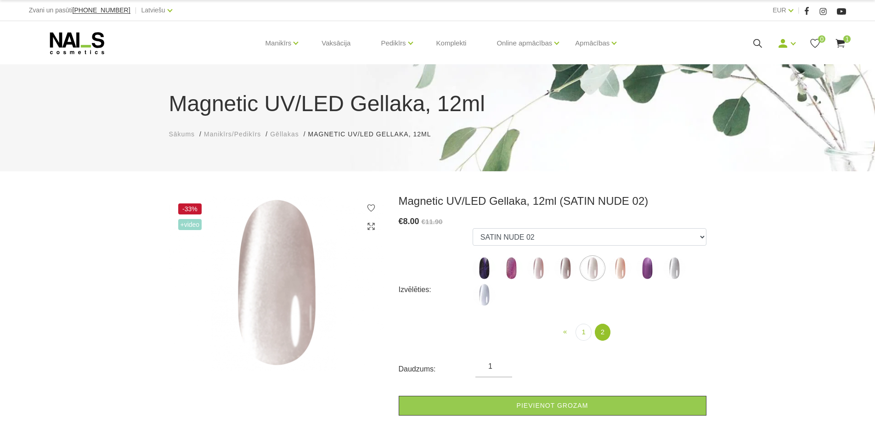
click at [621, 273] on img at bounding box center [620, 268] width 23 height 23
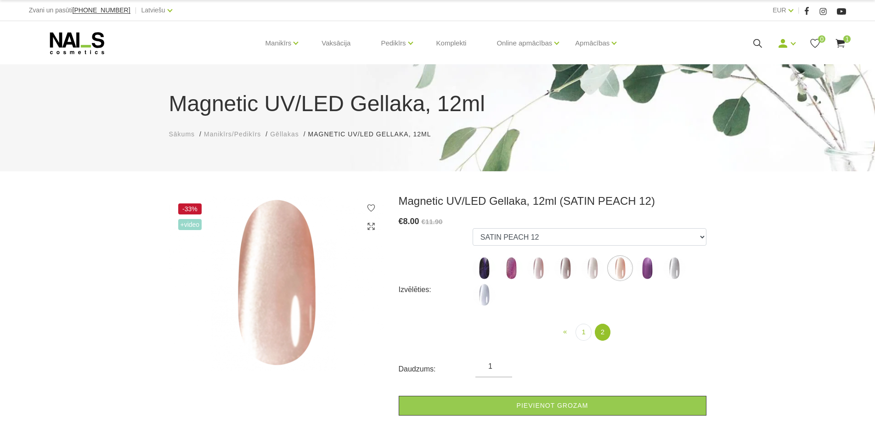
click at [650, 265] on img at bounding box center [647, 268] width 23 height 23
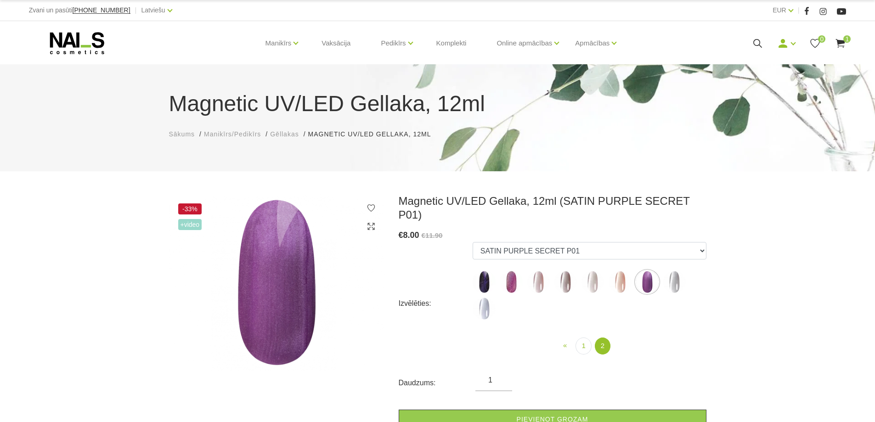
click at [676, 271] on img at bounding box center [674, 282] width 23 height 23
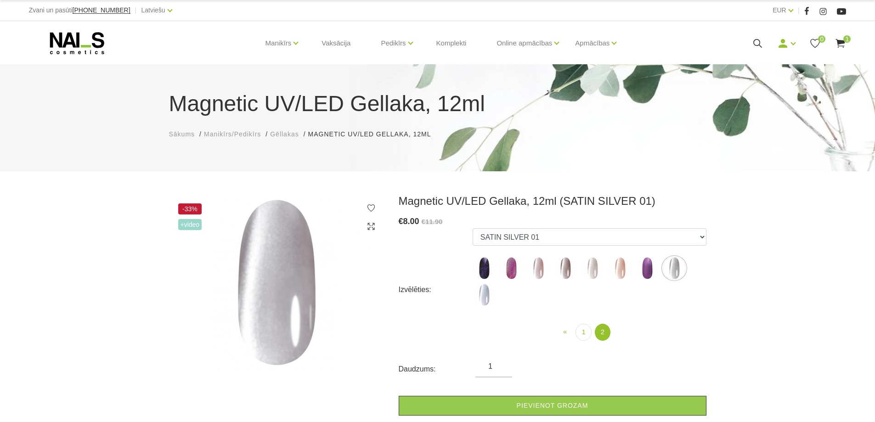
click at [488, 293] on img at bounding box center [484, 294] width 23 height 23
select select "6300"
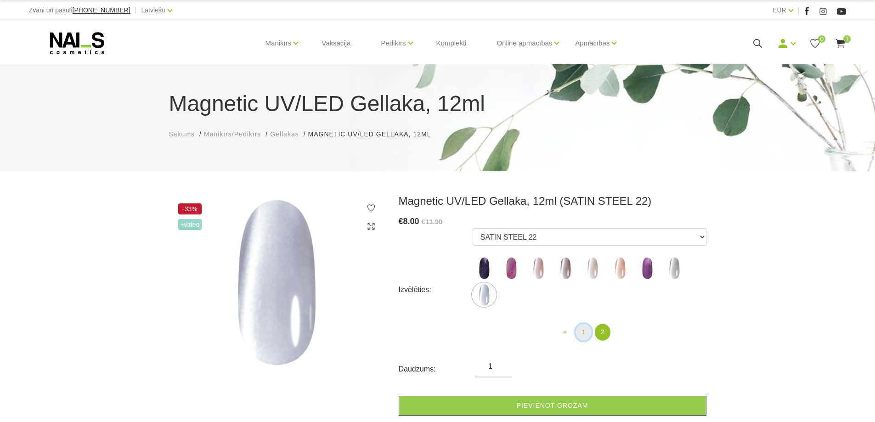
click at [582, 333] on link "1" at bounding box center [583, 332] width 16 height 17
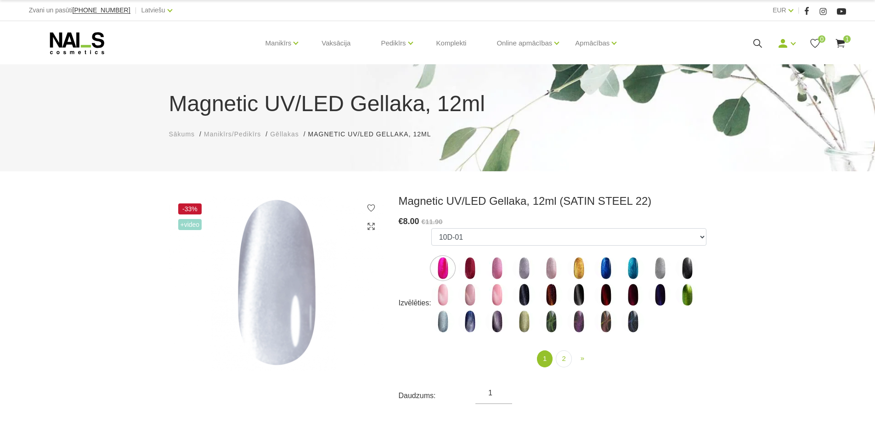
click at [495, 294] on img at bounding box center [496, 294] width 23 height 23
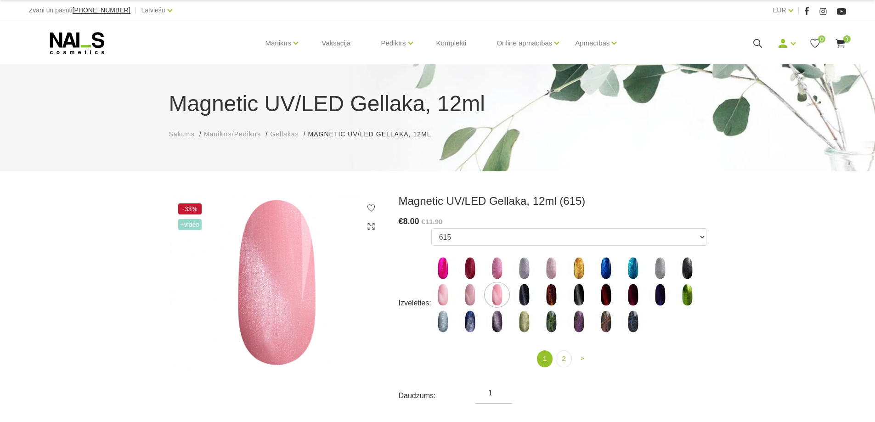
click at [440, 294] on img at bounding box center [442, 294] width 23 height 23
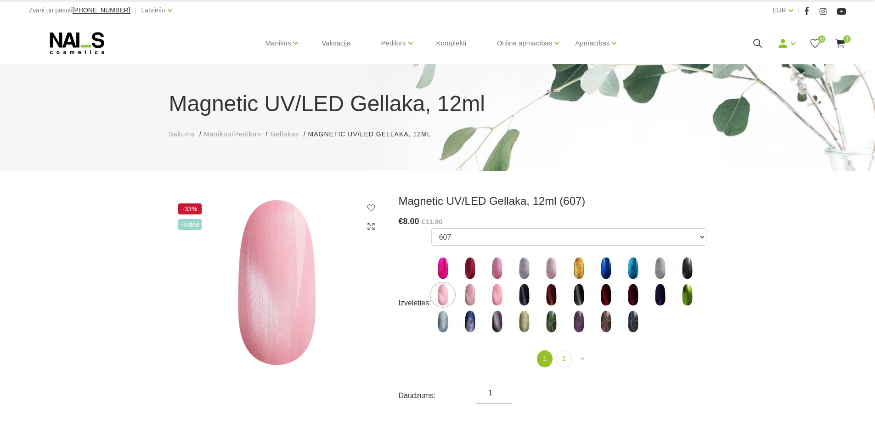
click at [493, 295] on img at bounding box center [496, 294] width 23 height 23
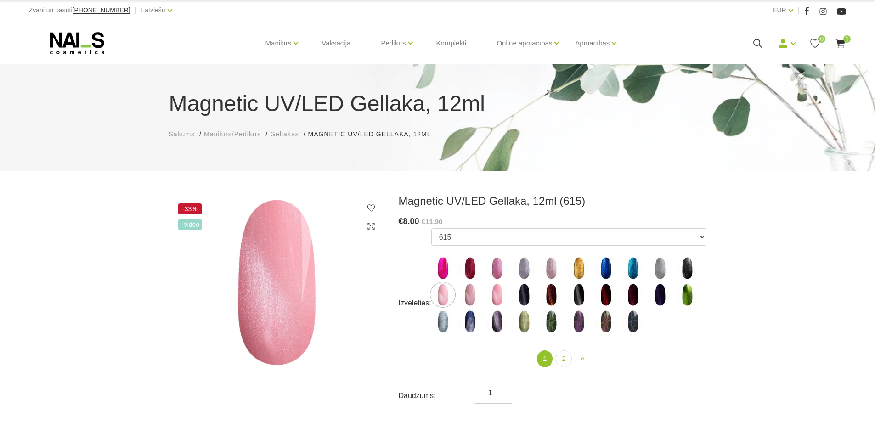
click at [525, 323] on img at bounding box center [524, 321] width 23 height 23
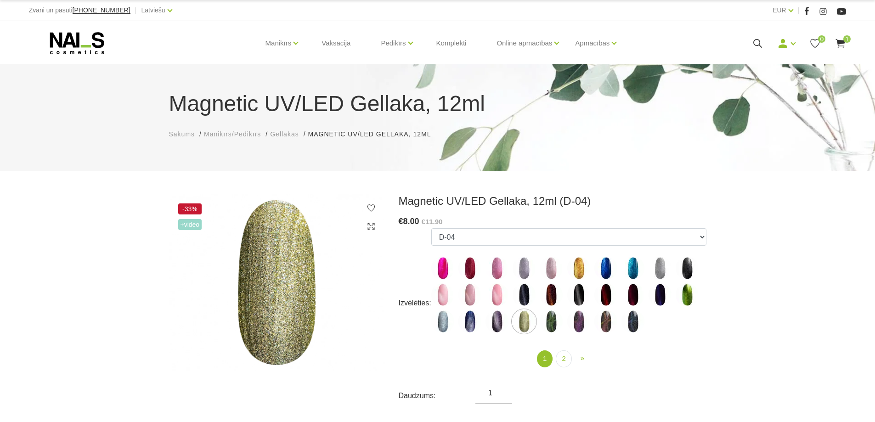
click at [499, 295] on img at bounding box center [496, 294] width 23 height 23
select select "4657"
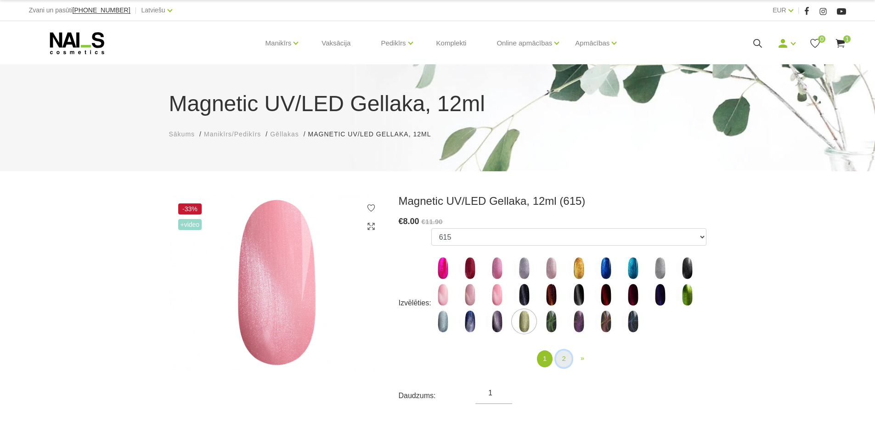
click at [562, 356] on link "2" at bounding box center [564, 358] width 16 height 17
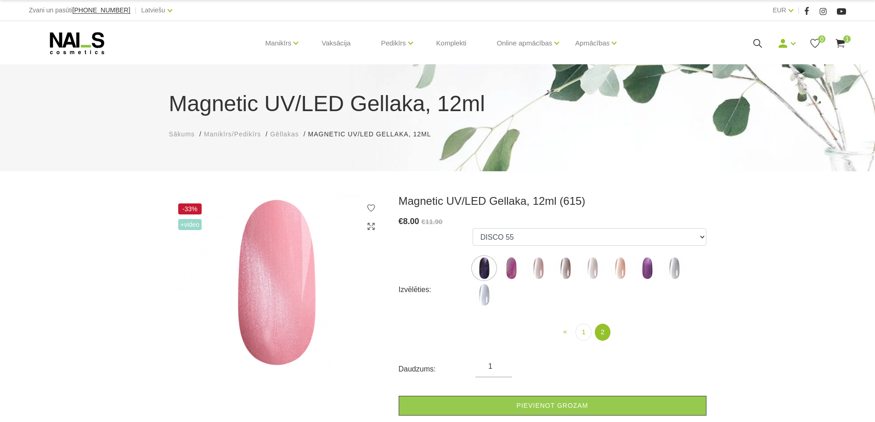
click at [621, 271] on img at bounding box center [620, 268] width 23 height 23
select select "6322"
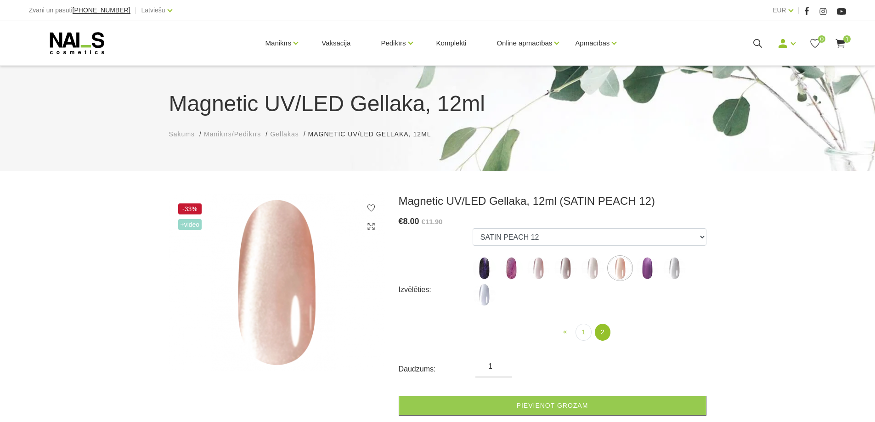
scroll to position [107, 0]
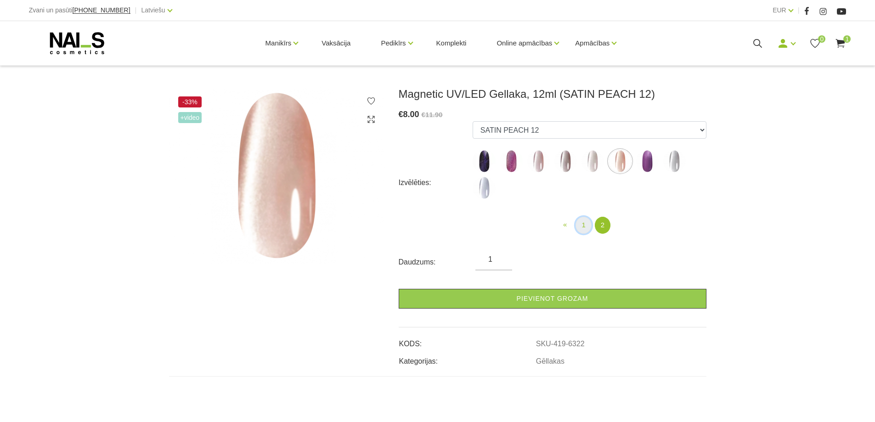
click at [582, 224] on link "1" at bounding box center [583, 225] width 16 height 17
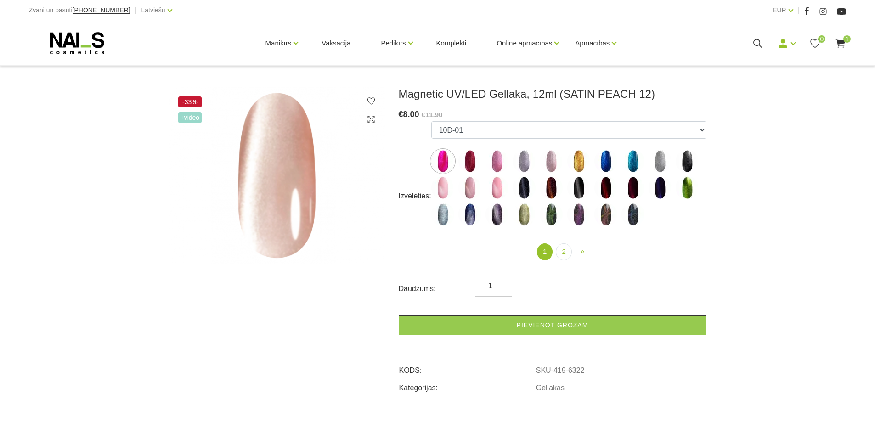
click at [472, 185] on img at bounding box center [469, 187] width 23 height 23
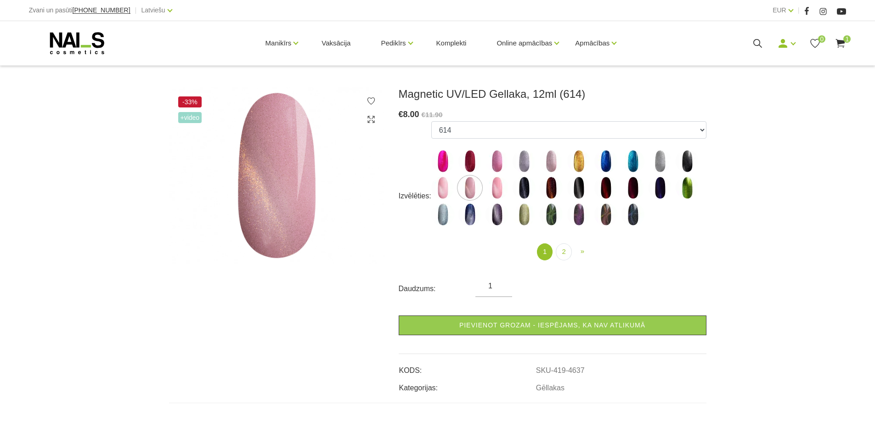
click at [500, 187] on img at bounding box center [496, 187] width 23 height 23
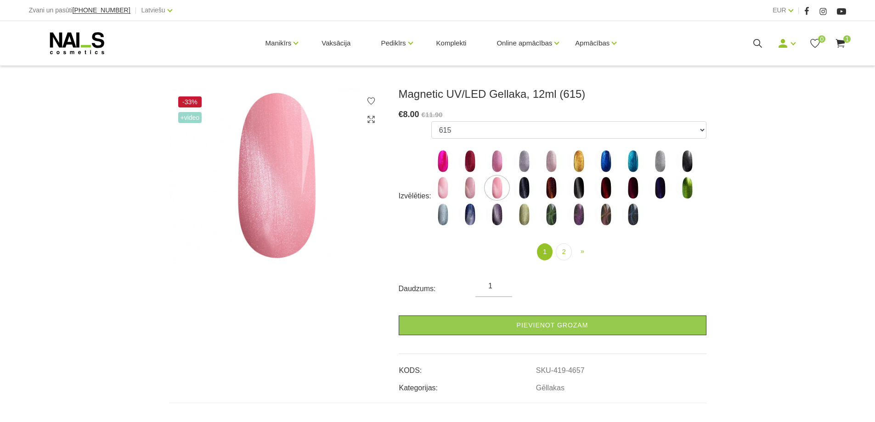
click at [440, 190] on img at bounding box center [442, 187] width 23 height 23
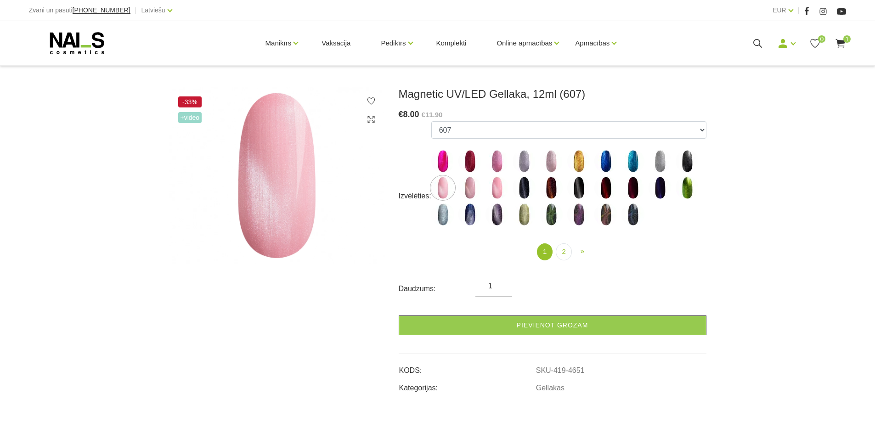
click at [499, 187] on img at bounding box center [496, 187] width 23 height 23
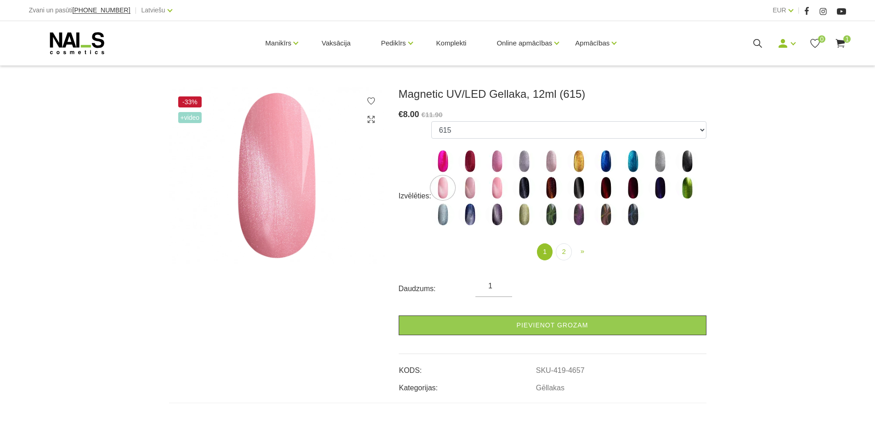
click at [550, 159] on img at bounding box center [551, 161] width 23 height 23
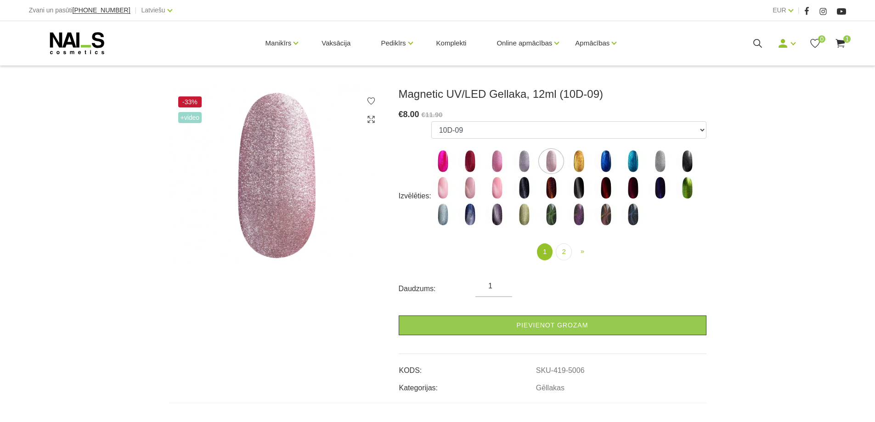
click at [444, 187] on img at bounding box center [442, 187] width 23 height 23
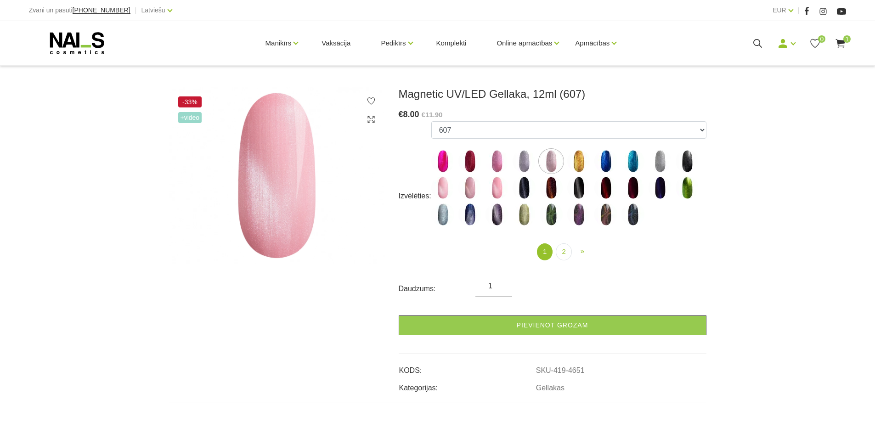
click at [478, 186] on img at bounding box center [469, 187] width 23 height 23
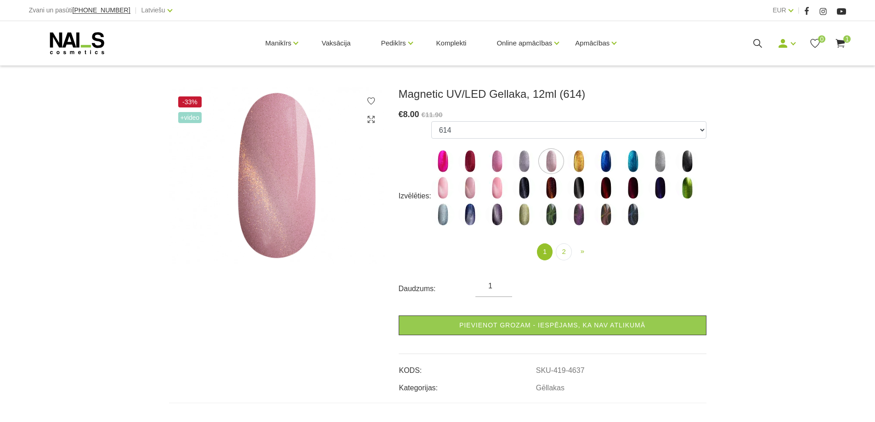
click at [498, 187] on img at bounding box center [496, 187] width 23 height 23
select select "4657"
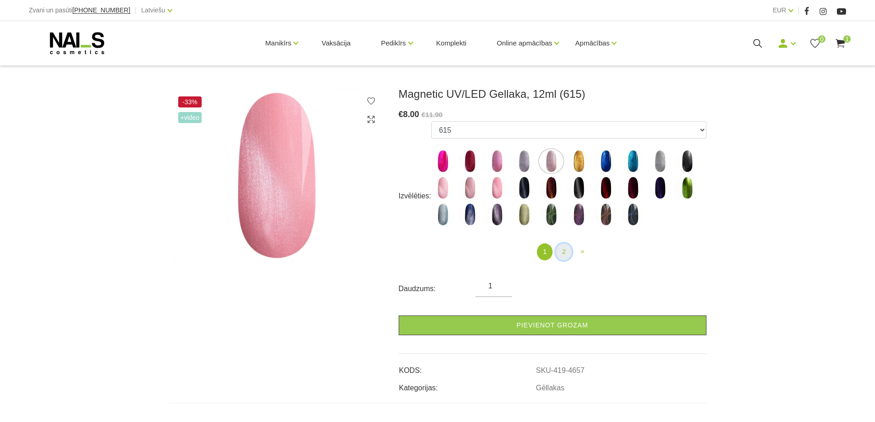
click at [564, 251] on link "2" at bounding box center [564, 251] width 16 height 17
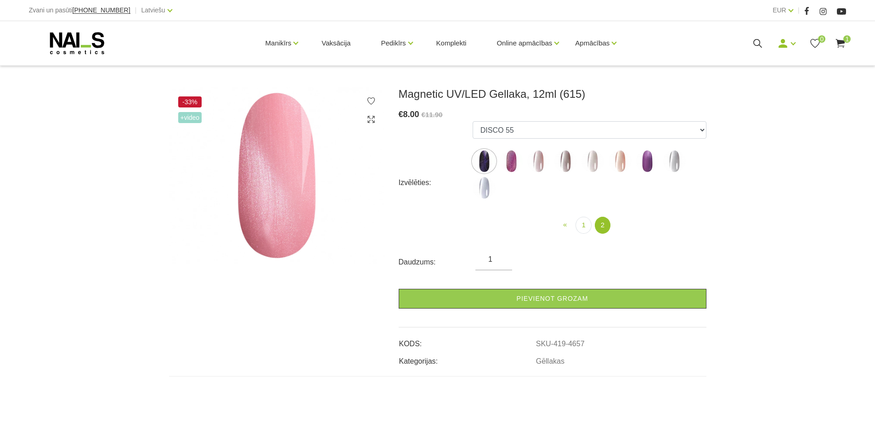
click at [514, 165] on img at bounding box center [511, 161] width 23 height 23
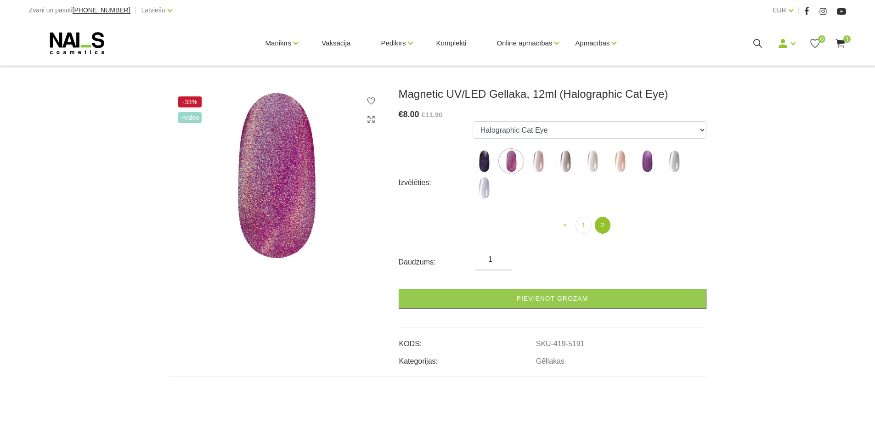
click at [531, 165] on img at bounding box center [538, 161] width 23 height 23
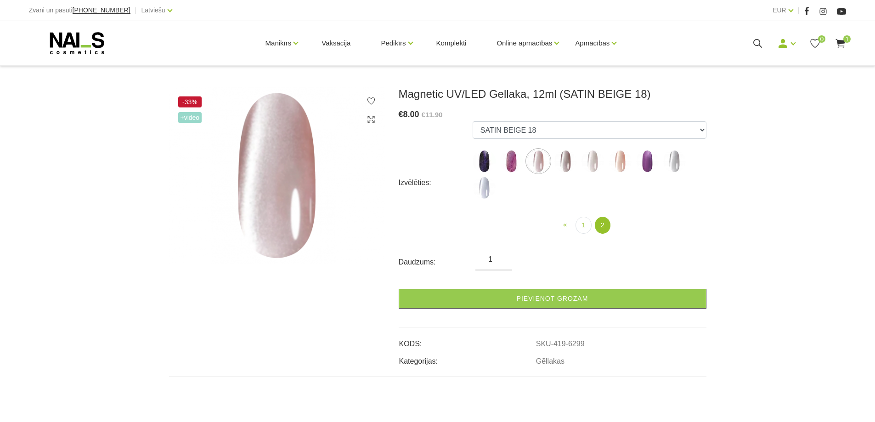
click at [565, 165] on img at bounding box center [565, 161] width 23 height 23
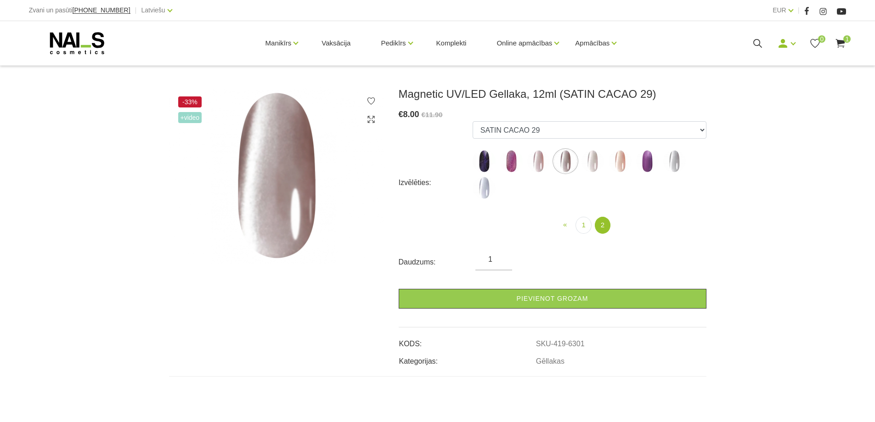
click at [592, 164] on img at bounding box center [592, 161] width 23 height 23
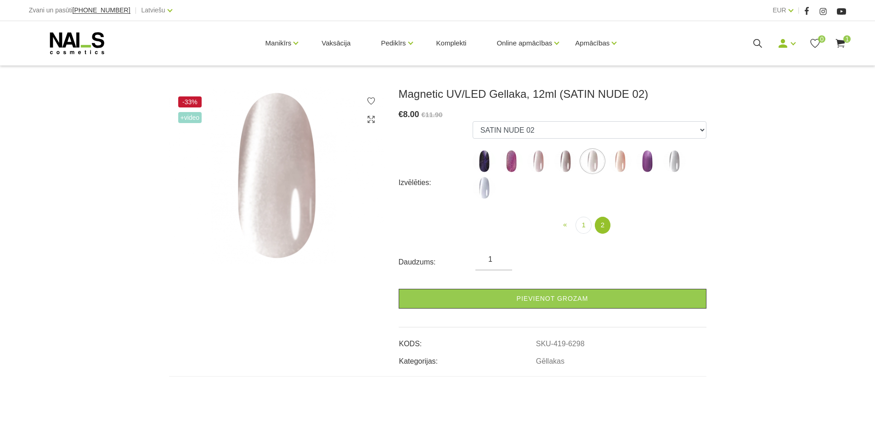
click at [617, 164] on img at bounding box center [620, 161] width 23 height 23
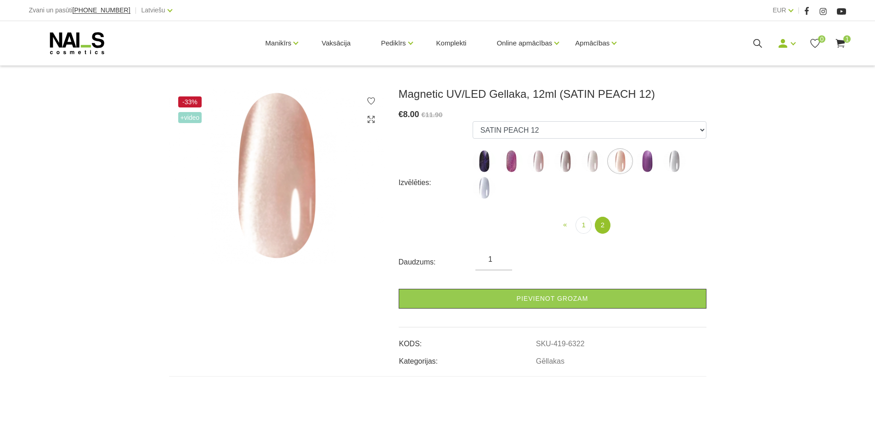
click at [649, 160] on img at bounding box center [647, 161] width 23 height 23
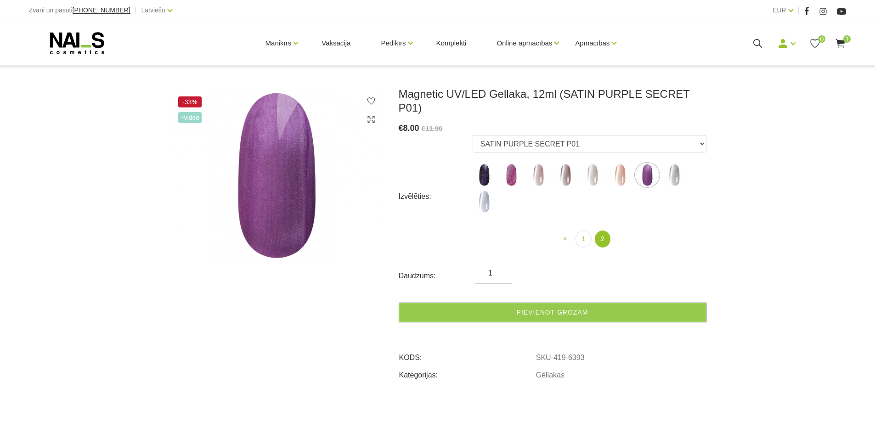
click at [677, 164] on img at bounding box center [674, 175] width 23 height 23
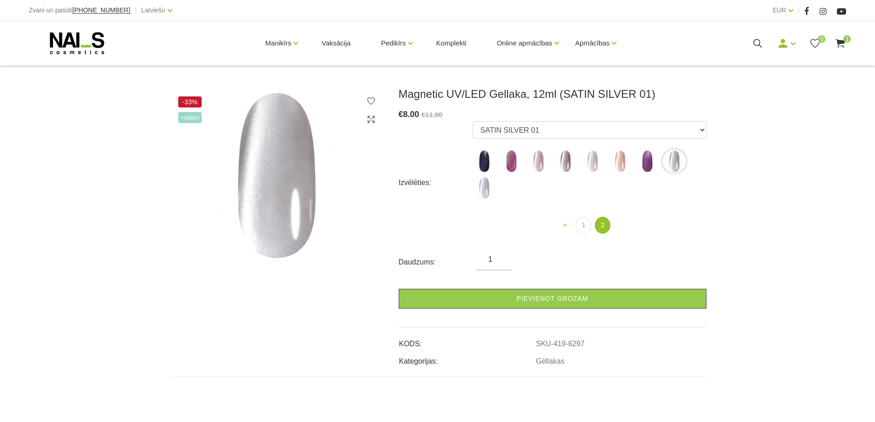
click at [484, 189] on img at bounding box center [484, 187] width 23 height 23
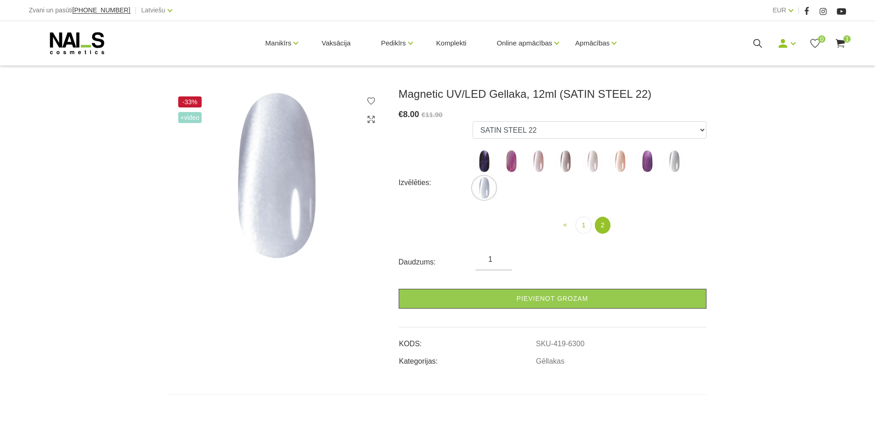
click at [620, 161] on img at bounding box center [620, 161] width 23 height 23
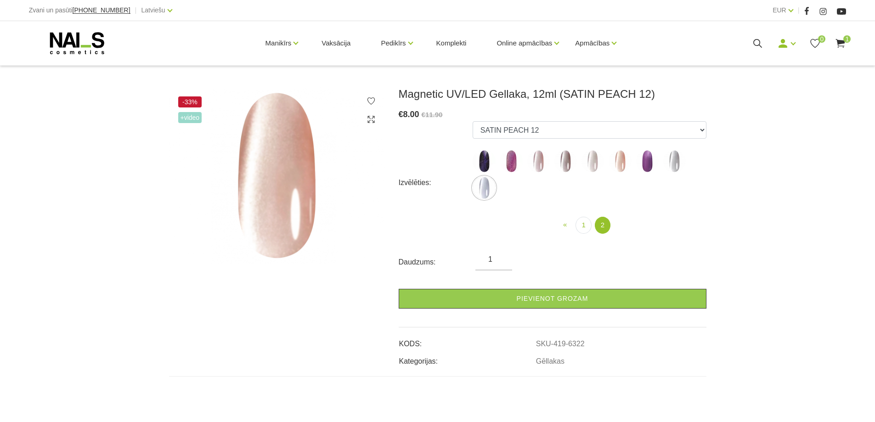
click at [481, 185] on img at bounding box center [484, 187] width 23 height 23
select select "6300"
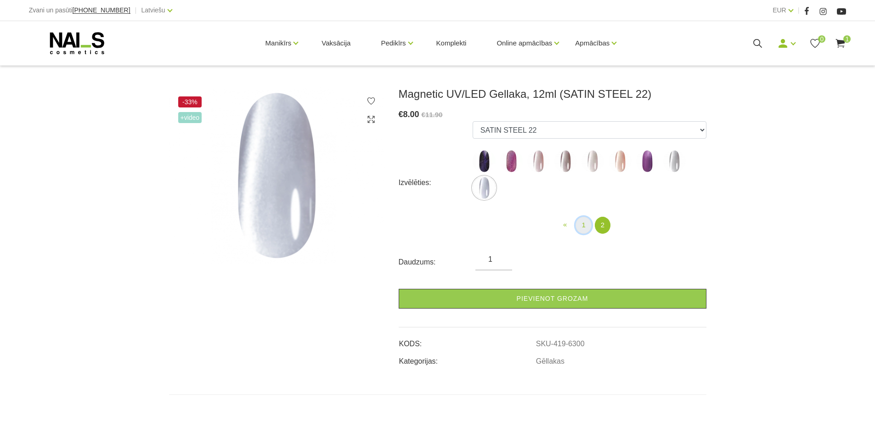
click at [581, 228] on link "1" at bounding box center [583, 225] width 16 height 17
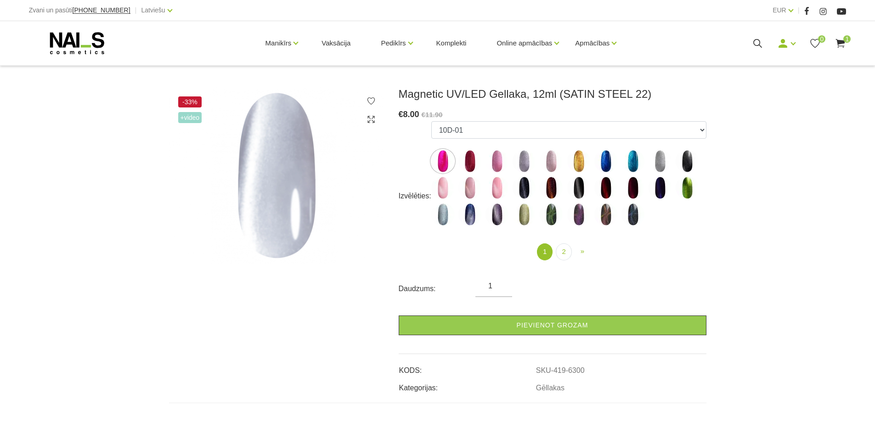
click at [443, 159] on img at bounding box center [442, 161] width 23 height 23
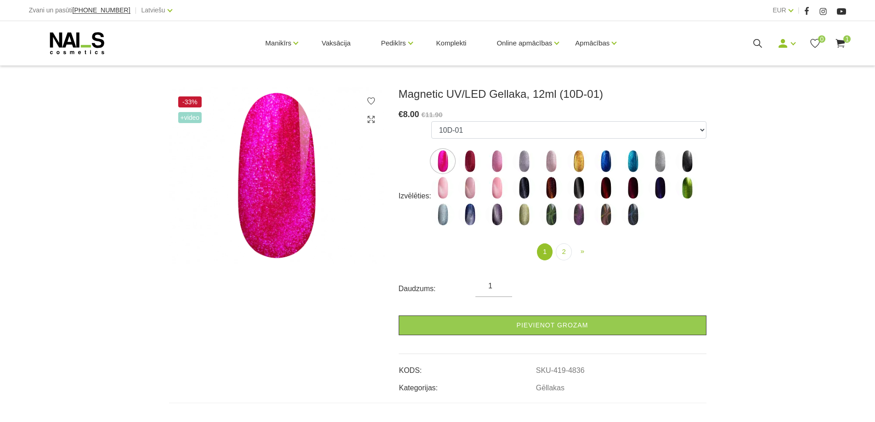
click at [470, 158] on img at bounding box center [469, 161] width 23 height 23
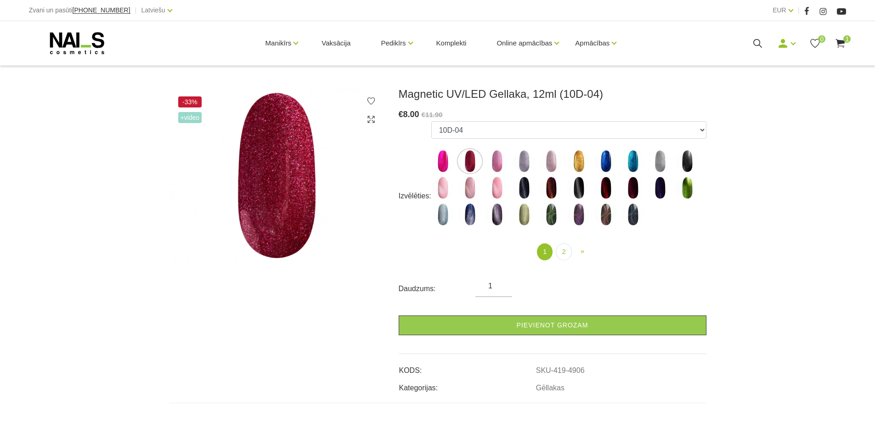
click at [496, 162] on img at bounding box center [496, 161] width 23 height 23
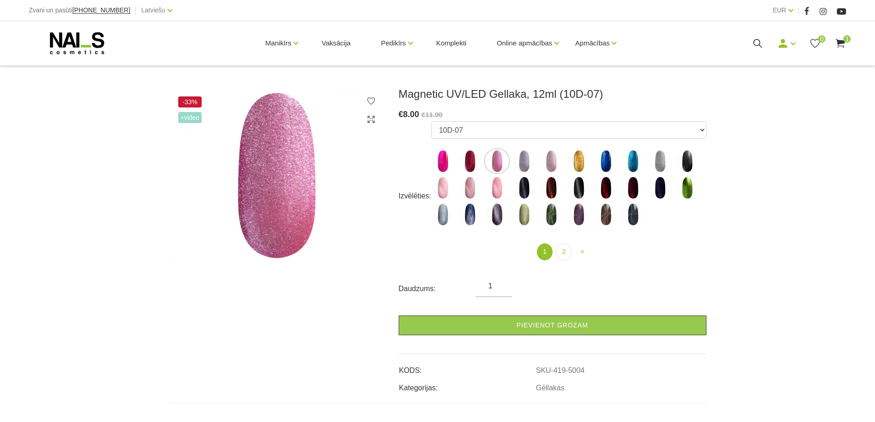
click at [525, 160] on img at bounding box center [524, 161] width 23 height 23
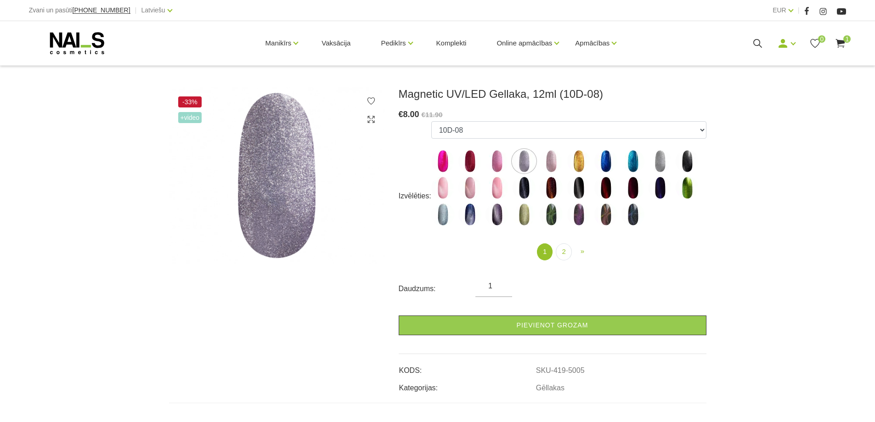
click at [437, 183] on img at bounding box center [442, 187] width 23 height 23
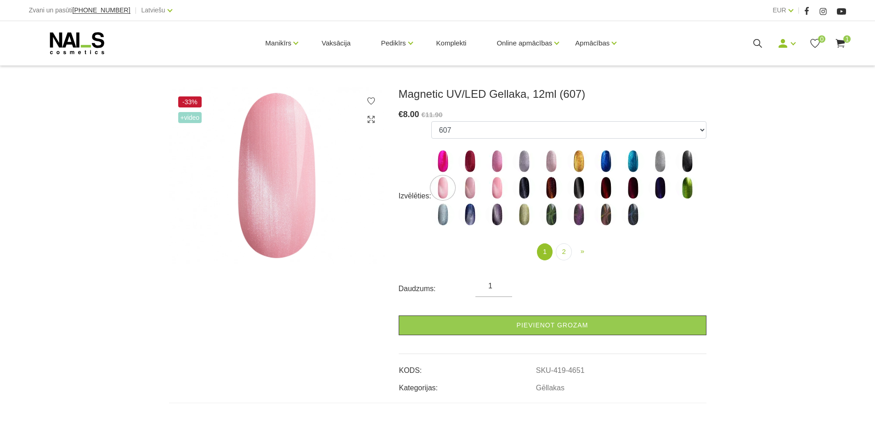
click at [495, 189] on img at bounding box center [496, 187] width 23 height 23
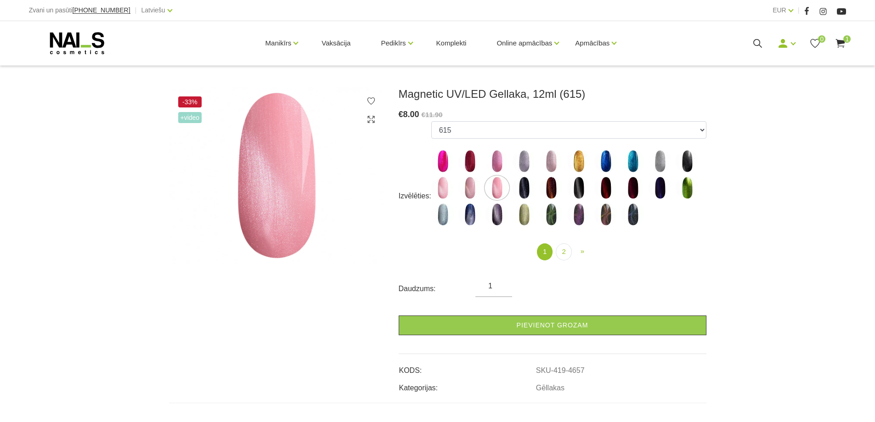
click at [441, 186] on img at bounding box center [442, 187] width 23 height 23
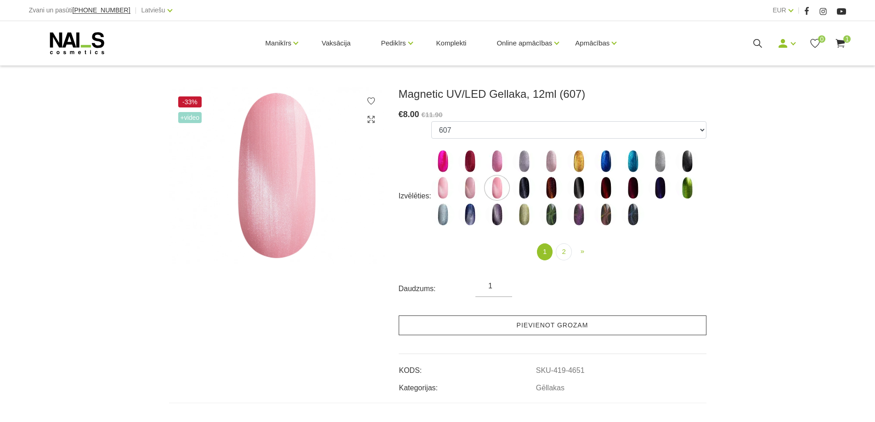
click at [555, 326] on link "Pievienot grozam" at bounding box center [553, 326] width 308 height 20
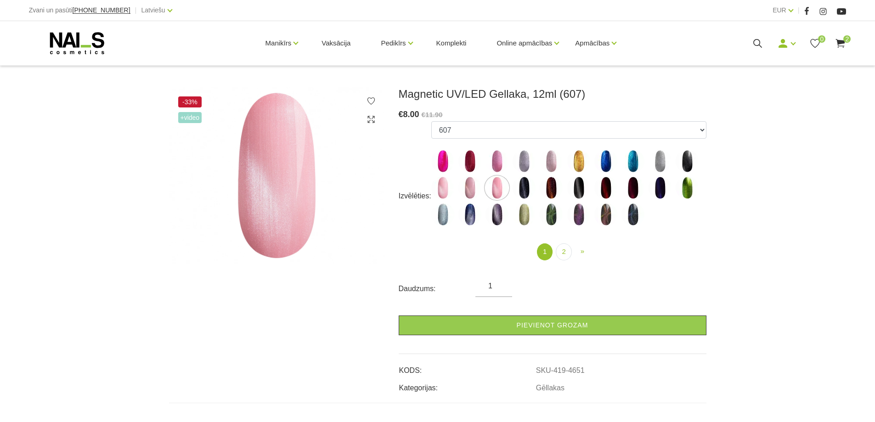
click at [439, 191] on img at bounding box center [442, 187] width 23 height 23
click at [445, 186] on img at bounding box center [442, 187] width 23 height 23
click at [497, 186] on img at bounding box center [496, 187] width 23 height 23
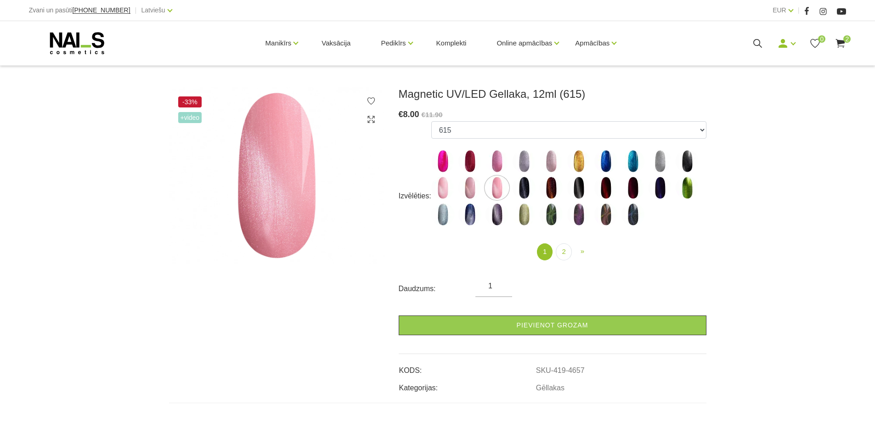
click at [440, 184] on img at bounding box center [442, 187] width 23 height 23
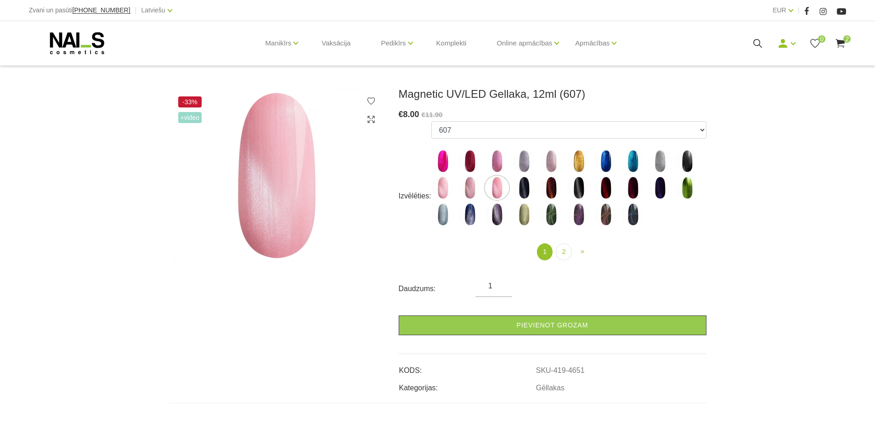
click at [842, 41] on use at bounding box center [840, 43] width 9 height 9
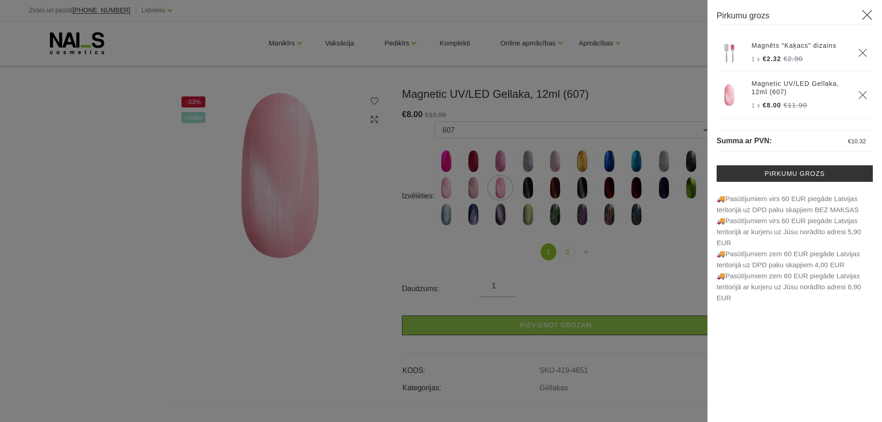
click at [864, 93] on use "Delete" at bounding box center [862, 95] width 8 height 8
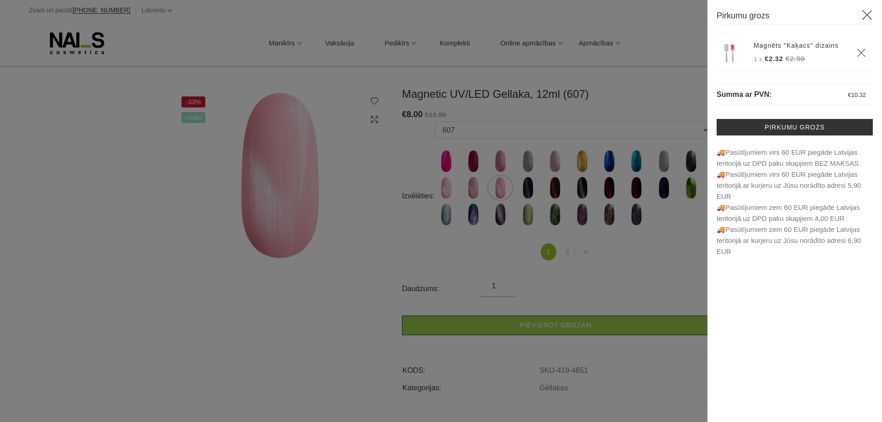
click at [449, 189] on div at bounding box center [441, 211] width 882 height 422
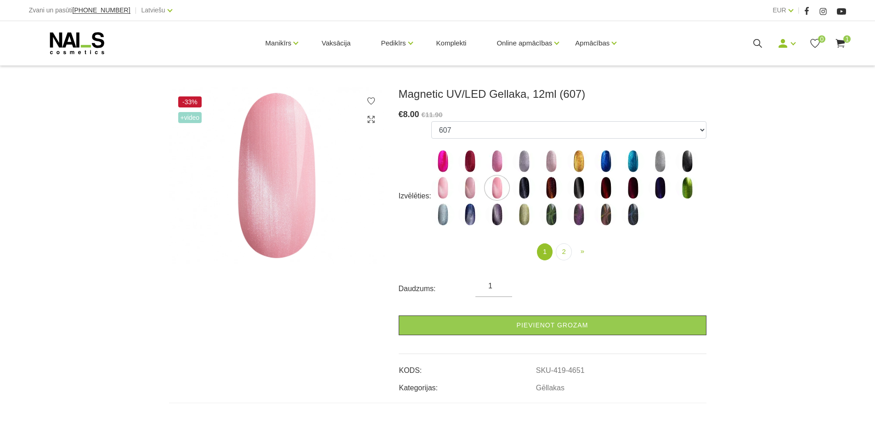
click at [442, 184] on img at bounding box center [442, 187] width 23 height 23
click at [496, 188] on img at bounding box center [496, 187] width 23 height 23
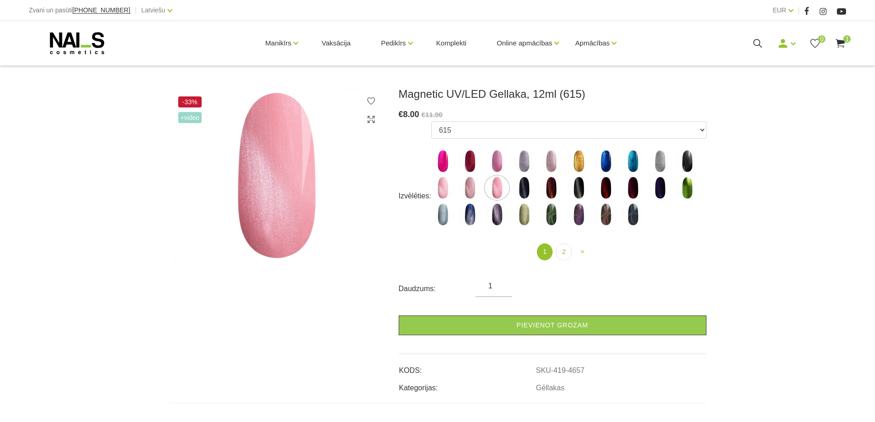
click at [440, 188] on img at bounding box center [442, 187] width 23 height 23
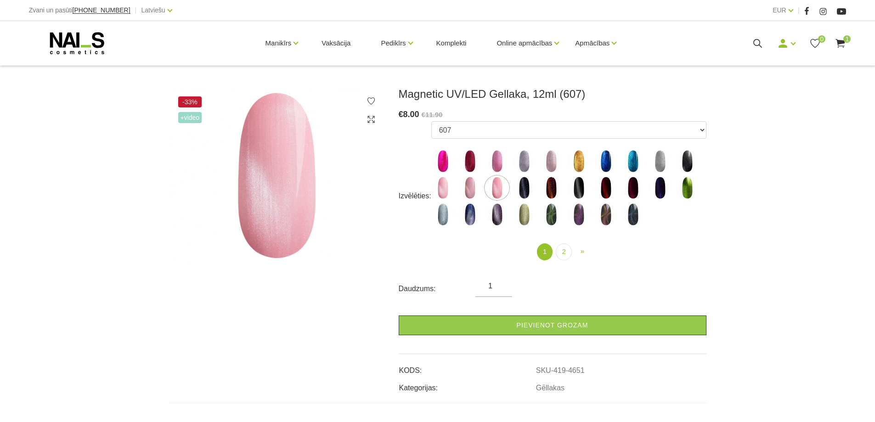
click at [441, 185] on img at bounding box center [442, 187] width 23 height 23
click at [441, 184] on img at bounding box center [442, 187] width 23 height 23
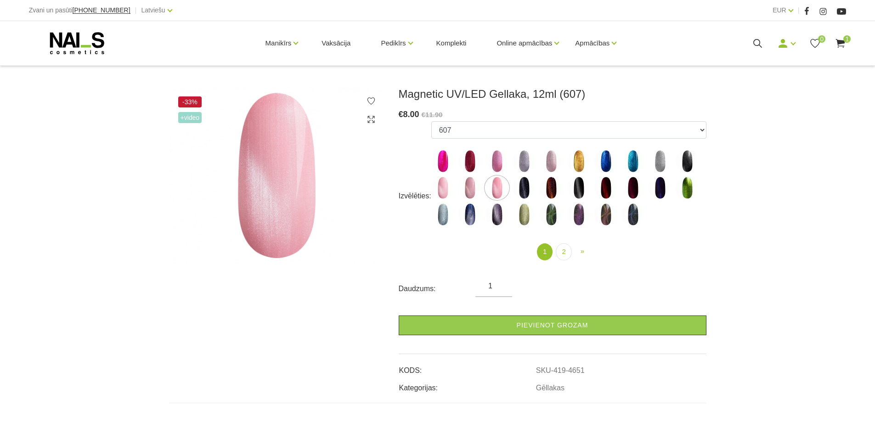
click at [498, 186] on img at bounding box center [496, 187] width 23 height 23
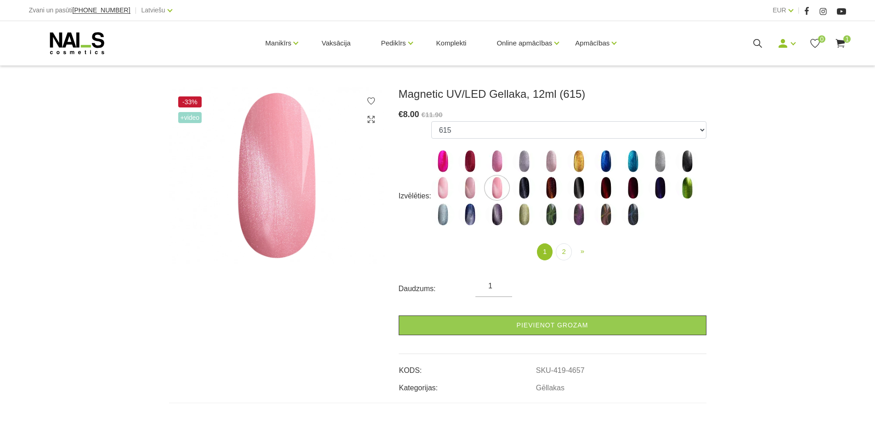
click at [496, 220] on img at bounding box center [496, 214] width 23 height 23
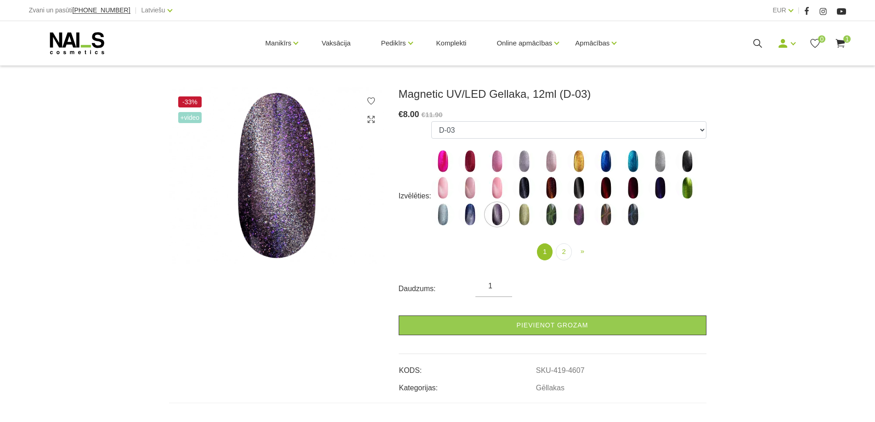
click at [470, 213] on img at bounding box center [469, 214] width 23 height 23
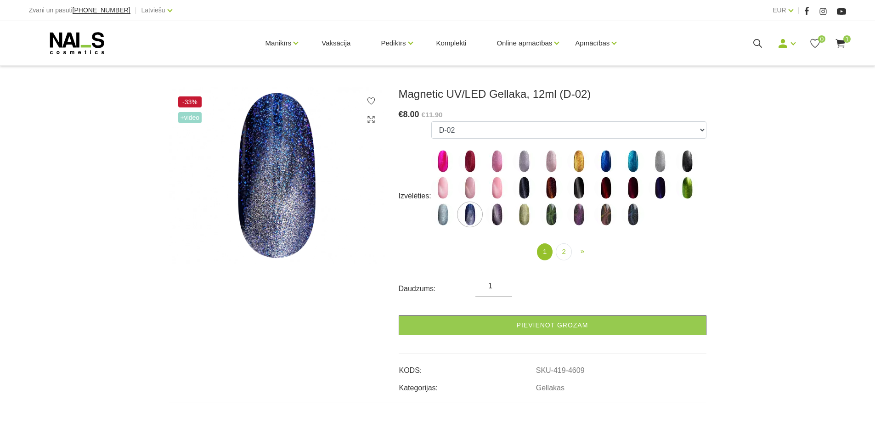
click at [439, 209] on img at bounding box center [442, 214] width 23 height 23
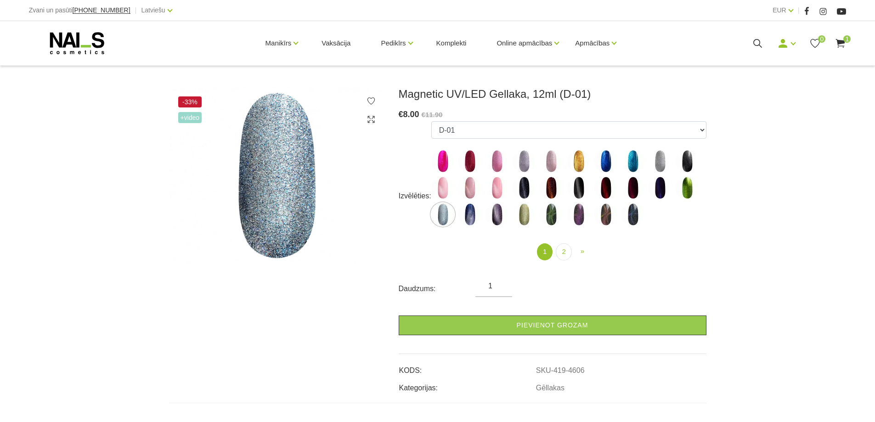
click at [608, 215] on img at bounding box center [605, 214] width 23 height 23
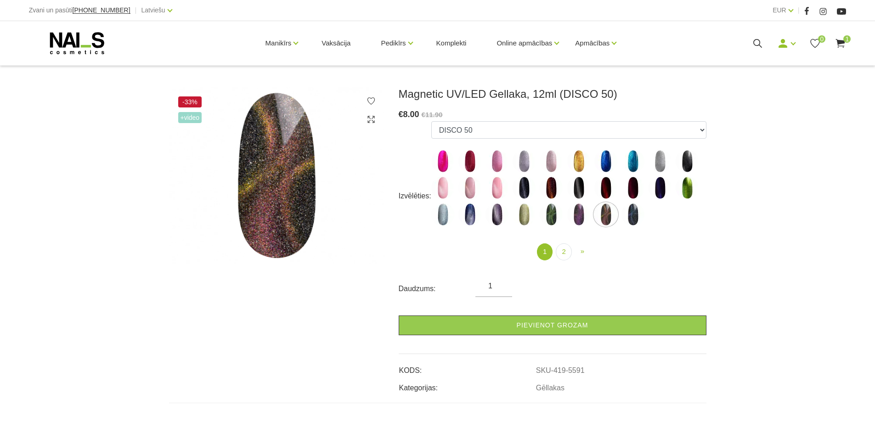
click at [636, 218] on img at bounding box center [632, 214] width 23 height 23
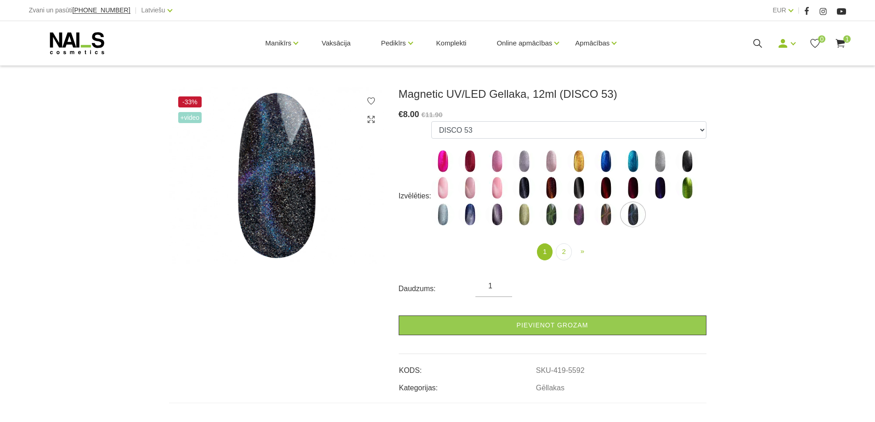
click at [440, 187] on img at bounding box center [442, 187] width 23 height 23
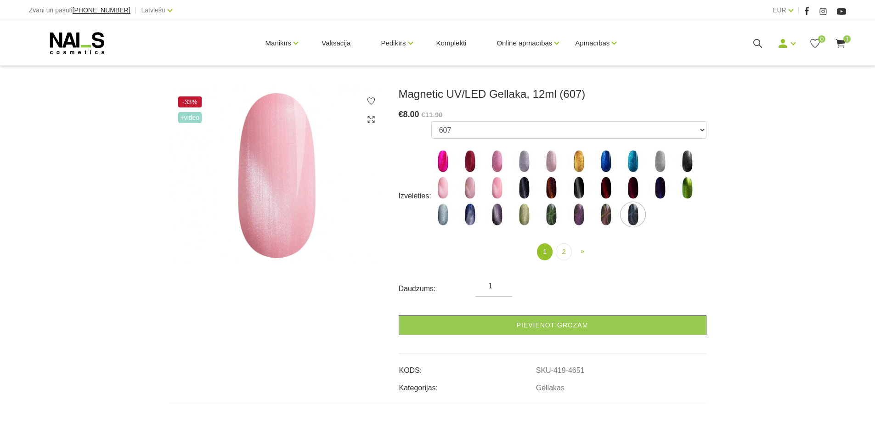
click at [497, 186] on img at bounding box center [496, 187] width 23 height 23
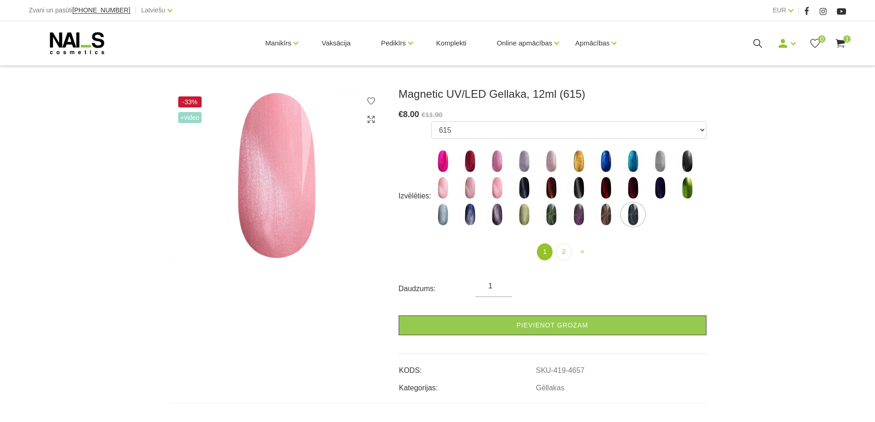
click at [441, 184] on img at bounding box center [442, 187] width 23 height 23
select select "4651"
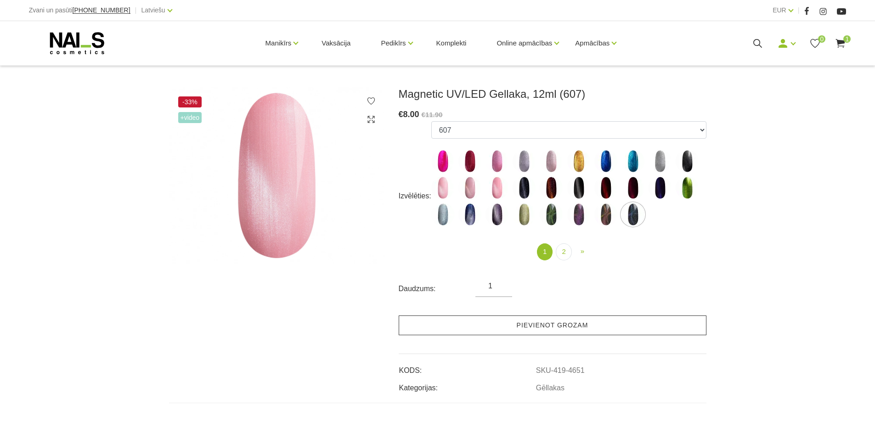
click at [583, 323] on link "Pievienot grozam" at bounding box center [553, 326] width 308 height 20
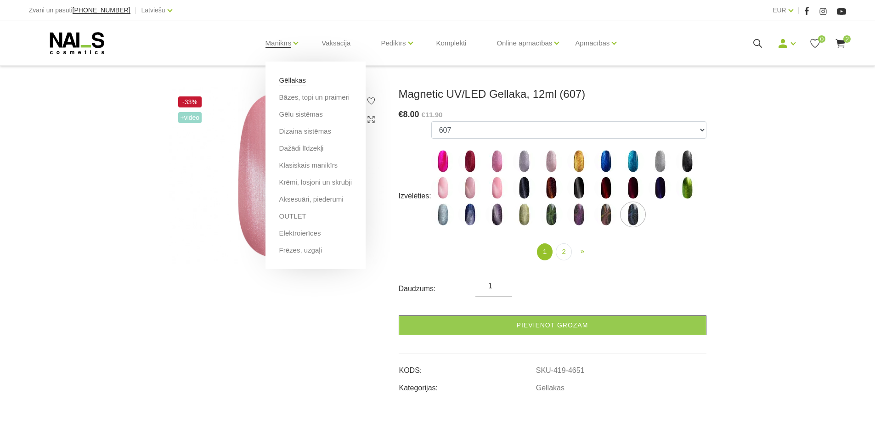
click at [289, 79] on link "Gēllakas" at bounding box center [292, 80] width 27 height 10
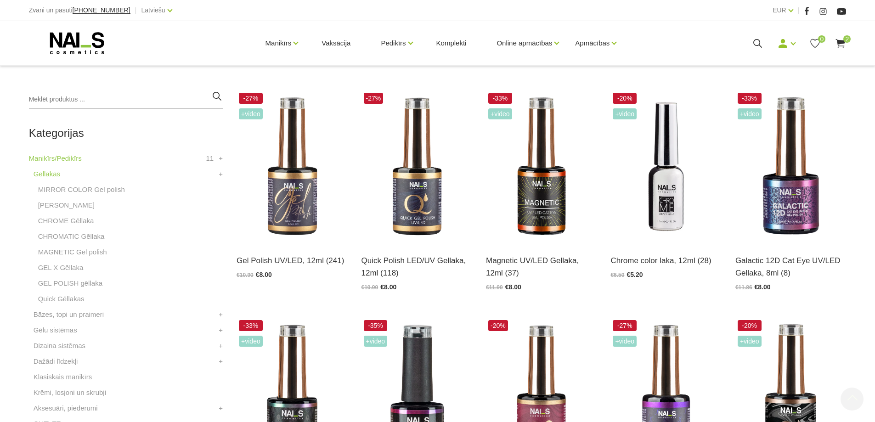
scroll to position [214, 0]
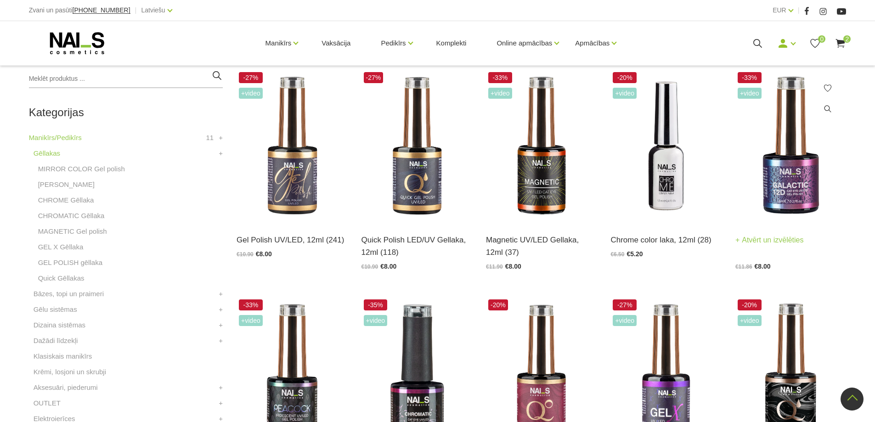
click at [806, 189] on img at bounding box center [790, 146] width 111 height 152
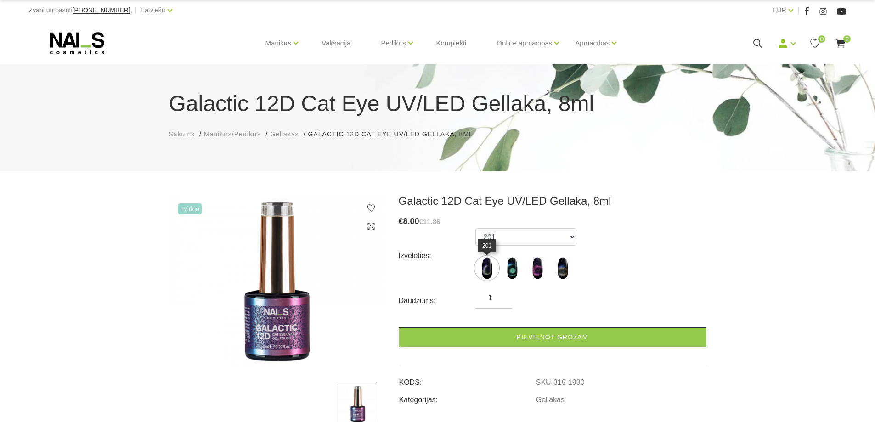
click at [485, 265] on img at bounding box center [486, 268] width 23 height 23
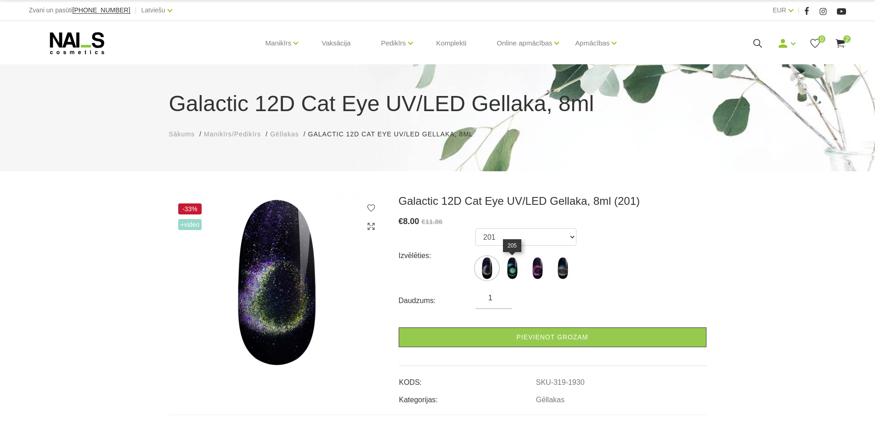
click at [514, 270] on img at bounding box center [512, 268] width 23 height 23
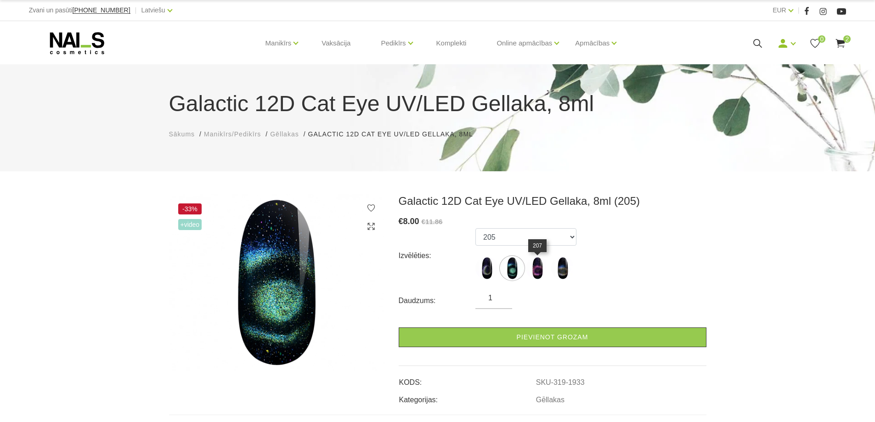
click at [533, 269] on img at bounding box center [537, 268] width 23 height 23
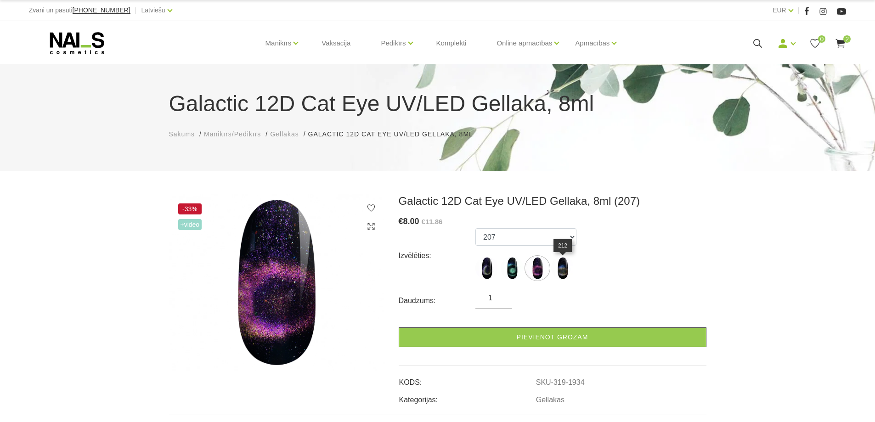
click at [560, 271] on img at bounding box center [562, 268] width 23 height 23
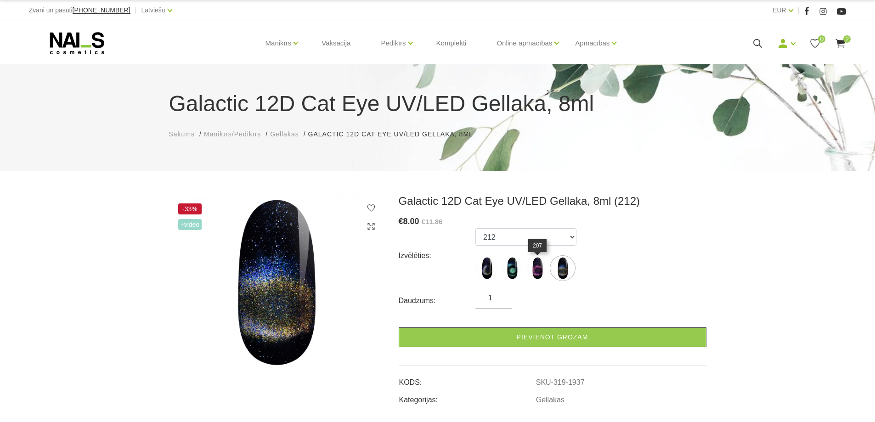
click at [531, 273] on img at bounding box center [537, 268] width 23 height 23
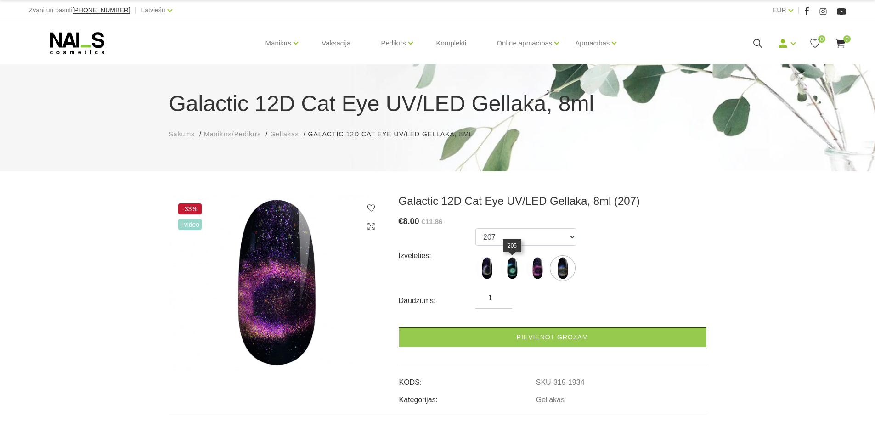
drag, startPoint x: 511, startPoint y: 266, endPoint x: 486, endPoint y: 264, distance: 24.9
click at [510, 266] on img at bounding box center [512, 268] width 23 height 23
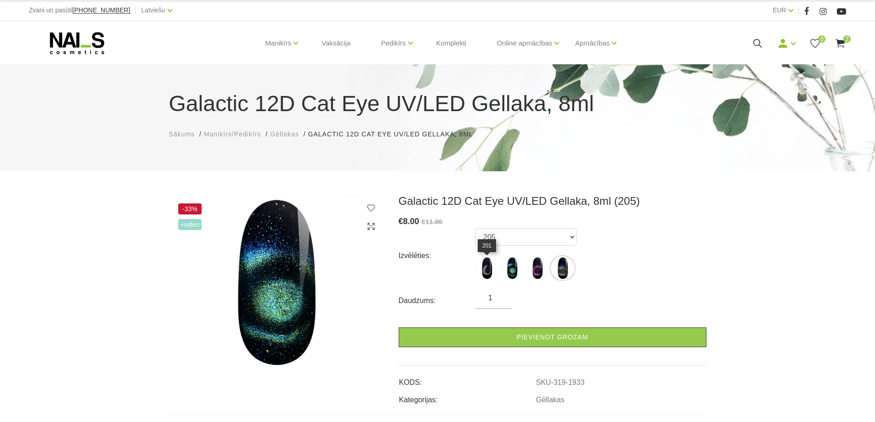
click at [489, 267] on img at bounding box center [486, 268] width 23 height 23
select select "1930"
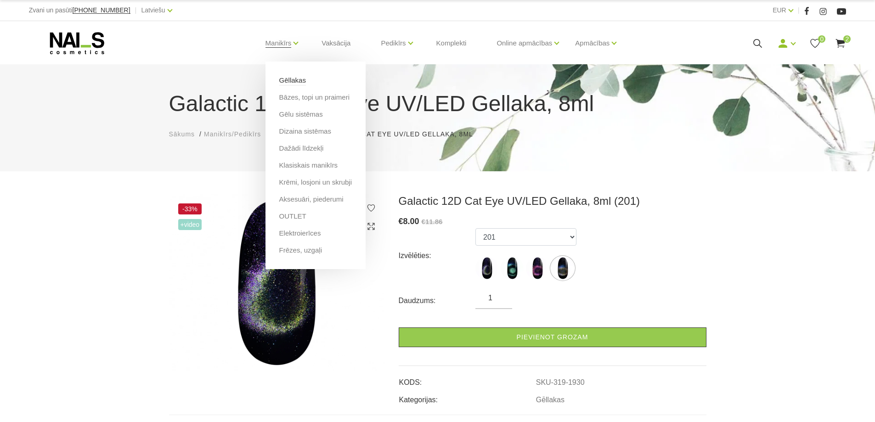
click at [290, 81] on link "Gēllakas" at bounding box center [292, 80] width 27 height 10
